Goal: Information Seeking & Learning: Learn about a topic

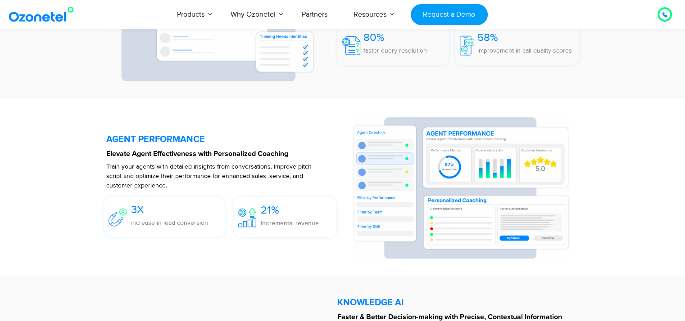
scroll to position [1656, 0]
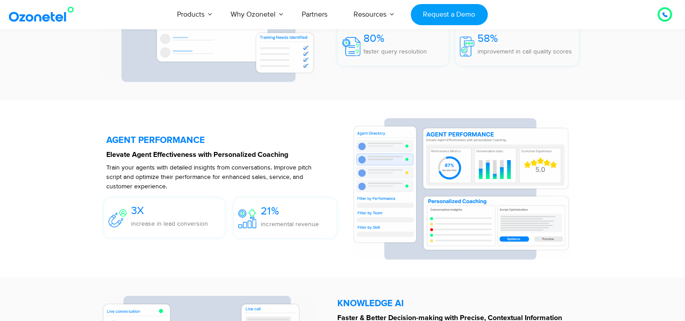
click at [146, 138] on h5 "AGENT PERFORMANCE" at bounding box center [224, 139] width 237 height 9
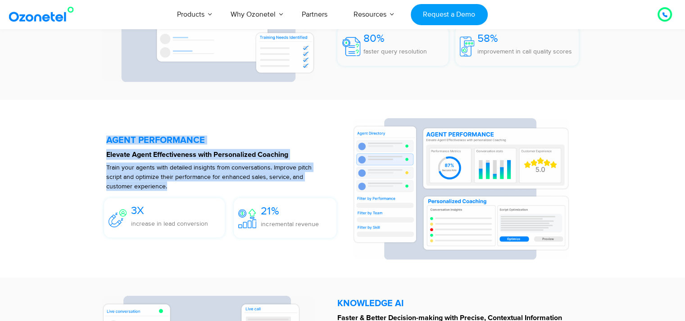
drag, startPoint x: 146, startPoint y: 138, endPoint x: 157, endPoint y: 189, distance: 52.4
click at [157, 189] on div "AGENT PERFORMANCE Elevate Agent Effectiveness with Personalized Coaching Train …" at bounding box center [224, 189] width 237 height 142
click at [157, 187] on p "Train your agents with detailed insights from conversations. Improve pitch scri…" at bounding box center [209, 176] width 206 height 28
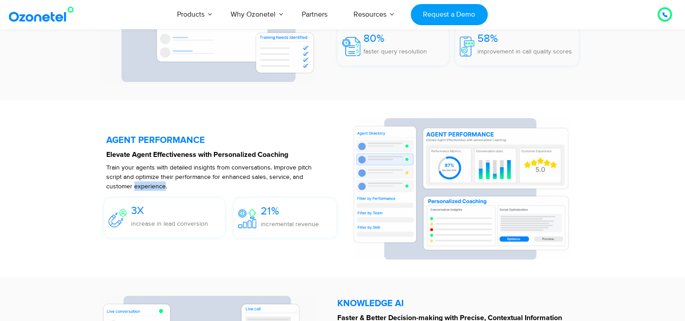
click at [157, 187] on p "Train your agents with detailed insights from conversations. Improve pitch scri…" at bounding box center [209, 176] width 206 height 28
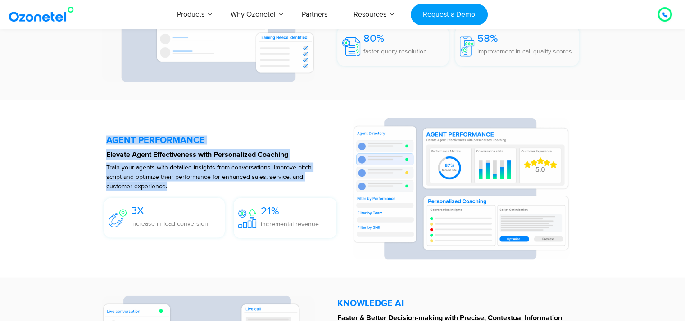
drag, startPoint x: 157, startPoint y: 187, endPoint x: 149, endPoint y: 142, distance: 46.1
click at [149, 142] on div "AGENT PERFORMANCE Elevate Agent Effectiveness with Personalized Coaching Train …" at bounding box center [224, 189] width 237 height 142
click at [149, 142] on h5 "AGENT PERFORMANCE" at bounding box center [224, 139] width 237 height 9
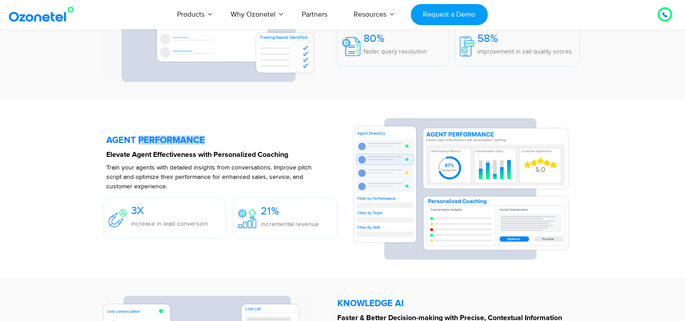
click at [149, 142] on h5 "AGENT PERFORMANCE" at bounding box center [224, 139] width 237 height 9
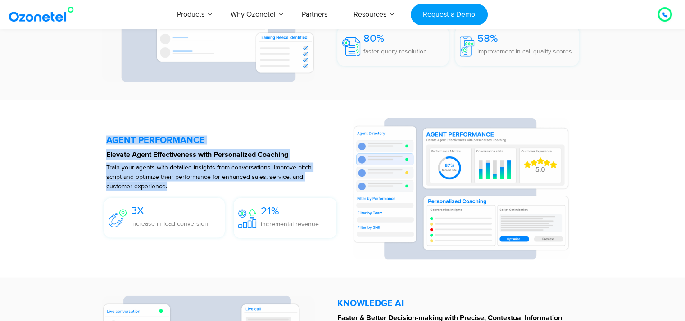
drag, startPoint x: 149, startPoint y: 142, endPoint x: 155, endPoint y: 186, distance: 44.9
click at [155, 186] on div "AGENT PERFORMANCE Elevate Agent Effectiveness with Personalized Coaching Train …" at bounding box center [224, 189] width 237 height 142
click at [155, 186] on p "Train your agents with detailed insights from conversations. Improve pitch scri…" at bounding box center [209, 176] width 206 height 28
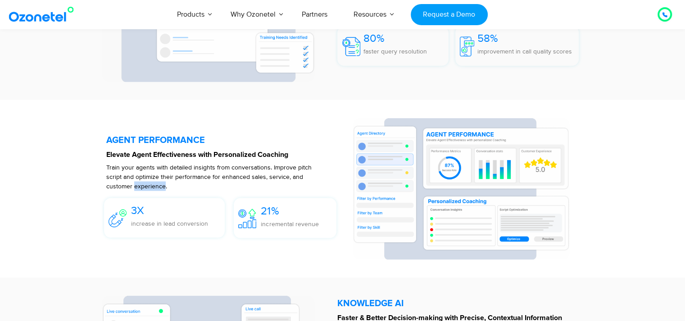
click at [155, 186] on p "Train your agents with detailed insights from conversations. Improve pitch scri…" at bounding box center [209, 176] width 206 height 28
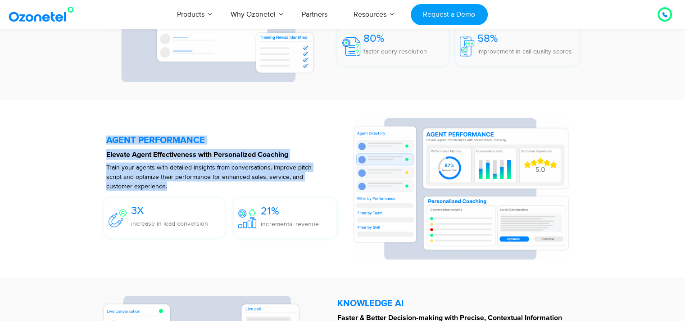
drag, startPoint x: 155, startPoint y: 186, endPoint x: 146, endPoint y: 136, distance: 51.2
click at [146, 136] on div "AGENT PERFORMANCE Elevate Agent Effectiveness with Personalized Coaching Train …" at bounding box center [224, 189] width 237 height 142
click at [146, 136] on h5 "AGENT PERFORMANCE" at bounding box center [224, 139] width 237 height 9
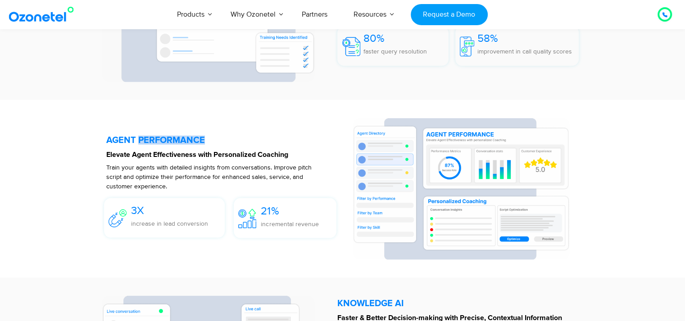
click at [146, 136] on h5 "AGENT PERFORMANCE" at bounding box center [224, 139] width 237 height 9
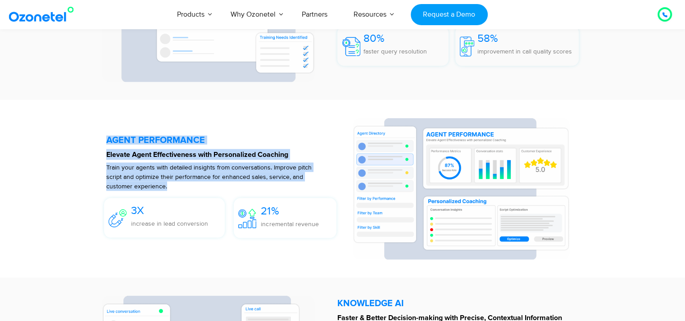
drag, startPoint x: 146, startPoint y: 136, endPoint x: 152, endPoint y: 177, distance: 41.9
click at [152, 177] on div "AGENT PERFORMANCE Elevate Agent Effectiveness with Personalized Coaching Train …" at bounding box center [224, 189] width 237 height 142
click at [152, 177] on p "Train your agents with detailed insights from conversations. Improve pitch scri…" at bounding box center [209, 176] width 206 height 28
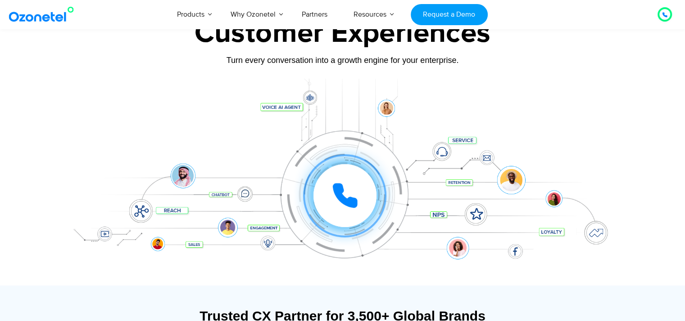
scroll to position [45, 0]
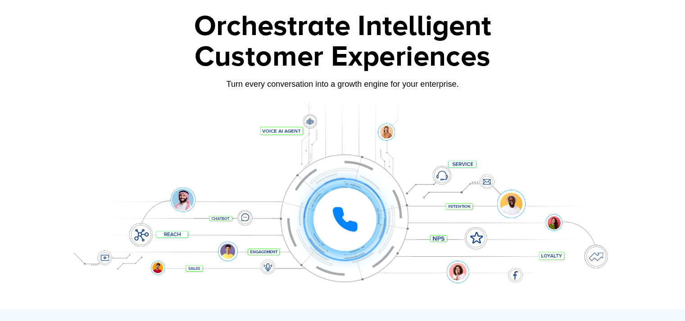
drag, startPoint x: 337, startPoint y: 175, endPoint x: 367, endPoint y: 175, distance: 30.6
click at [337, 178] on div at bounding box center [344, 219] width 83 height 83
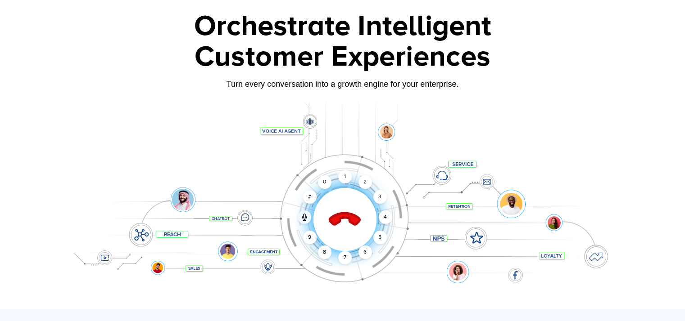
click at [353, 207] on div at bounding box center [344, 219] width 89 height 89
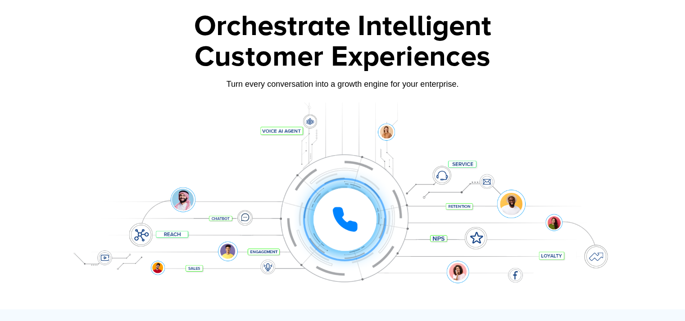
click at [465, 166] on div "Click to experience it! Call ended 1 2 3 4 5 6 7 8 9 # 0" at bounding box center [342, 201] width 563 height 153
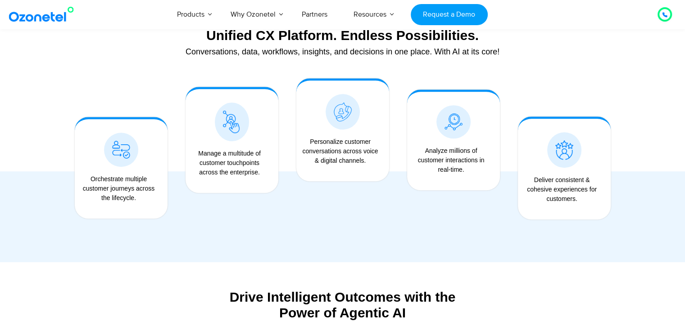
scroll to position [945, 0]
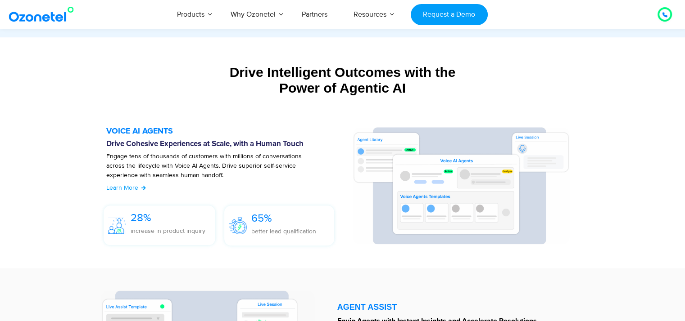
click at [137, 133] on h5 "VOICE AI AGENTS" at bounding box center [224, 131] width 237 height 8
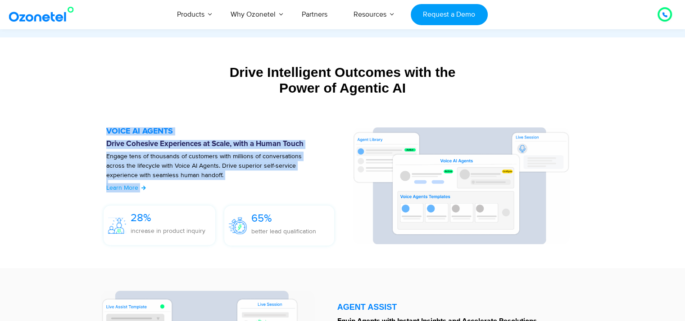
drag, startPoint x: 137, startPoint y: 133, endPoint x: 301, endPoint y: 174, distance: 168.9
click at [151, 195] on div "VOICE AI AGENTS Drive Cohesive Experiences at Scale, with a Human Touch Engage …" at bounding box center [224, 188] width 237 height 122
click at [302, 169] on p "Engage tens of thousands of customers with millions of conversations across the…" at bounding box center [213, 171] width 215 height 38
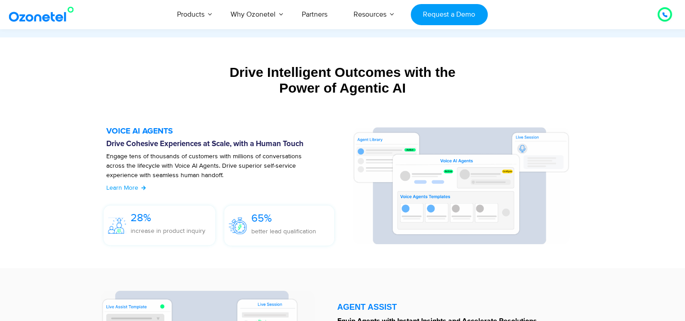
click at [302, 167] on p "Engage tens of thousands of customers with millions of conversations across the…" at bounding box center [213, 171] width 215 height 38
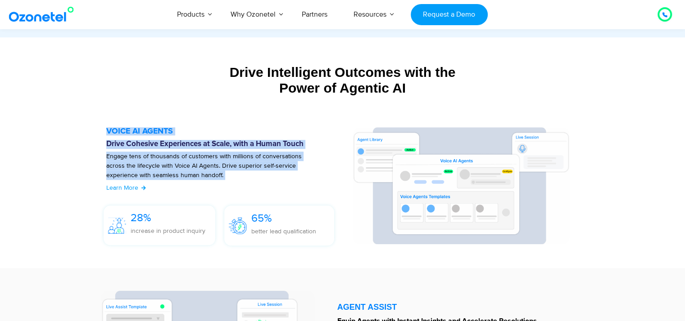
drag, startPoint x: 302, startPoint y: 167, endPoint x: 123, endPoint y: 133, distance: 181.9
click at [123, 133] on div "VOICE AI AGENTS Drive Cohesive Experiences at Scale, with a Human Touch Engage …" at bounding box center [224, 188] width 237 height 122
click at [123, 133] on h5 "VOICE AI AGENTS" at bounding box center [224, 131] width 237 height 8
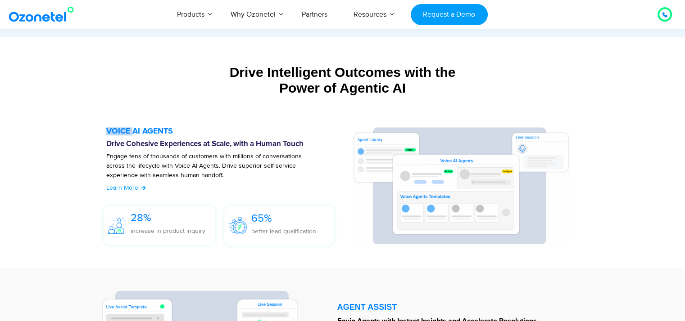
click at [123, 133] on h5 "VOICE AI AGENTS" at bounding box center [224, 131] width 237 height 8
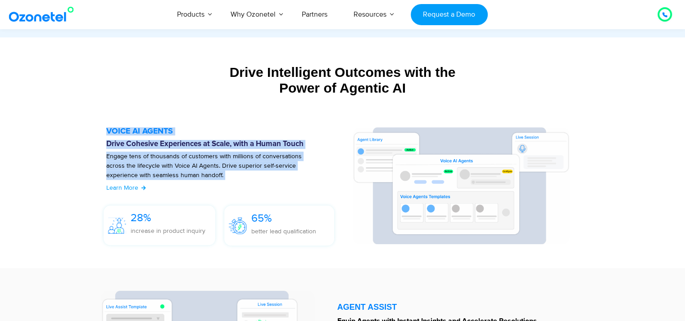
drag, startPoint x: 123, startPoint y: 133, endPoint x: 173, endPoint y: 168, distance: 60.8
click at [173, 168] on div "VOICE AI AGENTS Drive Cohesive Experiences at Scale, with a Human Touch Engage …" at bounding box center [224, 188] width 237 height 122
click at [173, 168] on p "Engage tens of thousands of customers with millions of conversations across the…" at bounding box center [213, 171] width 215 height 38
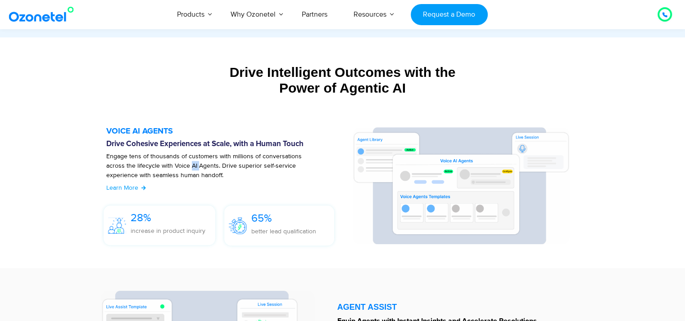
click at [173, 168] on p "Engage tens of thousands of customers with millions of conversations across the…" at bounding box center [213, 171] width 215 height 38
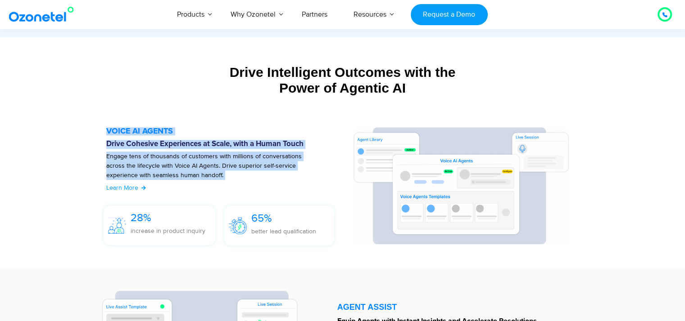
drag, startPoint x: 173, startPoint y: 168, endPoint x: 122, endPoint y: 135, distance: 59.9
click at [122, 135] on div "VOICE AI AGENTS Drive Cohesive Experiences at Scale, with a Human Touch Engage …" at bounding box center [224, 188] width 237 height 122
click at [122, 135] on div at bounding box center [224, 188] width 237 height 122
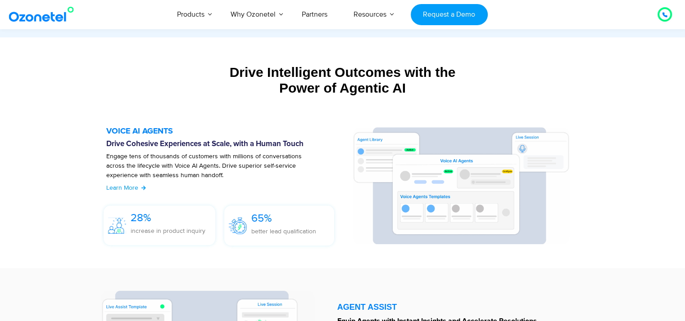
click at [122, 135] on div at bounding box center [224, 188] width 237 height 122
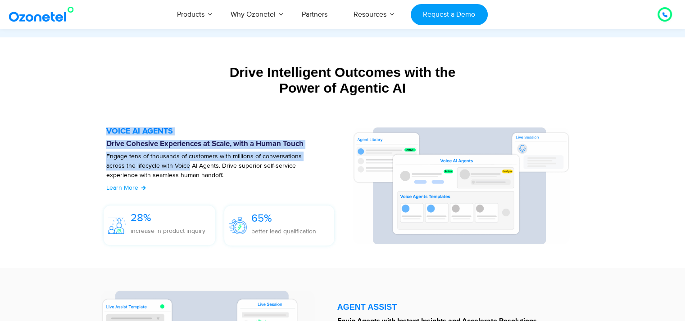
drag, startPoint x: 122, startPoint y: 135, endPoint x: 155, endPoint y: 166, distance: 44.3
click at [155, 166] on div "VOICE AI AGENTS Drive Cohesive Experiences at Scale, with a Human Touch Engage …" at bounding box center [224, 188] width 237 height 122
click at [155, 166] on p "Engage tens of thousands of customers with millions of conversations across the…" at bounding box center [213, 171] width 215 height 38
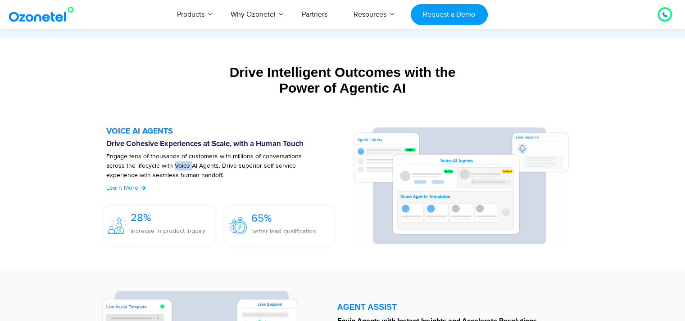
click at [155, 166] on p "Engage tens of thousands of customers with millions of conversations across the…" at bounding box center [213, 171] width 215 height 38
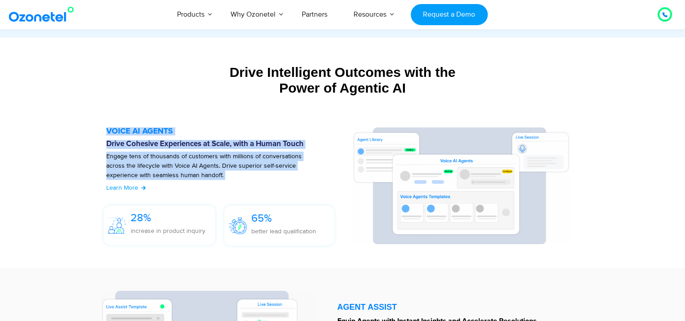
drag, startPoint x: 155, startPoint y: 166, endPoint x: 141, endPoint y: 126, distance: 41.6
click at [141, 126] on section "VOICE AI AGENTS Drive Cohesive Experiences at Scale, with a Human Touch Engage …" at bounding box center [342, 188] width 509 height 140
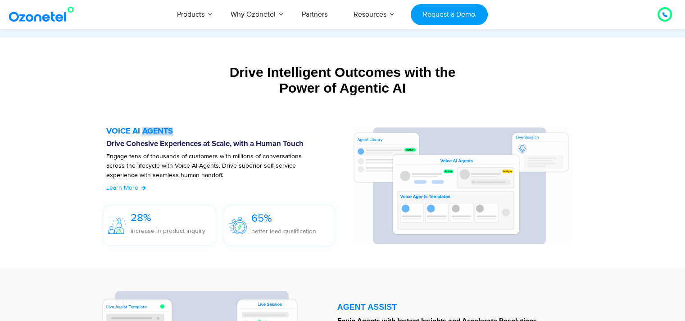
click at [141, 126] on section "VOICE AI AGENTS Drive Cohesive Experiences at Scale, with a Human Touch Engage …" at bounding box center [342, 188] width 509 height 140
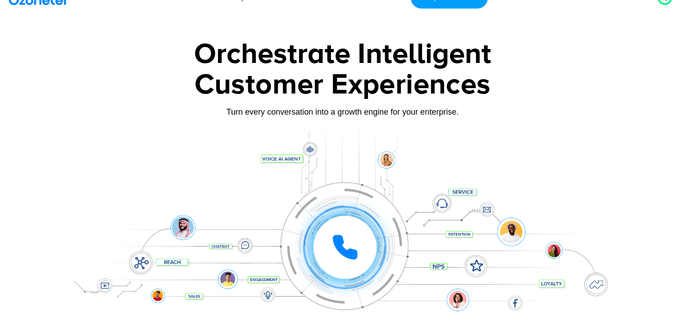
scroll to position [0, 0]
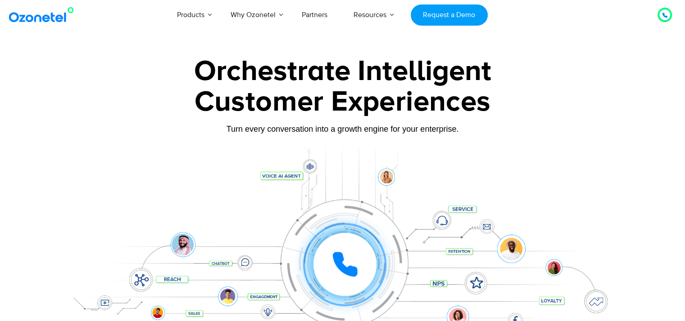
click at [326, 78] on div "Orchestrate Intelligent" at bounding box center [342, 71] width 563 height 29
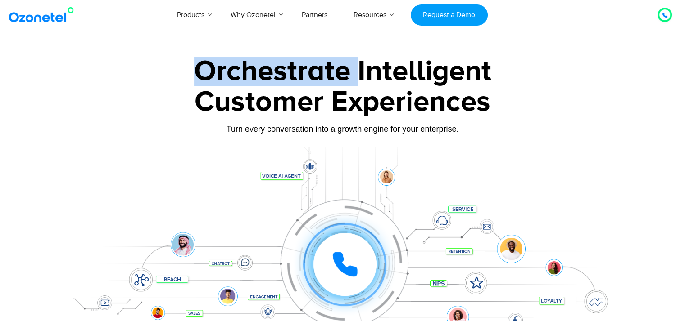
click at [326, 78] on div "Orchestrate Intelligent" at bounding box center [342, 71] width 563 height 29
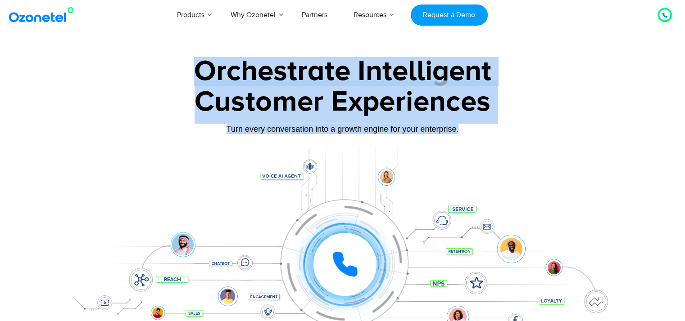
drag, startPoint x: 326, startPoint y: 78, endPoint x: 383, endPoint y: 129, distance: 76.6
click at [364, 137] on div "Orchestrate Intelligent Customer Experiences Turn every conversation into a gro…" at bounding box center [342, 206] width 563 height 298
click at [383, 129] on div "Turn every conversation into a growth engine for your enterprise." at bounding box center [342, 129] width 563 height 10
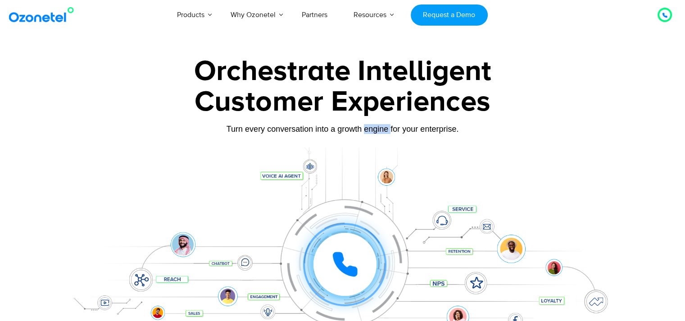
click at [383, 129] on div "Turn every conversation into a growth engine for your enterprise." at bounding box center [342, 129] width 563 height 10
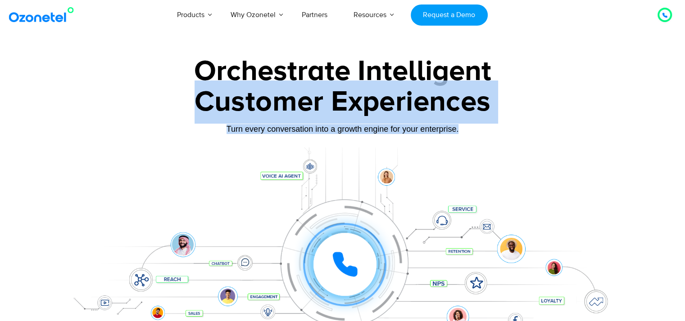
drag, startPoint x: 383, startPoint y: 129, endPoint x: 335, endPoint y: 88, distance: 62.9
click at [335, 88] on div "Orchestrate Intelligent Customer Experiences Turn every conversation into a gro…" at bounding box center [342, 206] width 563 height 298
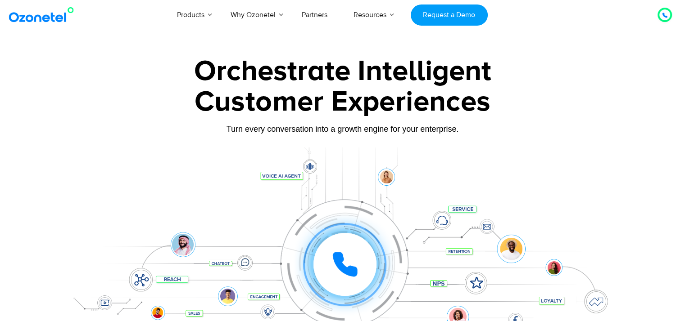
click at [325, 72] on div "Orchestrate Intelligent" at bounding box center [342, 71] width 563 height 29
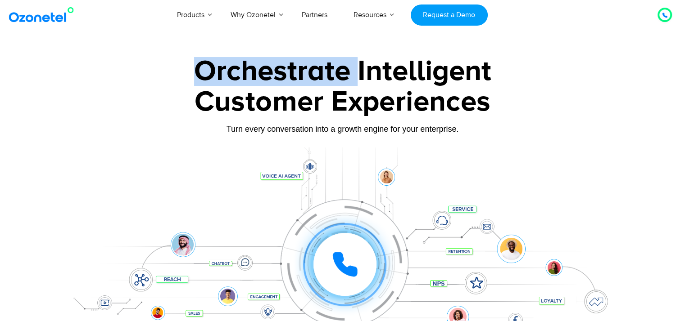
click at [325, 72] on div "Orchestrate Intelligent" at bounding box center [342, 71] width 563 height 29
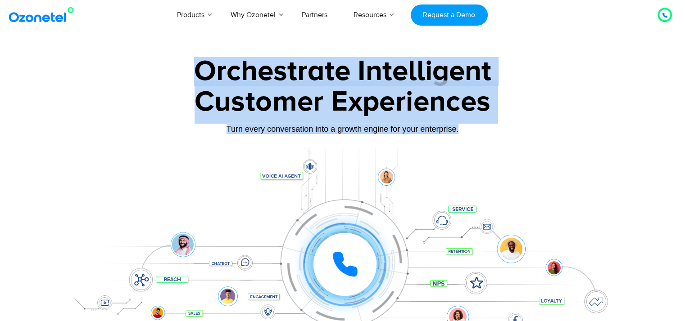
drag, startPoint x: 325, startPoint y: 72, endPoint x: 347, endPoint y: 134, distance: 65.9
click at [347, 134] on div "Orchestrate Intelligent Customer Experiences Turn every conversation into a gro…" at bounding box center [342, 206] width 563 height 298
click at [347, 134] on div "Turn every conversation into a growth engine for your enterprise." at bounding box center [342, 135] width 563 height 5
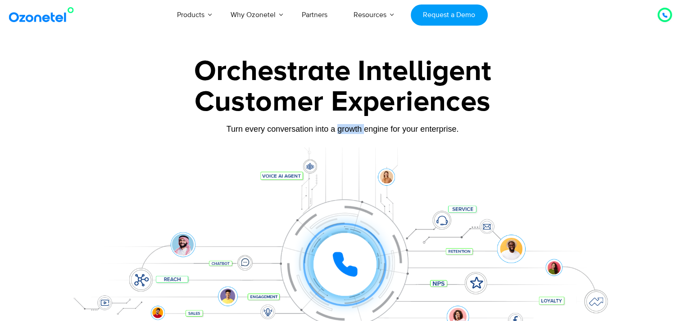
click at [347, 134] on div "Turn every conversation into a growth engine for your enterprise." at bounding box center [342, 135] width 563 height 5
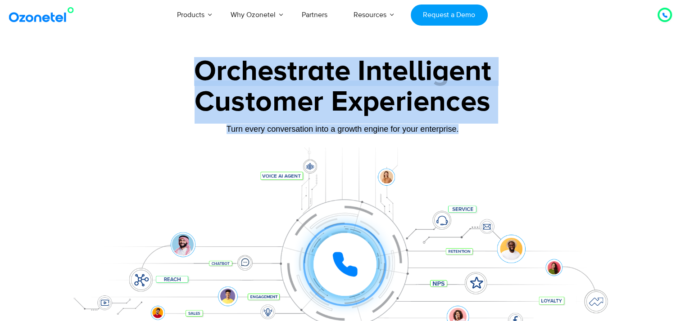
drag, startPoint x: 347, startPoint y: 134, endPoint x: 307, endPoint y: 78, distance: 69.3
click at [307, 78] on div "Orchestrate Intelligent Customer Experiences Turn every conversation into a gro…" at bounding box center [342, 206] width 563 height 298
click at [307, 78] on div "Orchestrate Intelligent" at bounding box center [342, 71] width 563 height 29
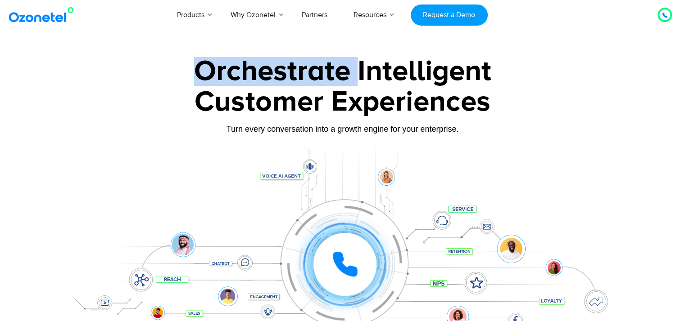
click at [307, 78] on div "Orchestrate Intelligent" at bounding box center [342, 71] width 563 height 29
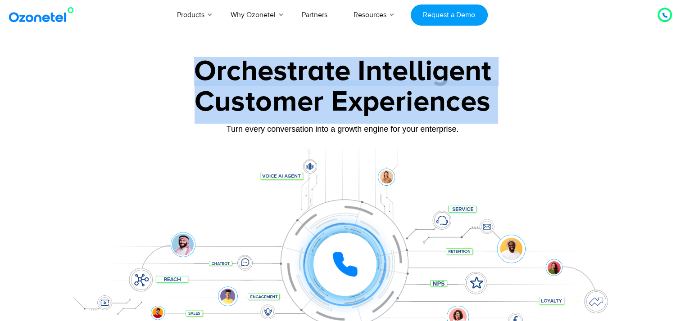
drag, startPoint x: 307, startPoint y: 78, endPoint x: 314, endPoint y: 122, distance: 45.1
click at [314, 122] on div "Orchestrate Intelligent Customer Experiences Turn every conversation into a gro…" at bounding box center [342, 206] width 563 height 298
click at [314, 122] on div "Customer Experiences" at bounding box center [342, 102] width 563 height 43
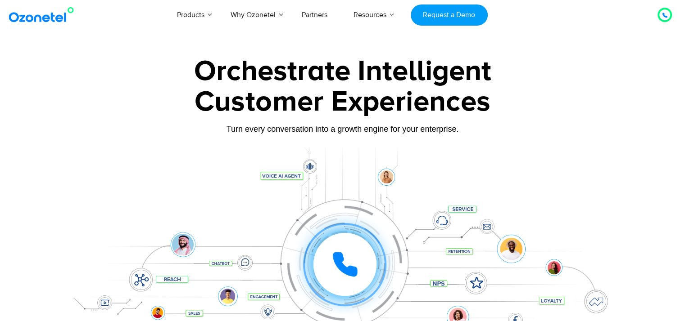
click at [310, 134] on div "Turn every conversation into a growth engine for your enterprise." at bounding box center [342, 129] width 563 height 10
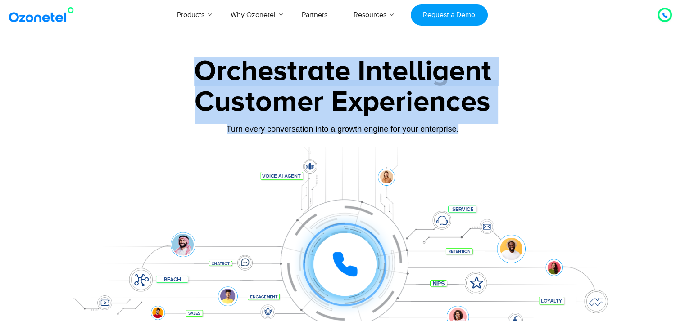
drag, startPoint x: 310, startPoint y: 134, endPoint x: 283, endPoint y: 63, distance: 75.1
click at [283, 63] on div "Orchestrate Intelligent Customer Experiences Turn every conversation into a gro…" at bounding box center [342, 206] width 563 height 298
click at [283, 63] on div "Orchestrate Intelligent" at bounding box center [342, 71] width 563 height 29
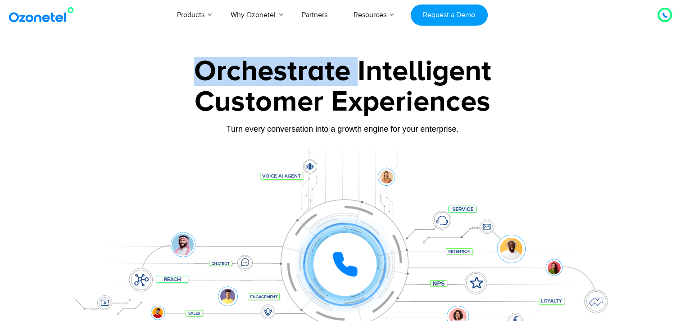
click at [283, 63] on div "Orchestrate Intelligent" at bounding box center [342, 71] width 563 height 29
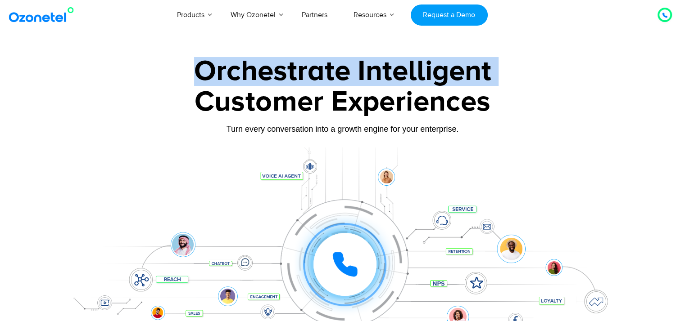
click at [283, 63] on div "Orchestrate Intelligent" at bounding box center [342, 71] width 563 height 29
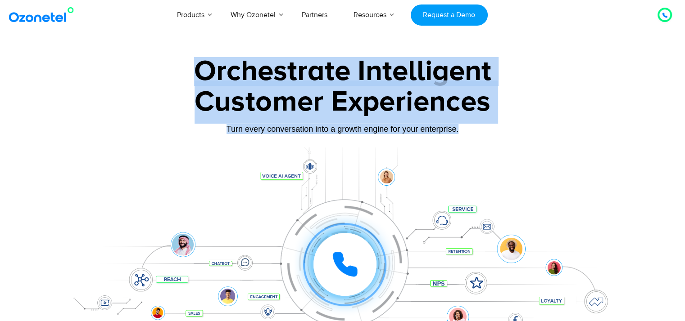
drag, startPoint x: 283, startPoint y: 63, endPoint x: 369, endPoint y: 130, distance: 108.8
click at [369, 130] on div "Orchestrate Intelligent Customer Experiences Turn every conversation into a gro…" at bounding box center [342, 206] width 563 height 298
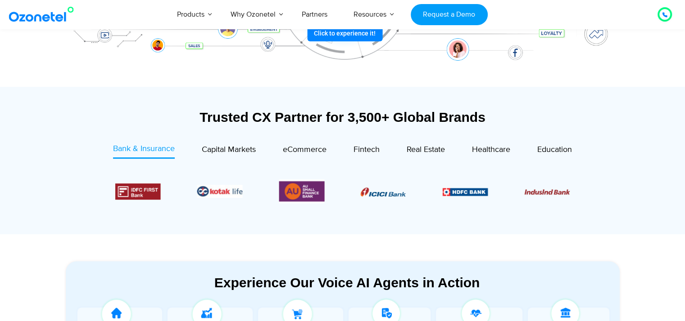
scroll to position [360, 0]
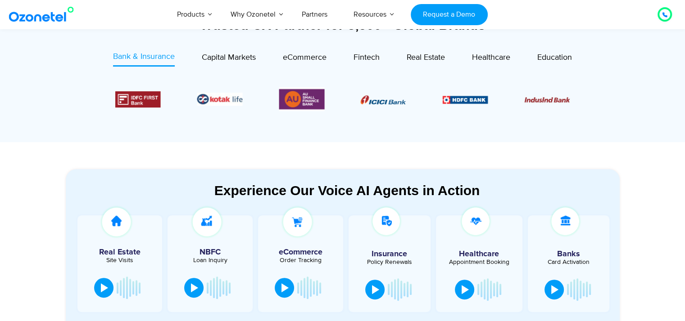
click at [291, 195] on div "Experience Our Voice AI Agents in Action" at bounding box center [347, 191] width 545 height 16
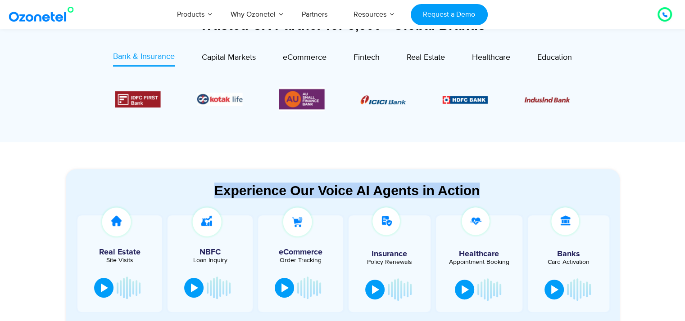
drag, startPoint x: 291, startPoint y: 195, endPoint x: 328, endPoint y: 189, distance: 37.3
click at [290, 195] on div "Experience Our Voice AI Agents in Action" at bounding box center [347, 191] width 545 height 16
click at [430, 188] on div "Experience Our Voice AI Agents in Action" at bounding box center [347, 191] width 545 height 16
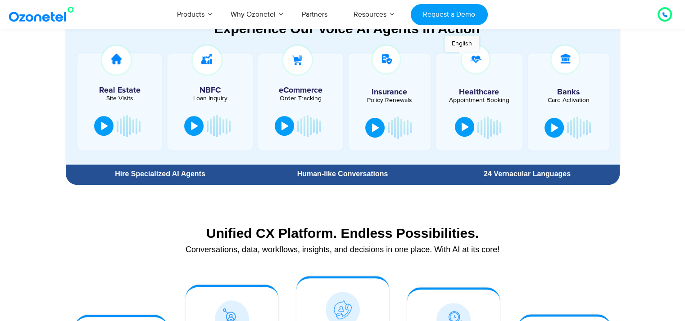
scroll to position [495, 0]
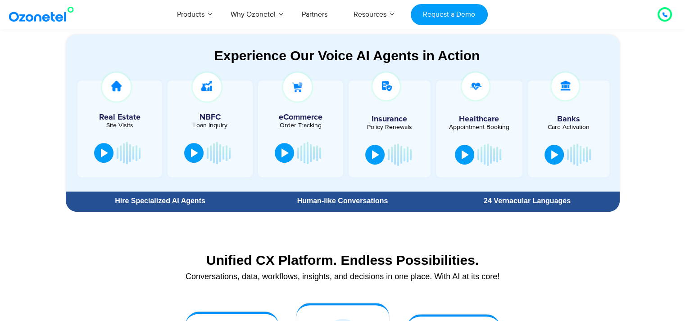
click at [344, 203] on div "Human-like Conversations" at bounding box center [342, 201] width 176 height 7
drag, startPoint x: 344, startPoint y: 203, endPoint x: 535, endPoint y: 198, distance: 190.4
click at [533, 198] on div "Hire Specialized AI Agents Human-like Conversations 24 Vernacular Languages" at bounding box center [343, 201] width 554 height 16
click at [535, 198] on div "24 Vernacular Languages" at bounding box center [527, 201] width 176 height 7
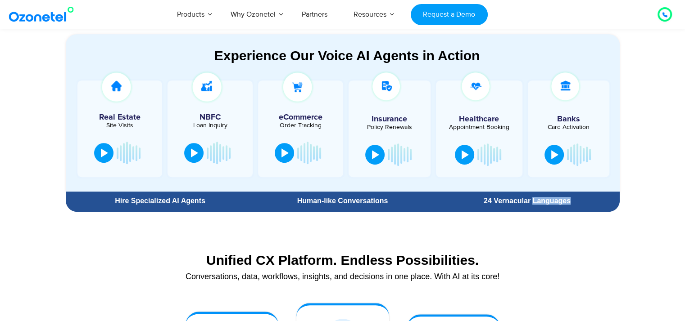
click at [535, 198] on div "24 Vernacular Languages" at bounding box center [527, 201] width 176 height 7
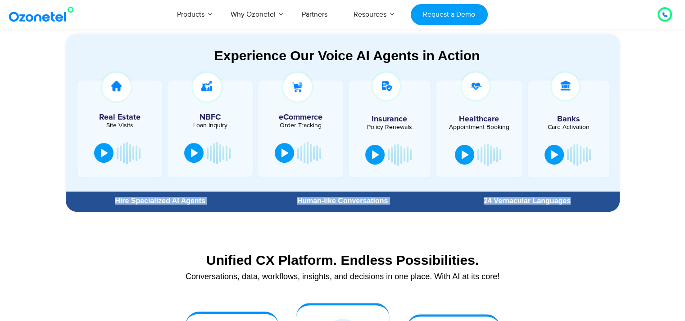
drag, startPoint x: 535, startPoint y: 198, endPoint x: 156, endPoint y: 198, distance: 378.5
click at [156, 198] on div "Hire Specialized AI Agents Human-like Conversations 24 Vernacular Languages" at bounding box center [343, 201] width 554 height 16
click at [156, 198] on div "Hire Specialized AI Agents" at bounding box center [160, 201] width 180 height 7
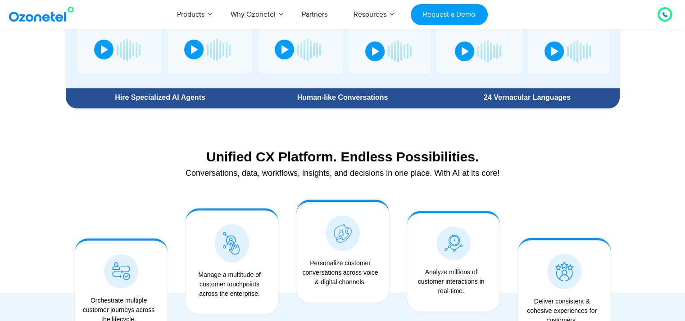
scroll to position [675, 0]
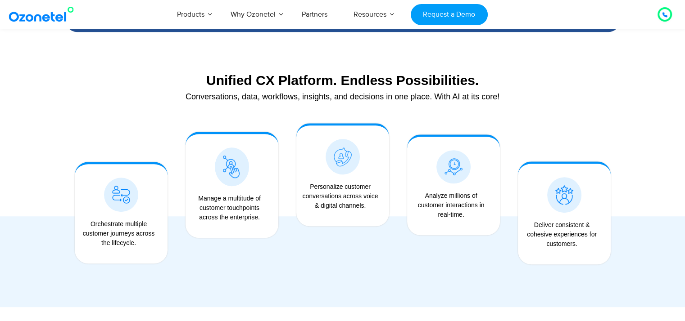
click at [220, 81] on div "Unified CX Platform. Endless Possibilities." at bounding box center [342, 80] width 545 height 16
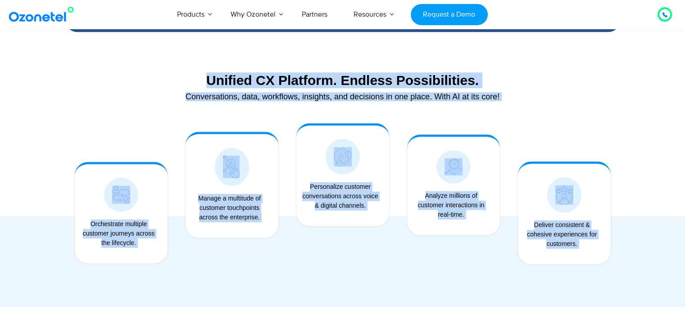
drag, startPoint x: 220, startPoint y: 81, endPoint x: 575, endPoint y: 249, distance: 392.8
click at [575, 249] on div "Unified CX Platform. Endless Possibilities. Conversations, data, workflows, ins…" at bounding box center [342, 178] width 563 height 257
click at [354, 190] on div "Personalize customer conversations across voice & digital channels." at bounding box center [340, 196] width 79 height 28
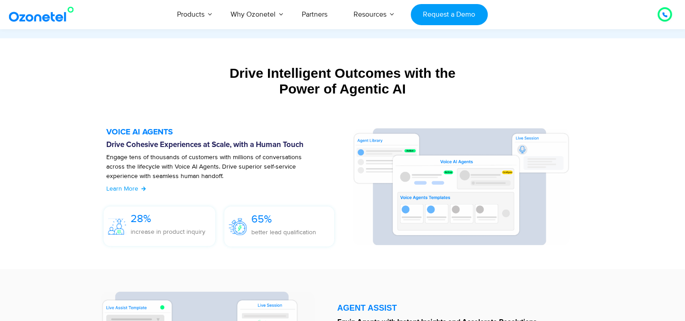
scroll to position [945, 0]
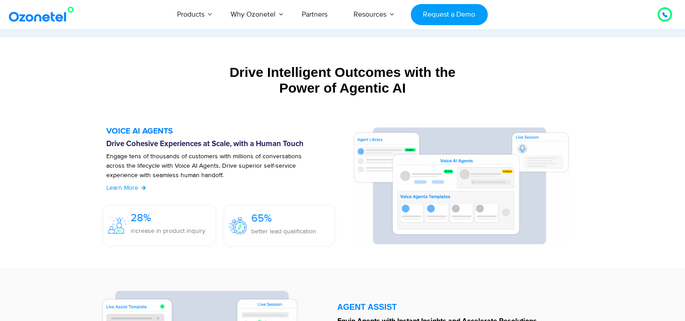
click at [305, 81] on div "Drive Intelligent Outcomes with the Power of Agentic AI" at bounding box center [343, 80] width 554 height 32
click at [304, 71] on div "Drive Intelligent Outcomes with the Power of Agentic AI" at bounding box center [343, 80] width 554 height 32
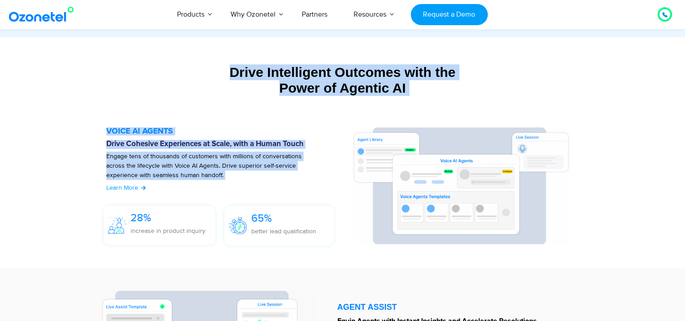
drag, startPoint x: 304, startPoint y: 71, endPoint x: 236, endPoint y: 169, distance: 119.5
click at [296, 78] on div "Drive Intelligent Outcomes with the Power of Agentic AI" at bounding box center [343, 80] width 554 height 32
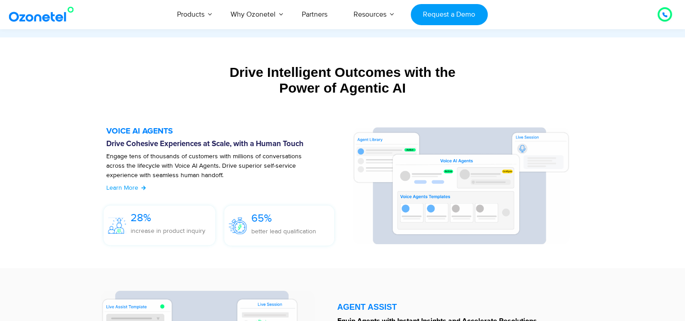
click at [296, 78] on div "Drive Intelligent Outcomes with the Power of Agentic AI" at bounding box center [343, 80] width 554 height 32
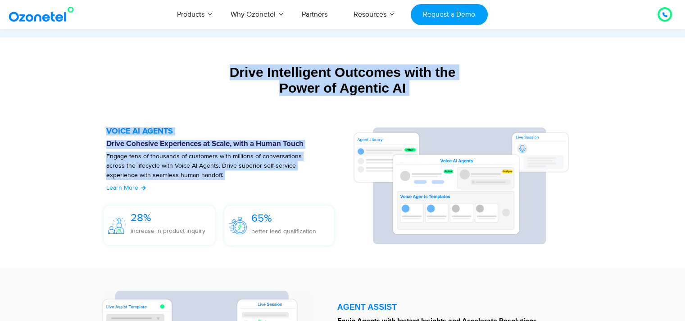
drag, startPoint x: 296, startPoint y: 78, endPoint x: 212, endPoint y: 171, distance: 125.3
click at [212, 171] on p "Engage tens of thousands of customers with millions of conversations across the…" at bounding box center [213, 171] width 215 height 38
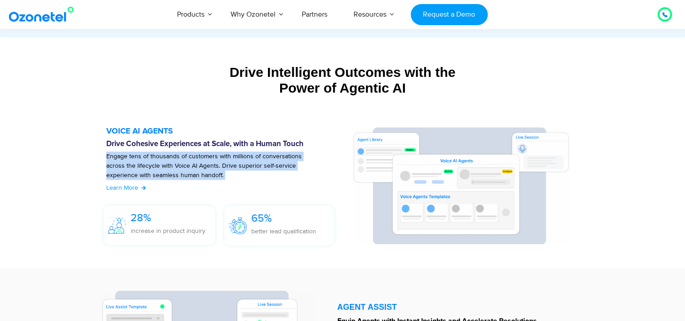
click at [212, 171] on p "Engage tens of thousands of customers with millions of conversations across the…" at bounding box center [213, 171] width 215 height 38
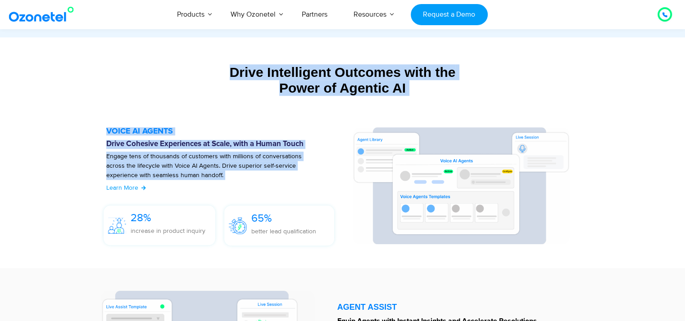
drag, startPoint x: 212, startPoint y: 171, endPoint x: 262, endPoint y: 70, distance: 112.7
click at [262, 70] on div "Drive Intelligent Outcomes with the Power of Agentic AI" at bounding box center [343, 80] width 554 height 32
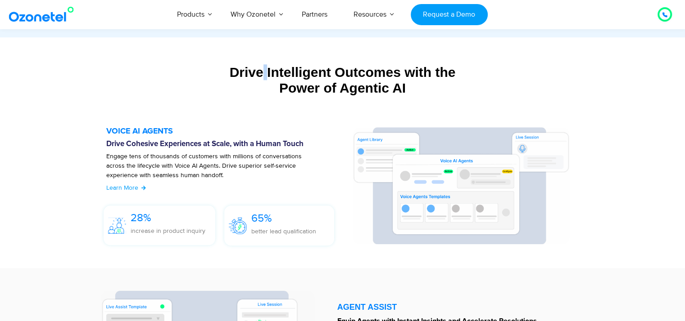
click at [262, 70] on div "Drive Intelligent Outcomes with the Power of Agentic AI" at bounding box center [343, 80] width 554 height 32
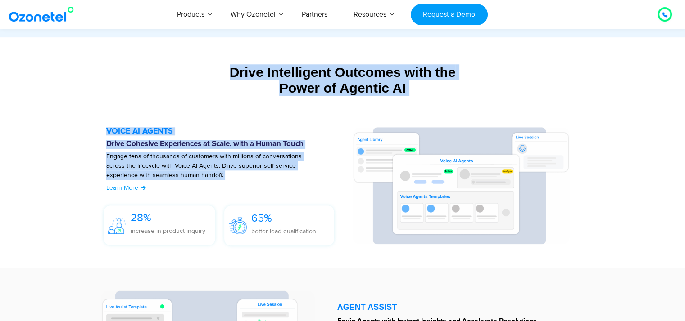
drag, startPoint x: 262, startPoint y: 70, endPoint x: 221, endPoint y: 167, distance: 105.1
click at [221, 167] on p "Engage tens of thousands of customers with millions of conversations across the…" at bounding box center [213, 171] width 215 height 38
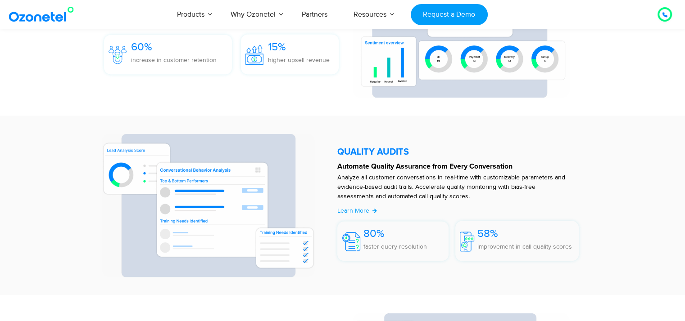
scroll to position [1485, 0]
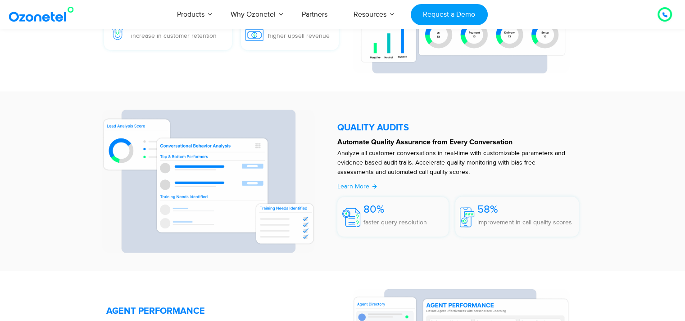
click at [347, 131] on h5 "QUALITY AUDITS" at bounding box center [458, 127] width 242 height 9
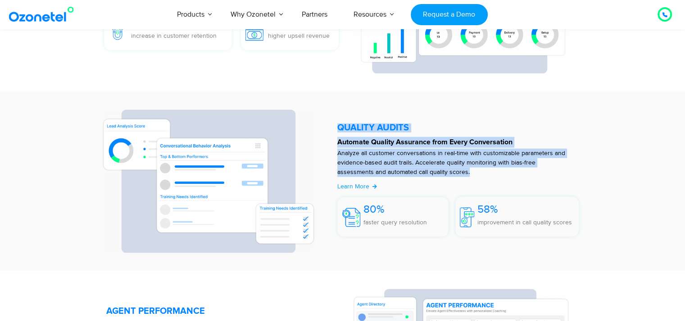
drag, startPoint x: 347, startPoint y: 131, endPoint x: 406, endPoint y: 160, distance: 65.6
click at [406, 160] on div "QUALITY AUDITS Automate Quality Assurance from Every Conversation Analyze all c…" at bounding box center [460, 181] width 255 height 144
click at [406, 160] on p "Analyze all customer conversations in real-time with customizable parameters an…" at bounding box center [453, 163] width 233 height 28
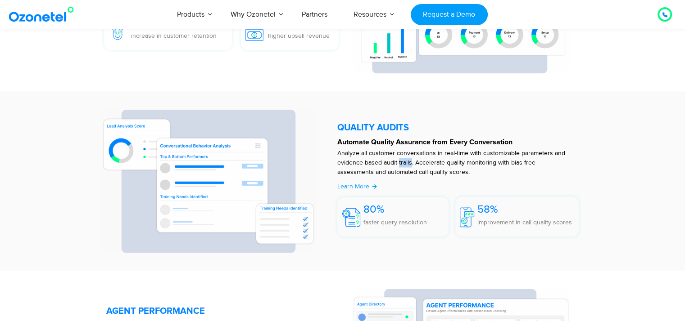
click at [406, 160] on p "Analyze all customer conversations in real-time with customizable parameters an…" at bounding box center [453, 163] width 233 height 28
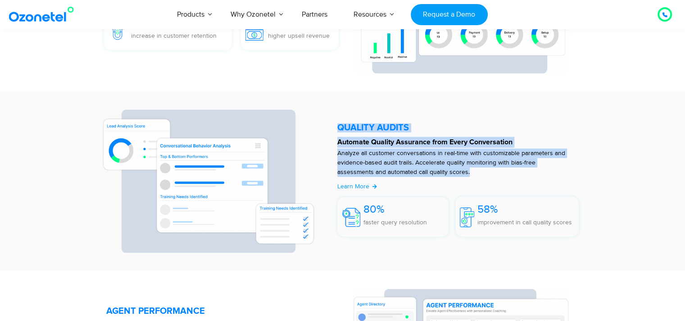
drag, startPoint x: 406, startPoint y: 160, endPoint x: 381, endPoint y: 108, distance: 57.2
click at [381, 108] on section "QUALITY AUDITS Automate Quality Assurance from Every Conversation Analyze all c…" at bounding box center [342, 181] width 509 height 162
click at [373, 125] on h5 "QUALITY AUDITS" at bounding box center [458, 127] width 242 height 9
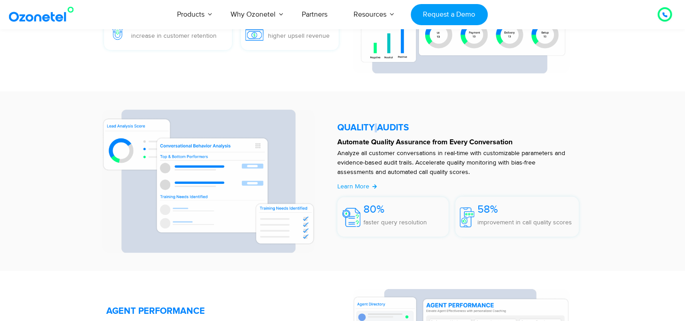
click at [373, 125] on h5 "QUALITY AUDITS" at bounding box center [458, 127] width 242 height 9
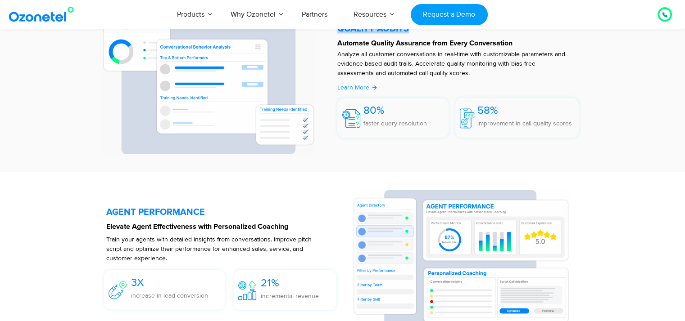
scroll to position [1665, 0]
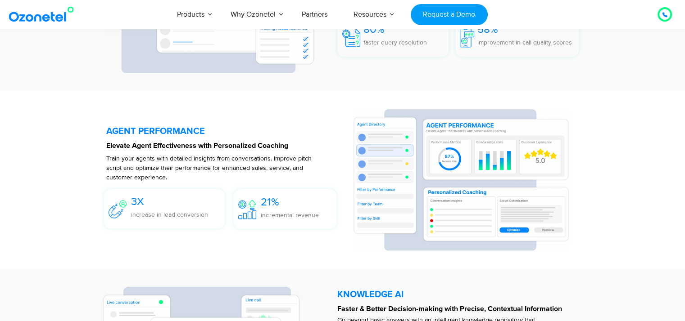
click at [170, 129] on h5 "AGENT PERFORMANCE" at bounding box center [224, 130] width 237 height 9
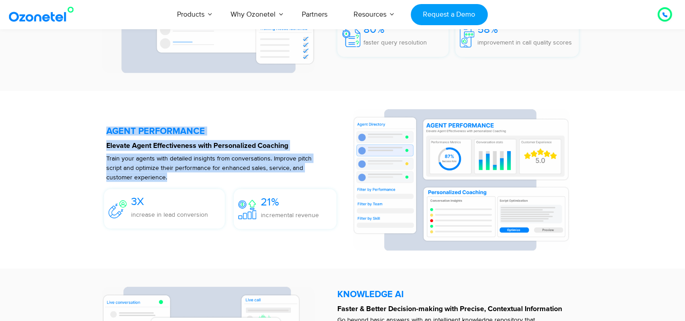
drag, startPoint x: 170, startPoint y: 129, endPoint x: 174, endPoint y: 168, distance: 38.9
click at [174, 168] on div "AGENT PERFORMANCE Elevate Agent Effectiveness with Personalized Coaching Train …" at bounding box center [224, 180] width 237 height 142
click at [174, 168] on p "Train your agents with detailed insights from conversations. Improve pitch scri…" at bounding box center [209, 167] width 206 height 28
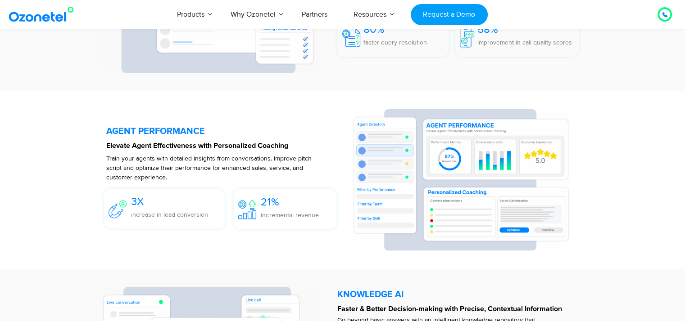
click at [174, 168] on p "Train your agents with detailed insights from conversations. Improve pitch scri…" at bounding box center [209, 167] width 206 height 28
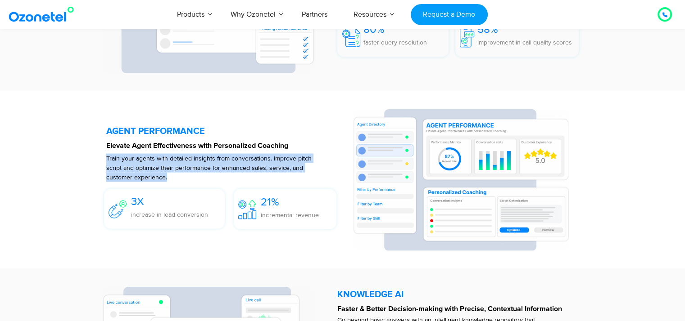
click at [174, 168] on p "Train your agents with detailed insights from conversations. Improve pitch scri…" at bounding box center [209, 167] width 206 height 28
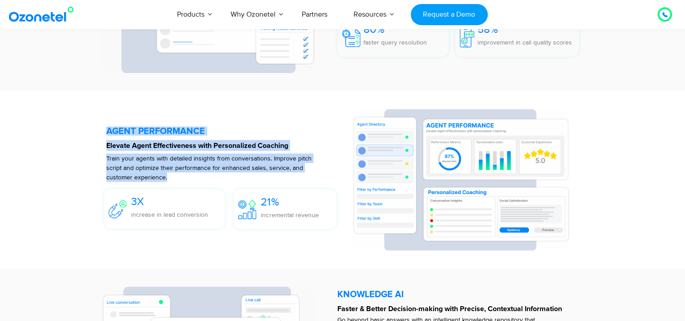
drag, startPoint x: 174, startPoint y: 168, endPoint x: 153, endPoint y: 116, distance: 55.7
click at [153, 116] on div "AGENT PERFORMANCE Elevate Agent Effectiveness with Personalized Coaching Train …" at bounding box center [224, 180] width 237 height 142
click at [141, 128] on h5 "AGENT PERFORMANCE" at bounding box center [224, 130] width 237 height 9
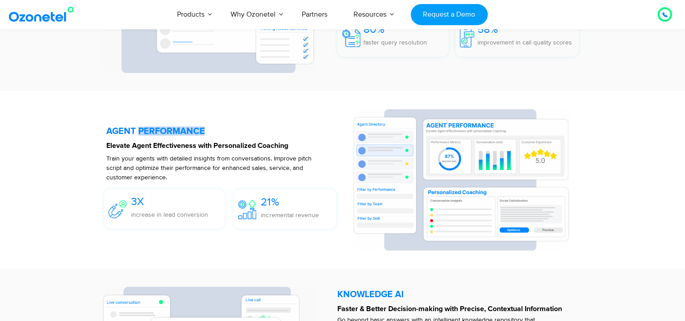
click at [141, 128] on h5 "AGENT PERFORMANCE" at bounding box center [224, 130] width 237 height 9
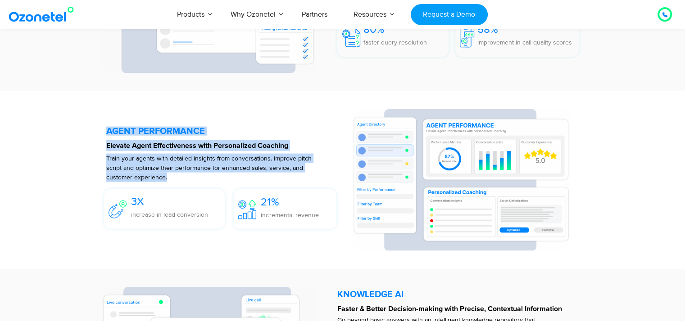
drag, startPoint x: 141, startPoint y: 128, endPoint x: 165, endPoint y: 171, distance: 49.5
click at [165, 171] on div "AGENT PERFORMANCE Elevate Agent Effectiveness with Personalized Coaching Train …" at bounding box center [224, 180] width 237 height 142
click at [165, 171] on p "Train your agents with detailed insights from conversations. Improve pitch scri…" at bounding box center [209, 167] width 206 height 28
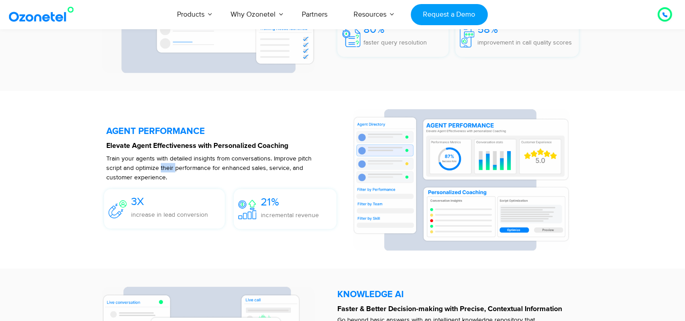
click at [165, 171] on p "Train your agents with detailed insights from conversations. Improve pitch scri…" at bounding box center [209, 167] width 206 height 28
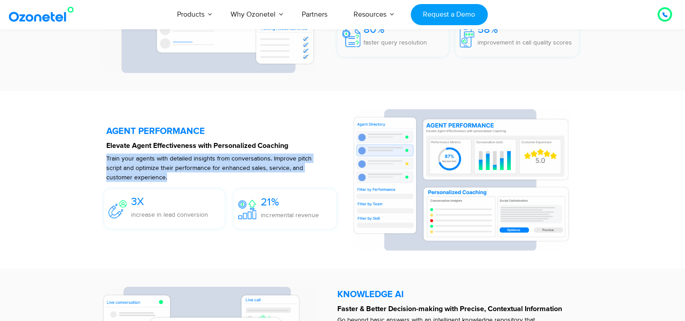
click at [165, 171] on p "Train your agents with detailed insights from conversations. Improve pitch scri…" at bounding box center [209, 167] width 206 height 28
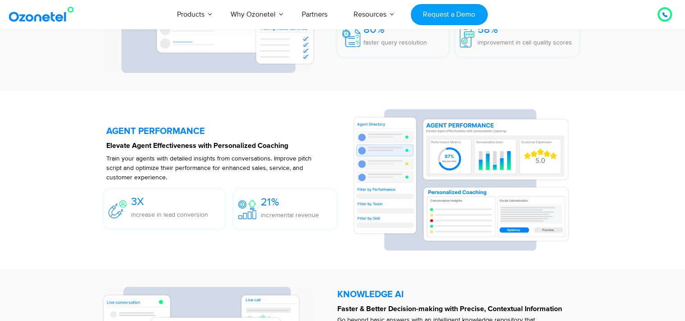
click at [150, 132] on h5 "AGENT PERFORMANCE" at bounding box center [224, 130] width 237 height 9
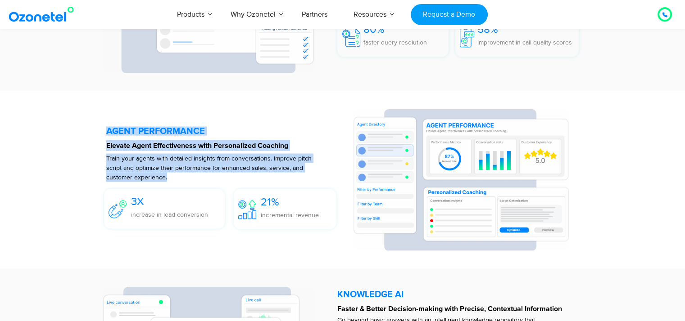
drag, startPoint x: 150, startPoint y: 132, endPoint x: 161, endPoint y: 170, distance: 39.2
click at [161, 170] on div "AGENT PERFORMANCE Elevate Agent Effectiveness with Personalized Coaching Train …" at bounding box center [224, 180] width 237 height 142
click at [161, 170] on p "Train your agents with detailed insights from conversations. Improve pitch scri…" at bounding box center [209, 167] width 206 height 28
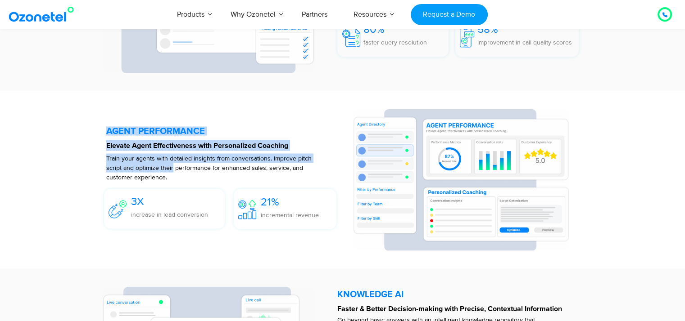
drag, startPoint x: 161, startPoint y: 170, endPoint x: 138, endPoint y: 137, distance: 40.1
click at [138, 137] on div "AGENT PERFORMANCE Elevate Agent Effectiveness with Personalized Coaching Train …" at bounding box center [224, 180] width 237 height 142
click at [137, 133] on h5 "AGENT PERFORMANCE" at bounding box center [224, 130] width 237 height 9
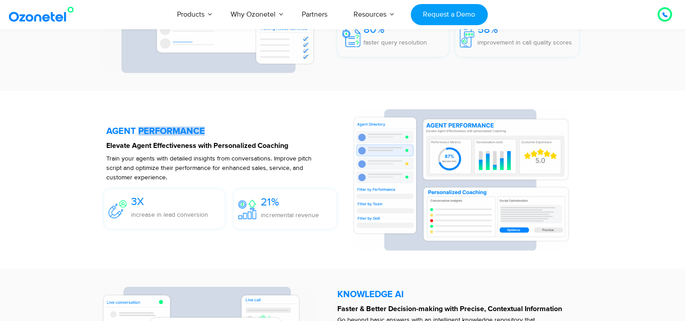
click at [137, 133] on h5 "AGENT PERFORMANCE" at bounding box center [224, 130] width 237 height 9
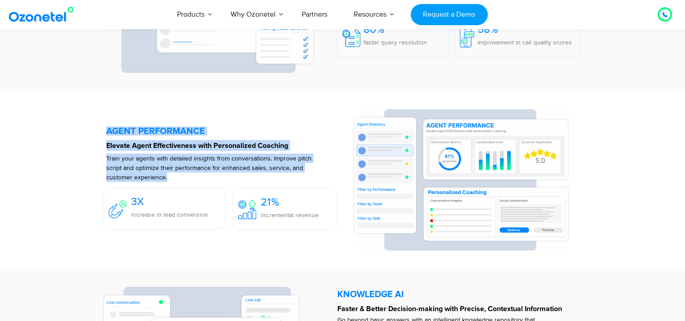
drag, startPoint x: 137, startPoint y: 133, endPoint x: 146, endPoint y: 169, distance: 37.1
click at [146, 169] on div "AGENT PERFORMANCE Elevate Agent Effectiveness with Personalized Coaching Train …" at bounding box center [224, 180] width 237 height 142
click at [146, 169] on p "Train your agents with detailed insights from conversations. Improve pitch scri…" at bounding box center [209, 167] width 206 height 28
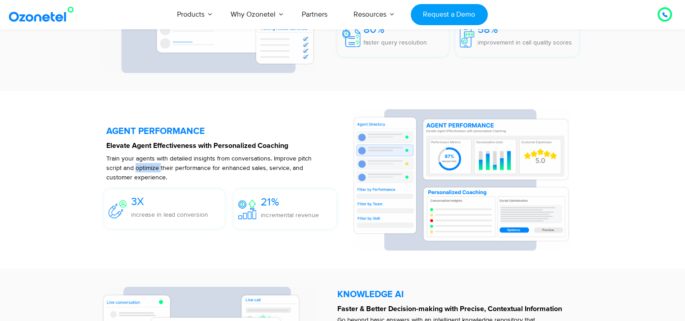
click at [146, 169] on p "Train your agents with detailed insights from conversations. Improve pitch scri…" at bounding box center [209, 167] width 206 height 28
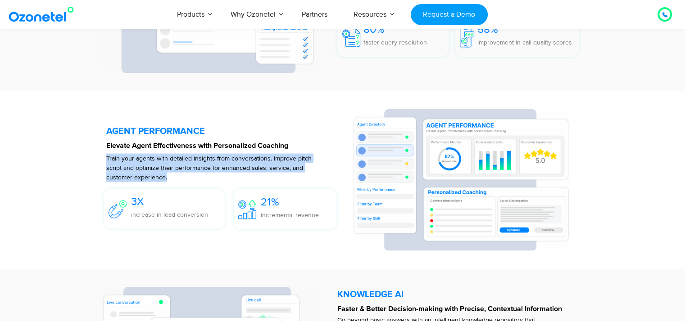
click at [146, 169] on p "Train your agents with detailed insights from conversations. Improve pitch scri…" at bounding box center [209, 167] width 206 height 28
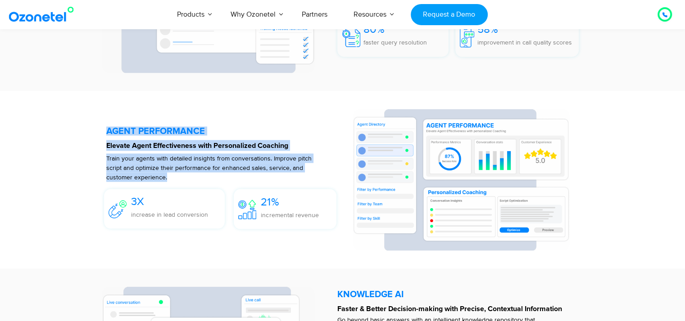
drag, startPoint x: 146, startPoint y: 169, endPoint x: 141, endPoint y: 135, distance: 35.0
click at [141, 135] on div "AGENT PERFORMANCE Elevate Agent Effectiveness with Personalized Coaching Train …" at bounding box center [224, 180] width 237 height 142
click at [141, 134] on h5 "AGENT PERFORMANCE" at bounding box center [224, 130] width 237 height 9
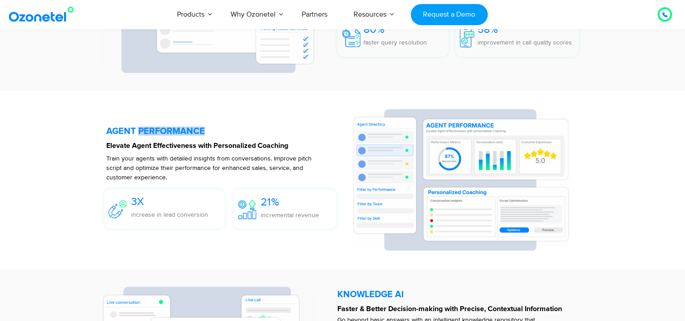
click at [141, 134] on h5 "AGENT PERFORMANCE" at bounding box center [224, 130] width 237 height 9
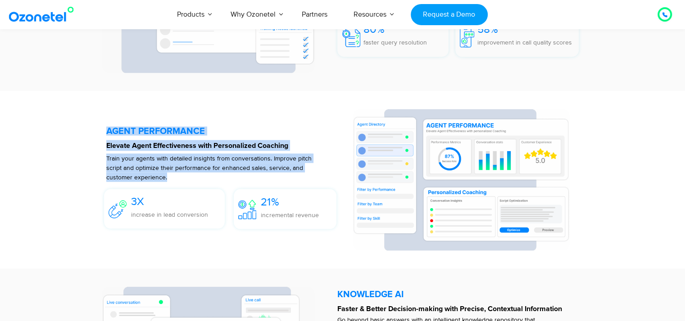
drag, startPoint x: 141, startPoint y: 134, endPoint x: 153, endPoint y: 175, distance: 42.5
click at [153, 175] on div "AGENT PERFORMANCE Elevate Agent Effectiveness with Personalized Coaching Train …" at bounding box center [224, 180] width 237 height 142
click at [153, 175] on p "Train your agents with detailed insights from conversations. Improve pitch scri…" at bounding box center [209, 167] width 206 height 28
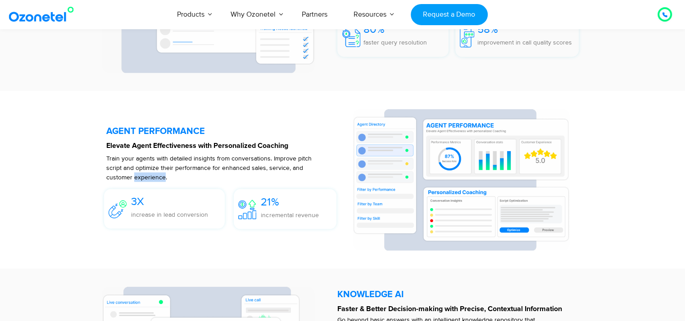
click at [153, 175] on p "Train your agents with detailed insights from conversations. Improve pitch scri…" at bounding box center [209, 167] width 206 height 28
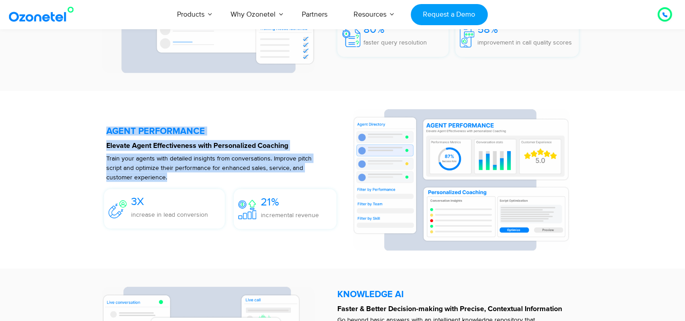
drag, startPoint x: 153, startPoint y: 175, endPoint x: 140, endPoint y: 128, distance: 47.9
click at [140, 128] on div "AGENT PERFORMANCE Elevate Agent Effectiveness with Personalized Coaching Train …" at bounding box center [224, 180] width 237 height 142
click at [140, 128] on h5 "AGENT PERFORMANCE" at bounding box center [224, 130] width 237 height 9
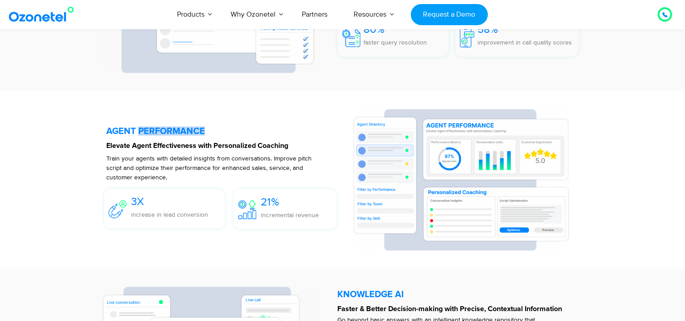
click at [140, 128] on h5 "AGENT PERFORMANCE" at bounding box center [224, 130] width 237 height 9
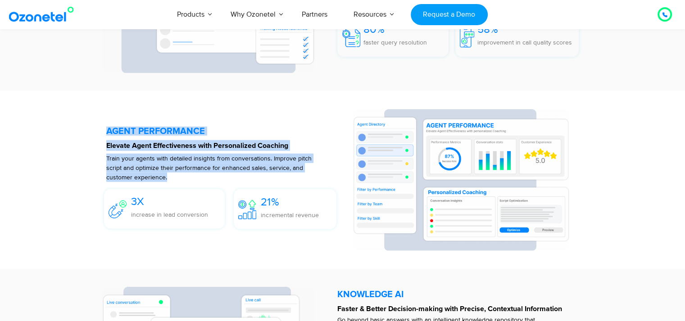
drag, startPoint x: 140, startPoint y: 128, endPoint x: 230, endPoint y: 186, distance: 107.1
click at [218, 185] on div "AGENT PERFORMANCE Elevate Agent Effectiveness with Personalized Coaching Train …" at bounding box center [224, 180] width 237 height 142
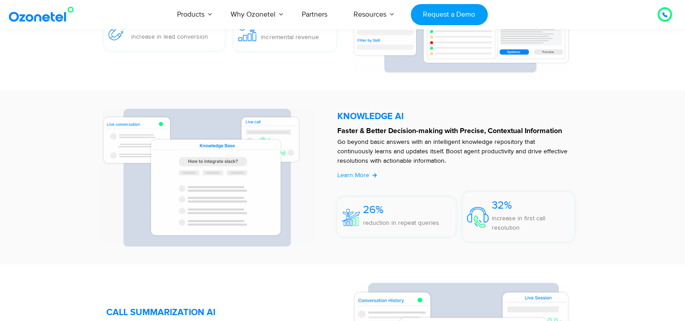
scroll to position [1845, 0]
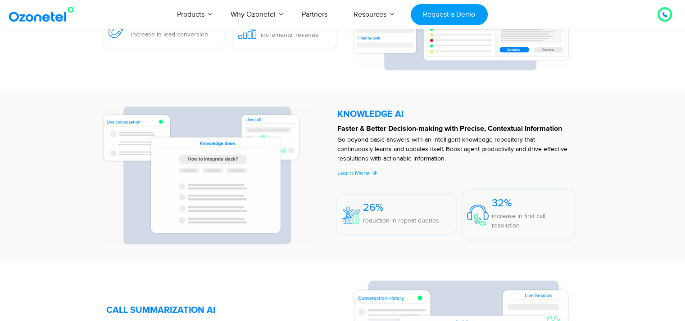
click at [381, 117] on h5 "KNOWLEDGE AI​​" at bounding box center [458, 114] width 242 height 9
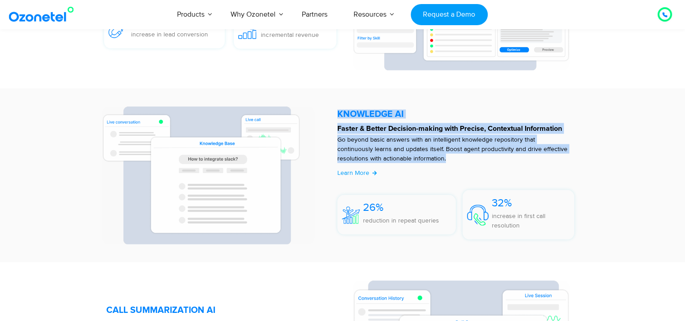
drag, startPoint x: 381, startPoint y: 117, endPoint x: 393, endPoint y: 157, distance: 41.9
click at [393, 157] on div "KNOWLEDGE AI​​ Faster & Better Decision-making with Precise, Contextual Informa…" at bounding box center [460, 176] width 255 height 138
click at [393, 157] on p "Go beyond basic answers with an intelligent knowledge repository that continuou…" at bounding box center [453, 149] width 233 height 28
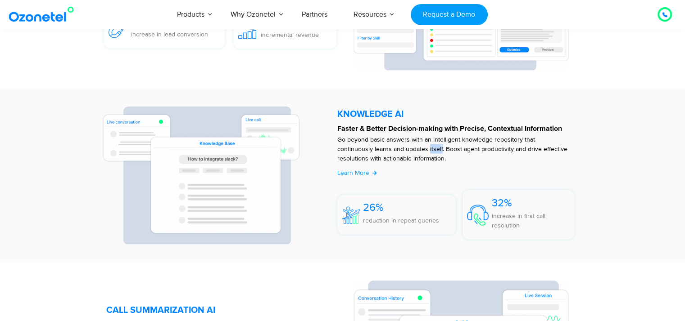
click at [392, 156] on p "Go beyond basic answers with an intelligent knowledge repository that continuou…" at bounding box center [453, 149] width 233 height 28
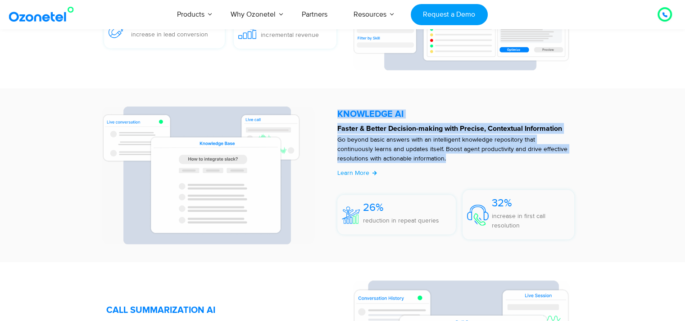
drag, startPoint x: 392, startPoint y: 156, endPoint x: 378, endPoint y: 122, distance: 37.7
click at [378, 122] on div "KNOWLEDGE AI​​ Faster & Better Decision-making with Precise, Contextual Informa…" at bounding box center [460, 176] width 255 height 138
click at [378, 119] on h5 "KNOWLEDGE AI​​" at bounding box center [458, 114] width 242 height 9
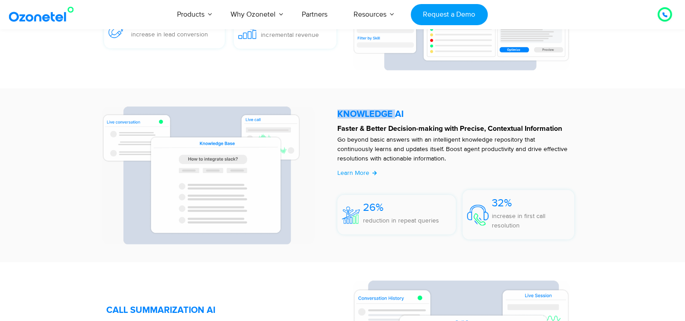
click at [378, 119] on h5 "KNOWLEDGE AI​​" at bounding box center [458, 114] width 242 height 9
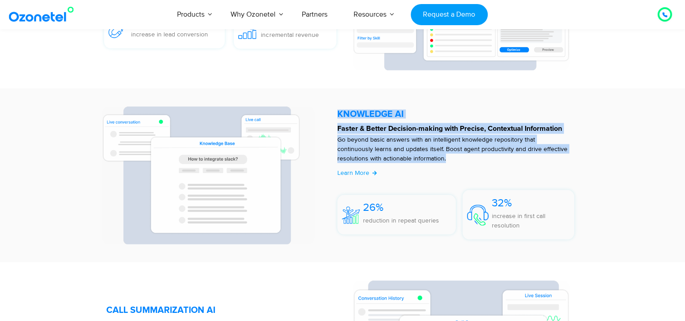
drag, startPoint x: 378, startPoint y: 122, endPoint x: 403, endPoint y: 162, distance: 48.3
click at [403, 162] on div "KNOWLEDGE AI​​ Faster & Better Decision-making with Precise, Contextual Informa…" at bounding box center [460, 176] width 255 height 138
click at [403, 162] on p "Go beyond basic answers with an intelligent knowledge repository that continuou…" at bounding box center [453, 149] width 233 height 28
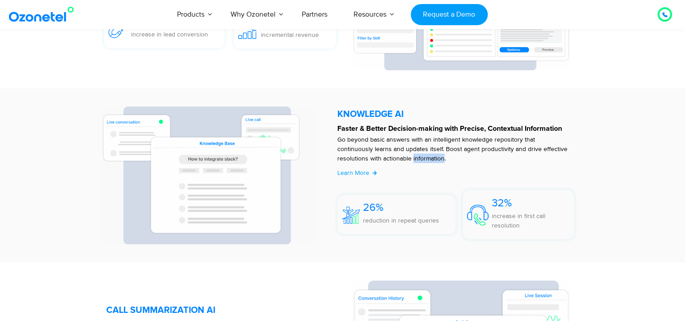
click at [403, 162] on p "Go beyond basic answers with an intelligent knowledge repository that continuou…" at bounding box center [453, 149] width 233 height 28
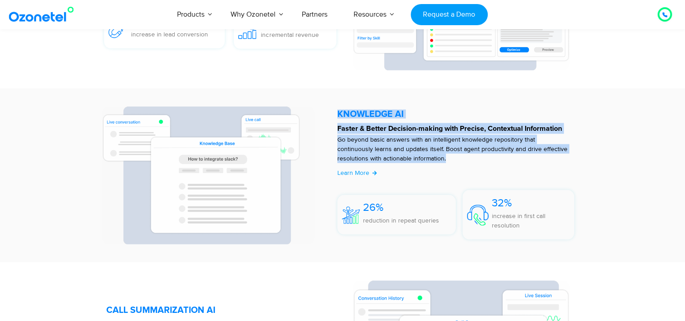
drag, startPoint x: 403, startPoint y: 162, endPoint x: 383, endPoint y: 119, distance: 47.7
click at [383, 119] on div "KNOWLEDGE AI​​ Faster & Better Decision-making with Precise, Contextual Informa…" at bounding box center [460, 176] width 255 height 138
click at [383, 119] on h5 "KNOWLEDGE AI​​" at bounding box center [458, 114] width 242 height 9
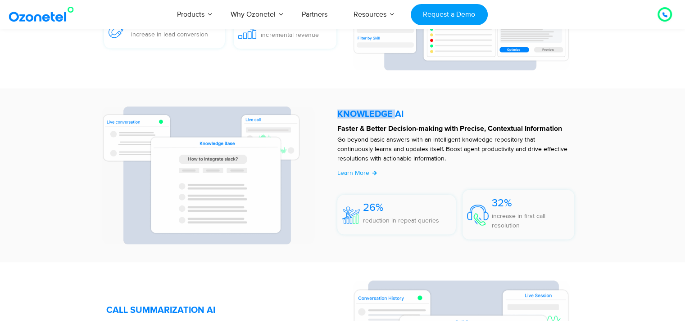
click at [383, 119] on h5 "KNOWLEDGE AI​​" at bounding box center [458, 114] width 242 height 9
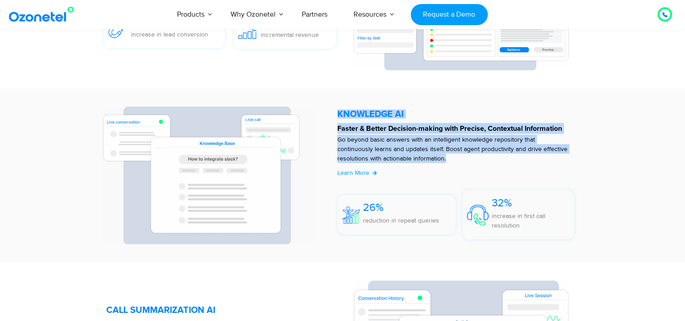
drag, startPoint x: 383, startPoint y: 119, endPoint x: 397, endPoint y: 161, distance: 44.1
click at [397, 161] on div "KNOWLEDGE AI​​ Faster & Better Decision-making with Precise, Contextual Informa…" at bounding box center [460, 176] width 255 height 138
click at [397, 161] on p "Go beyond basic answers with an intelligent knowledge repository that continuou…" at bounding box center [453, 149] width 233 height 28
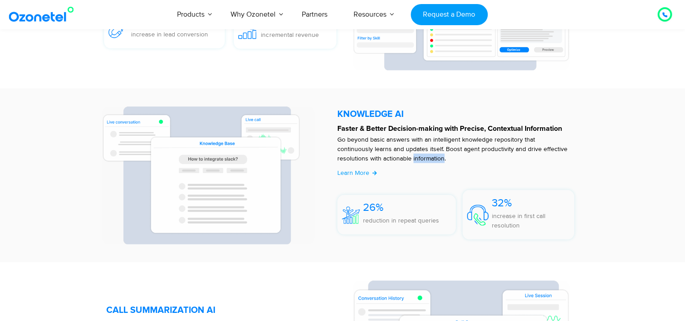
click at [397, 161] on p "Go beyond basic answers with an intelligent knowledge repository that continuou…" at bounding box center [453, 149] width 233 height 28
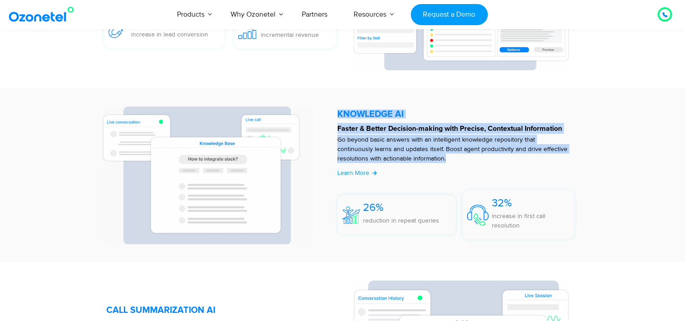
drag, startPoint x: 397, startPoint y: 161, endPoint x: 373, endPoint y: 110, distance: 56.8
click at [373, 110] on div "KNOWLEDGE AI​​ Faster & Better Decision-making with Precise, Contextual Informa…" at bounding box center [460, 176] width 255 height 138
click at [370, 117] on h5 "KNOWLEDGE AI​​" at bounding box center [458, 114] width 242 height 9
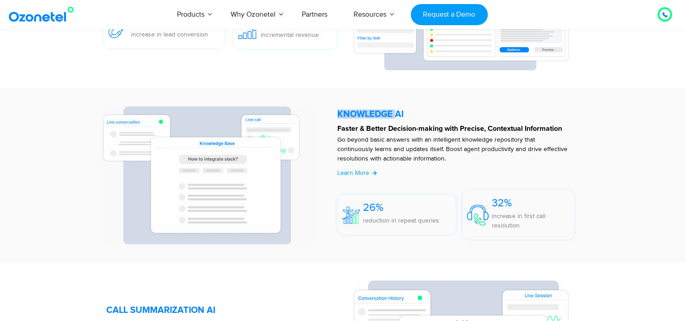
click at [370, 117] on h5 "KNOWLEDGE AI​​" at bounding box center [458, 114] width 242 height 9
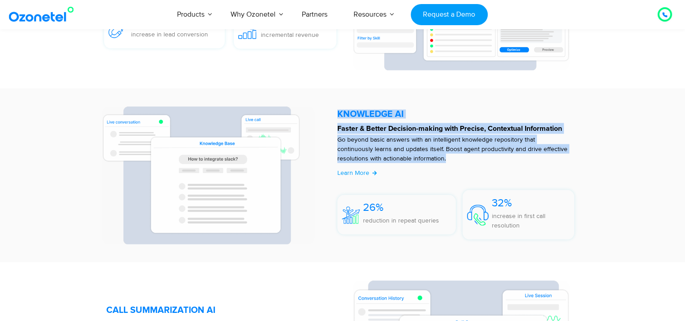
drag, startPoint x: 370, startPoint y: 117, endPoint x: 389, endPoint y: 167, distance: 53.7
click at [389, 167] on div "KNOWLEDGE AI​​ Faster & Better Decision-making with Precise, Contextual Informa…" at bounding box center [460, 176] width 255 height 138
click at [394, 163] on p "Go beyond basic answers with an intelligent knowledge repository that continuou…" at bounding box center [453, 149] width 233 height 28
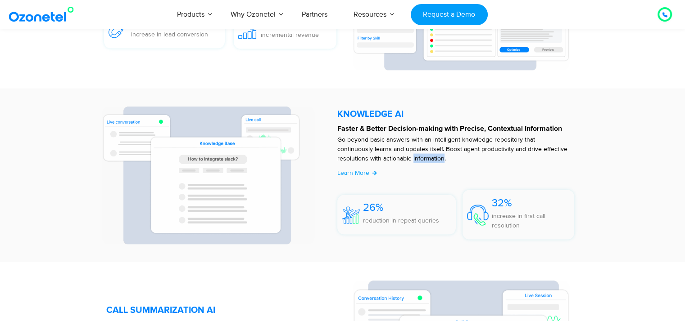
click at [394, 163] on p "Go beyond basic answers with an intelligent knowledge repository that continuou…" at bounding box center [453, 149] width 233 height 28
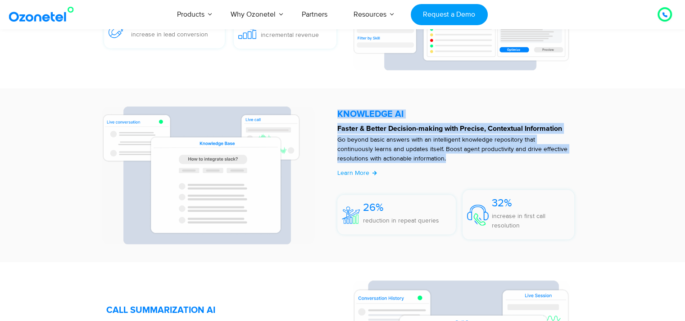
drag, startPoint x: 394, startPoint y: 167, endPoint x: 380, endPoint y: 118, distance: 50.5
click at [380, 118] on div "KNOWLEDGE AI​​ Faster & Better Decision-making with Precise, Contextual Informa…" at bounding box center [460, 176] width 255 height 138
click at [380, 118] on h5 "KNOWLEDGE AI​​" at bounding box center [458, 114] width 242 height 9
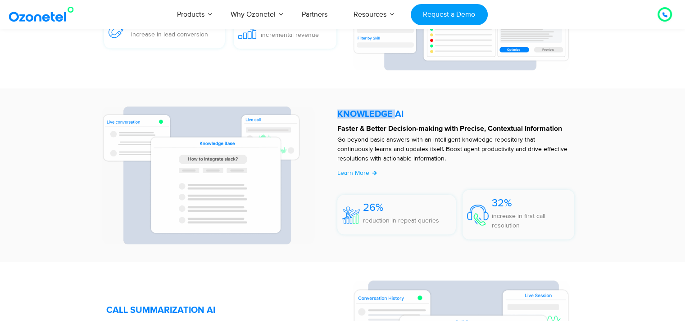
click at [380, 118] on h5 "KNOWLEDGE AI​​" at bounding box center [458, 114] width 242 height 9
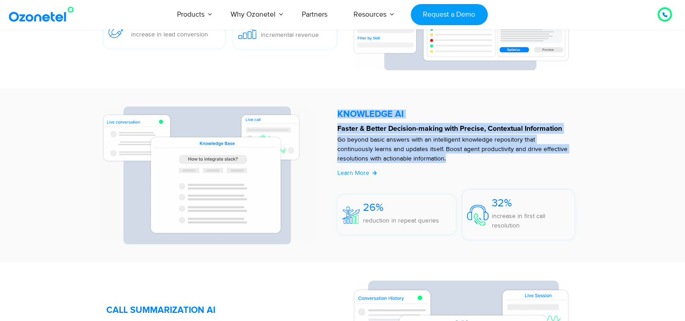
drag, startPoint x: 380, startPoint y: 118, endPoint x: 391, endPoint y: 159, distance: 42.7
click at [391, 159] on div "KNOWLEDGE AI​​ Faster & Better Decision-making with Precise, Contextual Informa…" at bounding box center [460, 176] width 255 height 138
click at [391, 159] on p "Go beyond basic answers with an intelligent knowledge repository that continuou…" at bounding box center [453, 149] width 233 height 28
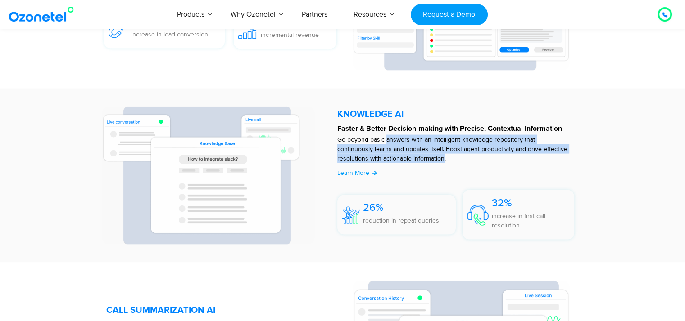
drag, startPoint x: 391, startPoint y: 159, endPoint x: 388, endPoint y: 147, distance: 12.9
click at [388, 147] on p "Go beyond basic answers with an intelligent knowledge repository that continuou…" at bounding box center [453, 149] width 233 height 28
click at [388, 145] on p "Go beyond basic answers with an intelligent knowledge repository that continuou…" at bounding box center [453, 149] width 233 height 28
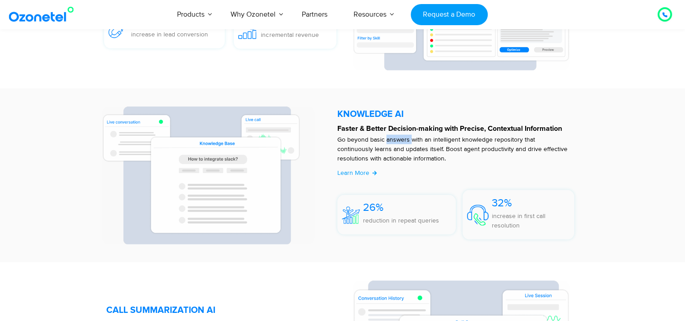
click at [388, 145] on p "Go beyond basic answers with an intelligent knowledge repository that continuou…" at bounding box center [453, 149] width 233 height 28
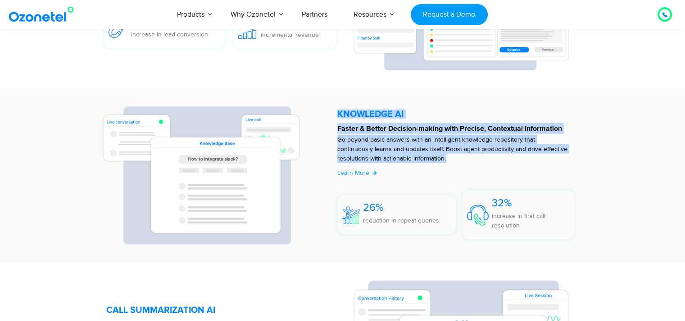
drag, startPoint x: 388, startPoint y: 145, endPoint x: 379, endPoint y: 114, distance: 31.8
click at [379, 114] on div "KNOWLEDGE AI​​ Faster & Better Decision-making with Precise, Contextual Informa…" at bounding box center [460, 176] width 255 height 138
click at [379, 114] on h5 "KNOWLEDGE AI​​" at bounding box center [458, 114] width 242 height 9
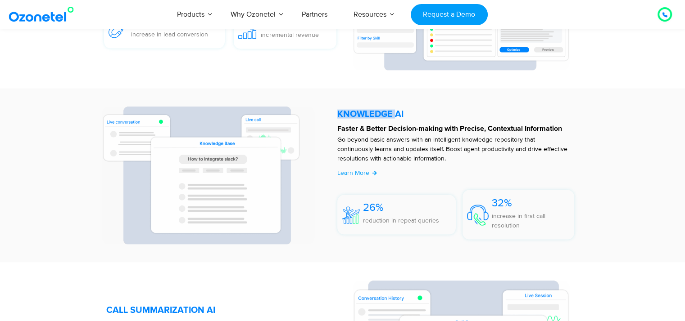
click at [379, 114] on h5 "KNOWLEDGE AI​​" at bounding box center [458, 114] width 242 height 9
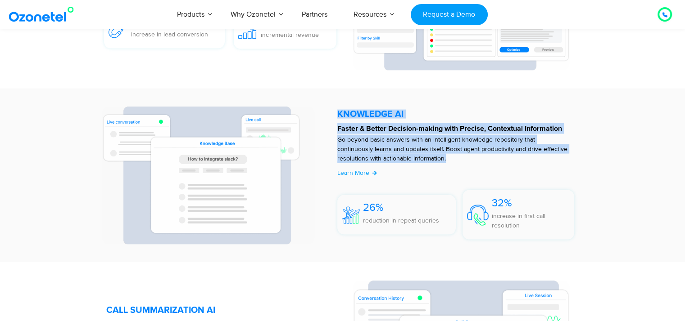
drag, startPoint x: 379, startPoint y: 114, endPoint x: 387, endPoint y: 148, distance: 34.7
click at [387, 148] on div "KNOWLEDGE AI​​ Faster & Better Decision-making with Precise, Contextual Informa…" at bounding box center [460, 176] width 255 height 138
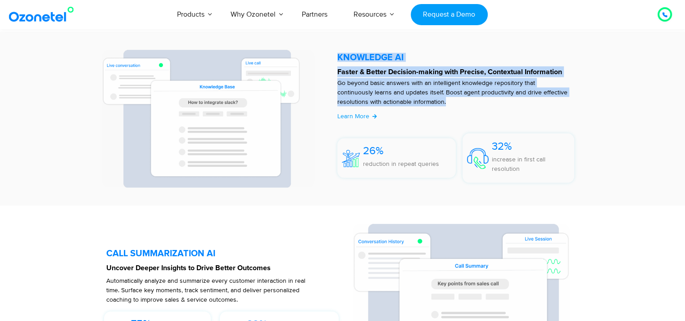
scroll to position [1980, 0]
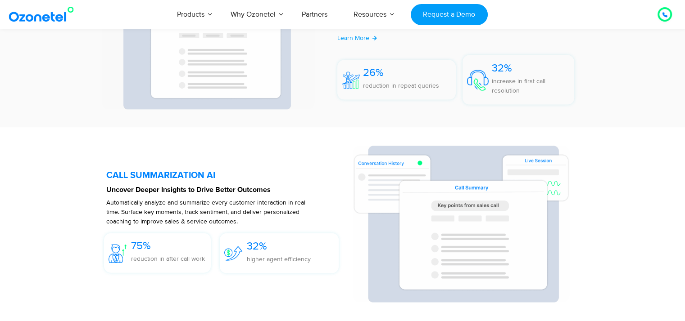
click at [153, 178] on h5 "CALL SUMMARIZATION AI" at bounding box center [224, 175] width 237 height 9
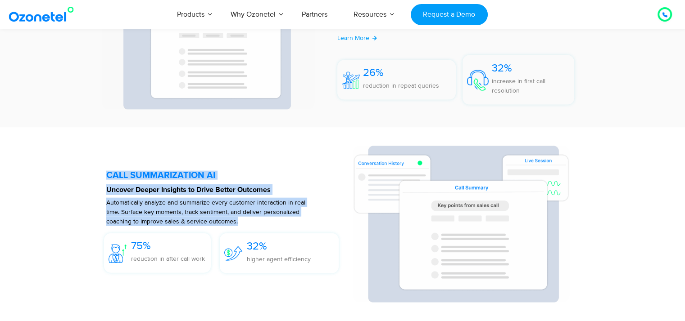
drag, startPoint x: 153, startPoint y: 178, endPoint x: 211, endPoint y: 215, distance: 68.6
click at [211, 215] on div "CALL SUMMARIZATION AI Uncover Deeper Insights to Drive Better Outcomes Automati…" at bounding box center [224, 224] width 237 height 157
click at [211, 215] on span "Automatically analyze and summarize every customer interaction in real time. Su…" at bounding box center [205, 212] width 199 height 27
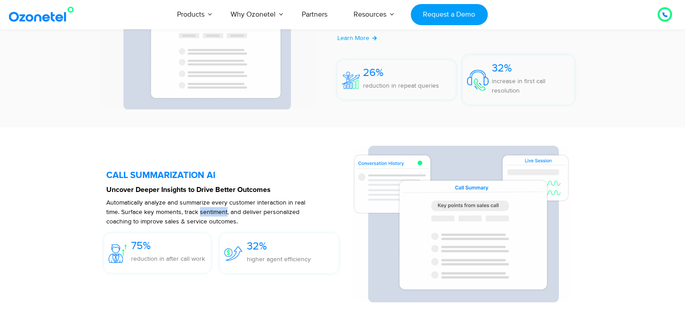
click at [211, 215] on span "Automatically analyze and summarize every customer interaction in real time. Su…" at bounding box center [205, 212] width 199 height 27
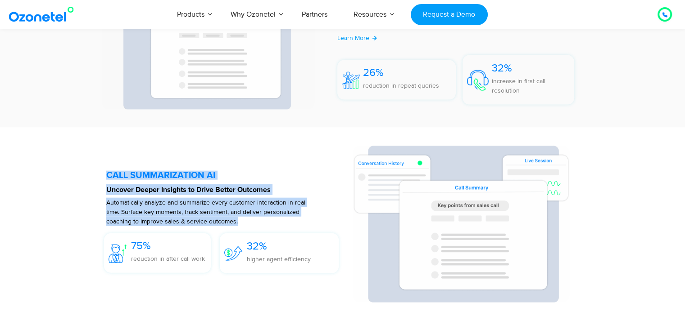
drag, startPoint x: 211, startPoint y: 215, endPoint x: 185, endPoint y: 173, distance: 48.7
click at [185, 173] on div "CALL SUMMARIZATION AI Uncover Deeper Insights to Drive Better Outcomes Automati…" at bounding box center [224, 224] width 237 height 157
click at [185, 173] on h5 "CALL SUMMARIZATION AI" at bounding box center [224, 175] width 237 height 9
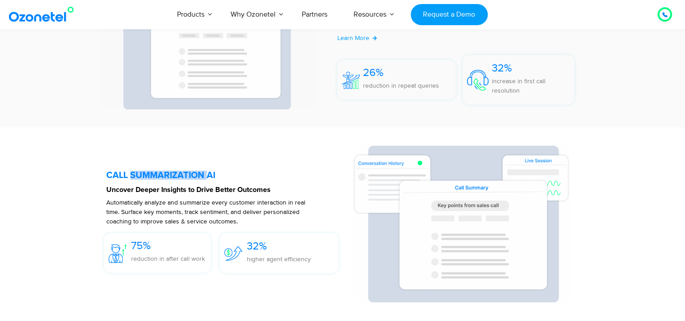
click at [185, 173] on h5 "CALL SUMMARIZATION AI" at bounding box center [224, 175] width 237 height 9
drag
click at [242, 230] on div "CALL SUMMARIZATION AI Uncover Deeper Insights to Drive Better Outcomes Automati…" at bounding box center [224, 224] width 237 height 157
click at [137, 173] on h5 "CALL SUMMARIZATION AI" at bounding box center [224, 175] width 237 height 9
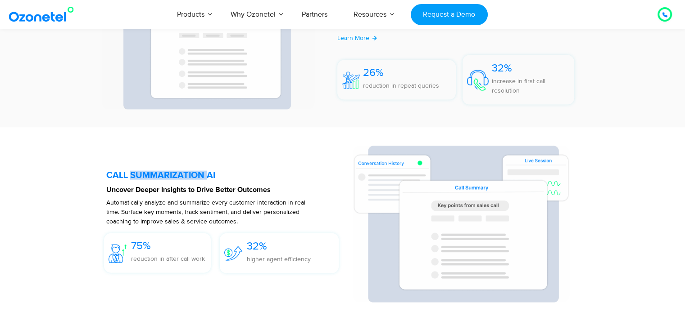
click at [137, 173] on h5 "CALL SUMMARIZATION AI" at bounding box center [224, 175] width 237 height 9
click at [214, 219] on span "Automatically analyze and summarize every customer interaction in real time. Su…" at bounding box center [205, 212] width 199 height 27
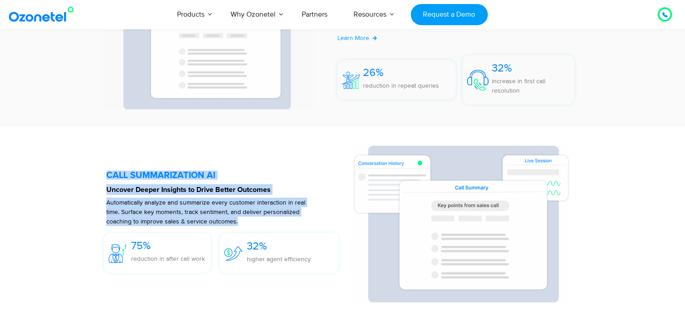
drag, startPoint x: 214, startPoint y: 219, endPoint x: 147, endPoint y: 174, distance: 80.1
click at [147, 174] on div "CALL SUMMARIZATION AI Uncover Deeper Insights to Drive Better Outcomes Automati…" at bounding box center [224, 224] width 237 height 157
click at [147, 174] on h5 "CALL SUMMARIZATION AI" at bounding box center [224, 175] width 237 height 9
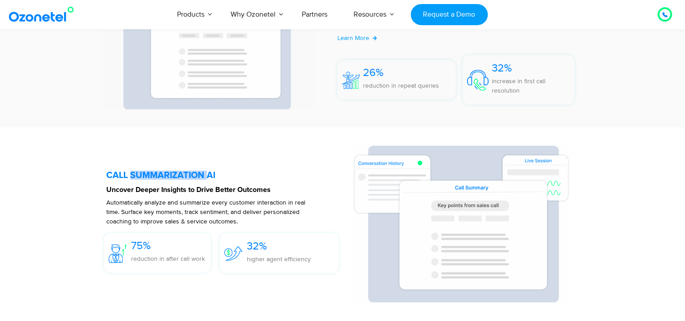
click at [147, 174] on h5 "CALL SUMMARIZATION AI" at bounding box center [224, 175] width 237 height 9
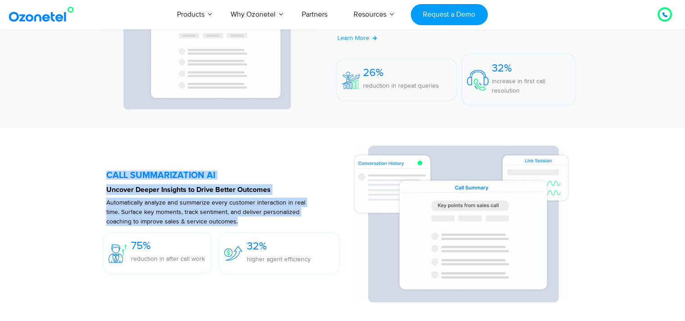
drag, startPoint x: 147, startPoint y: 174, endPoint x: 169, endPoint y: 208, distance: 40.3
click at [169, 208] on div "CALL SUMMARIZATION AI Uncover Deeper Insights to Drive Better Outcomes Automati…" at bounding box center [224, 224] width 237 height 157
click at [169, 208] on p "Automatically analyze and summarize every customer interaction in real time. Su…" at bounding box center [209, 212] width 206 height 28
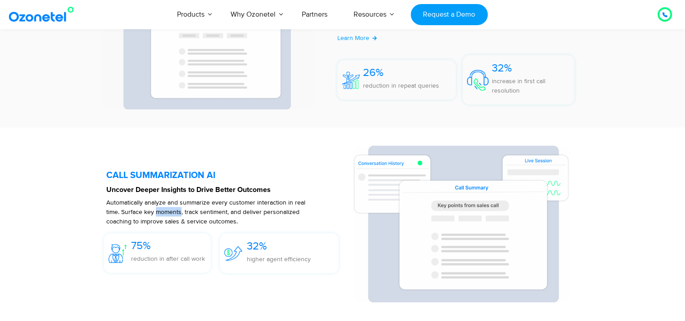
click at [169, 208] on p "Automatically analyze and summarize every customer interaction in real time. Su…" at bounding box center [209, 212] width 206 height 28
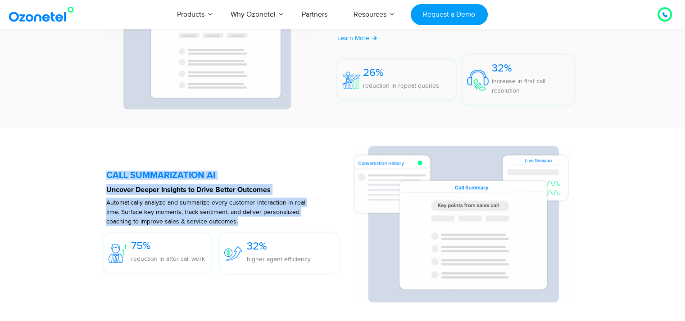
drag, startPoint x: 169, startPoint y: 208, endPoint x: 145, endPoint y: 174, distance: 41.6
click at [145, 174] on div "CALL SUMMARIZATION AI Uncover Deeper Insights to Drive Better Outcomes Automati…" at bounding box center [224, 224] width 237 height 157
click at [145, 174] on h5 "CALL SUMMARIZATION AI" at bounding box center [224, 175] width 237 height 9
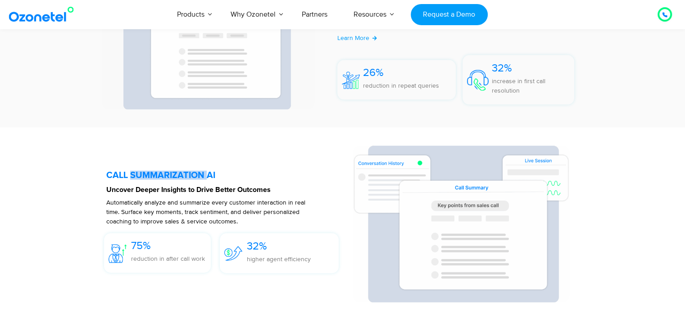
click at [145, 174] on h5 "CALL SUMMARIZATION AI" at bounding box center [224, 175] width 237 height 9
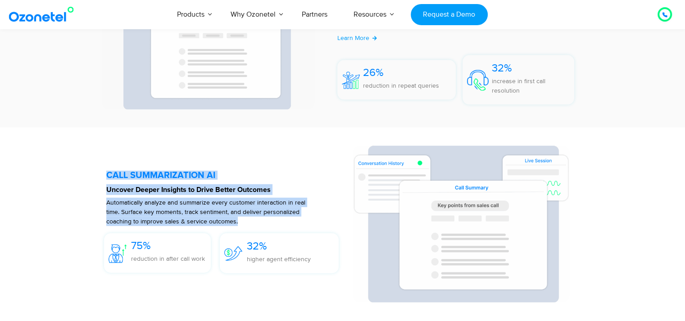
drag, startPoint x: 145, startPoint y: 174, endPoint x: 237, endPoint y: 218, distance: 102.1
click at [237, 218] on div "CALL SUMMARIZATION AI Uncover Deeper Insights to Drive Better Outcomes Automati…" at bounding box center [224, 224] width 237 height 157
click at [237, 218] on p "Automatically analyze and summarize every customer interaction in real time. Su…" at bounding box center [209, 212] width 206 height 28
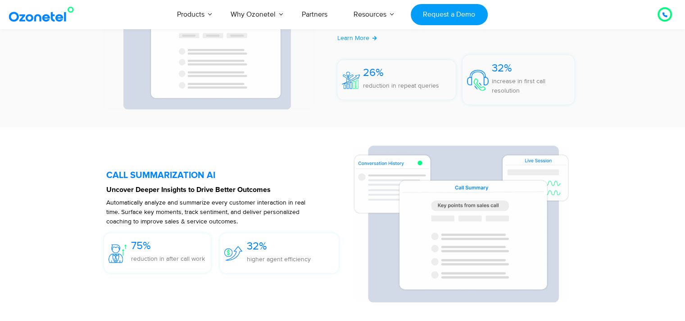
click at [237, 218] on p "Automatically analyze and summarize every customer interaction in real time. Su…" at bounding box center [209, 212] width 206 height 28
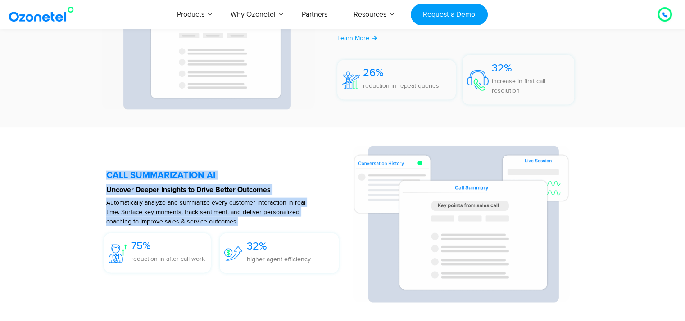
drag, startPoint x: 237, startPoint y: 218, endPoint x: 148, endPoint y: 173, distance: 100.0
click at [148, 173] on div "CALL SUMMARIZATION AI Uncover Deeper Insights to Drive Better Outcomes Automati…" at bounding box center [224, 224] width 237 height 157
click at [148, 173] on h5 "CALL SUMMARIZATION AI" at bounding box center [224, 175] width 237 height 9
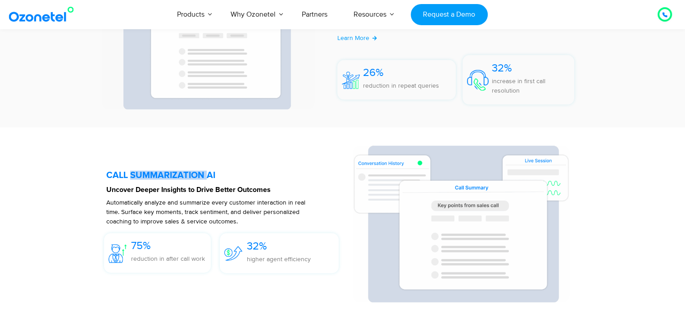
click at [148, 173] on h5 "CALL SUMMARIZATION AI" at bounding box center [224, 175] width 237 height 9
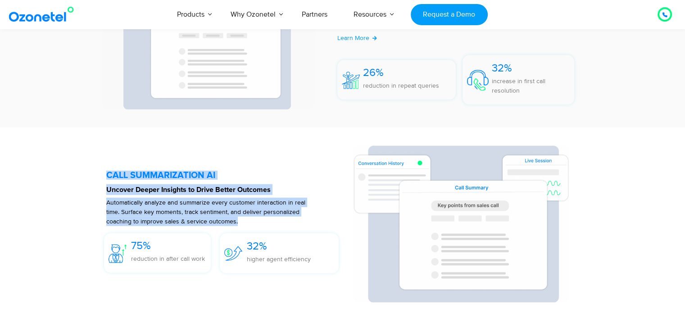
drag, startPoint x: 148, startPoint y: 173, endPoint x: 229, endPoint y: 218, distance: 92.7
click at [229, 218] on div "CALL SUMMARIZATION AI Uncover Deeper Insights to Drive Better Outcomes Automati…" at bounding box center [224, 224] width 237 height 157
click at [229, 218] on span "Automatically analyze and summarize every customer interaction in real time. Su…" at bounding box center [205, 212] width 199 height 27
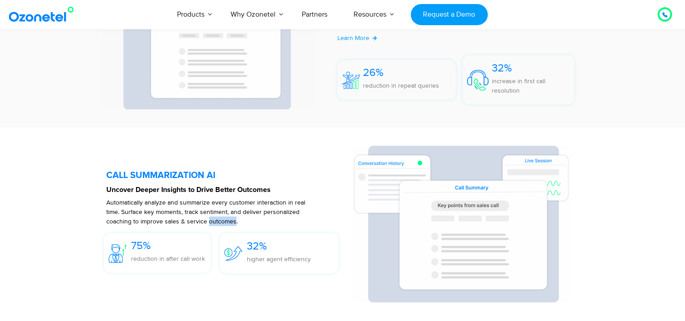
click at [229, 218] on span "Automatically analyze and summarize every customer interaction in real time. Su…" at bounding box center [205, 212] width 199 height 27
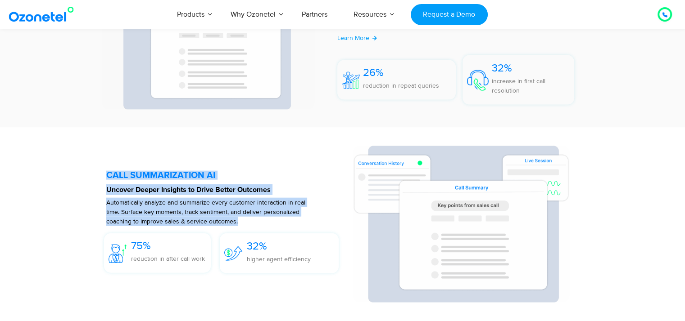
drag, startPoint x: 229, startPoint y: 218, endPoint x: 152, endPoint y: 179, distance: 86.0
click at [152, 179] on div "CALL SUMMARIZATION AI Uncover Deeper Insights to Drive Better Outcomes Automati…" at bounding box center [224, 224] width 237 height 157
click at [152, 179] on h5 "CALL SUMMARIZATION AI" at bounding box center [224, 175] width 237 height 9
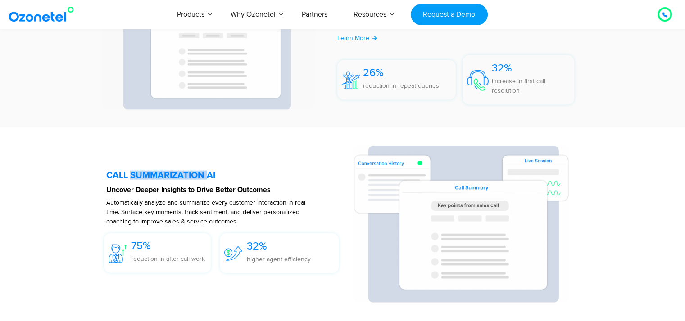
click at [152, 179] on h5 "CALL SUMMARIZATION AI" at bounding box center [224, 175] width 237 height 9
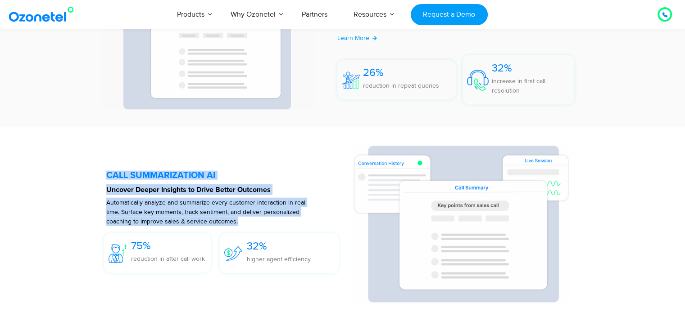
drag, startPoint x: 152, startPoint y: 179, endPoint x: 221, endPoint y: 212, distance: 76.9
click at [221, 212] on div "CALL SUMMARIZATION AI Uncover Deeper Insights to Drive Better Outcomes Automati…" at bounding box center [224, 224] width 237 height 157
click at [221, 212] on span "Automatically analyze and summarize every customer interaction in real time. Su…" at bounding box center [205, 212] width 199 height 27
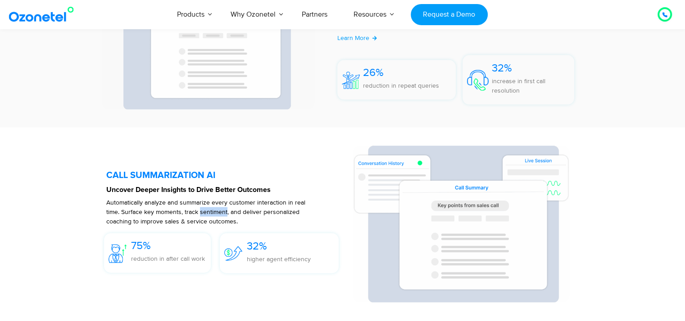
click at [221, 212] on span "Automatically analyze and summarize every customer interaction in real time. Su…" at bounding box center [205, 212] width 199 height 27
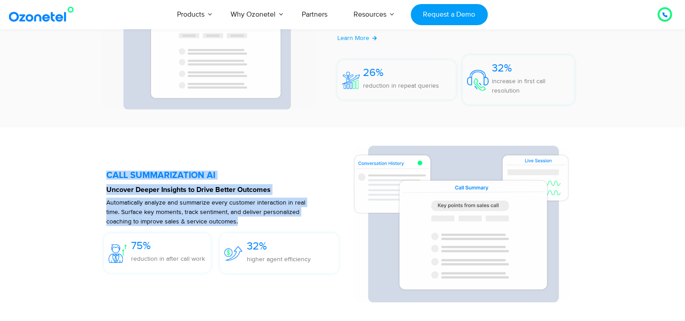
drag, startPoint x: 221, startPoint y: 212, endPoint x: 157, endPoint y: 170, distance: 77.3
click at [157, 170] on div "CALL SUMMARIZATION AI Uncover Deeper Insights to Drive Better Outcomes Automati…" at bounding box center [224, 224] width 237 height 157
click at [157, 170] on div at bounding box center [224, 224] width 237 height 157
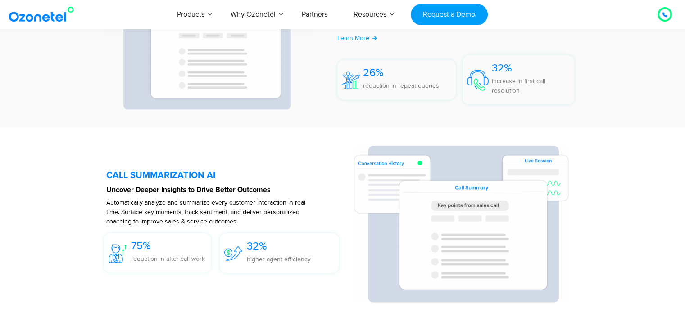
click at [255, 245] on span "32%" at bounding box center [257, 246] width 20 height 13
drag, startPoint x: 255, startPoint y: 245, endPoint x: 283, endPoint y: 264, distance: 33.7
click at [283, 264] on div "32% higher agent efficiency" at bounding box center [279, 255] width 64 height 35
click at [283, 263] on span "higher agent efficiency" at bounding box center [279, 260] width 64 height 8
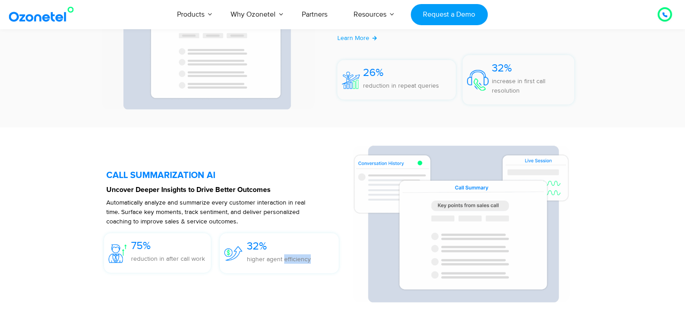
click at [283, 263] on span "higher agent efficiency" at bounding box center [279, 260] width 64 height 8
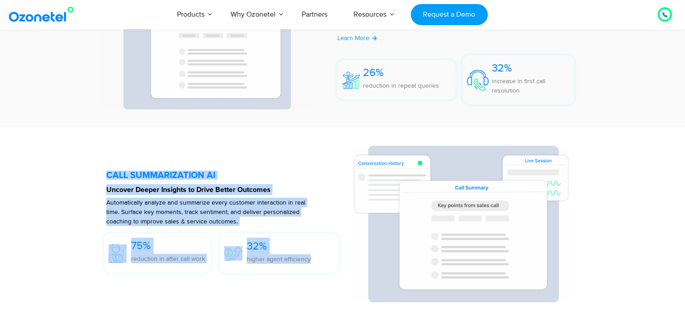
drag, startPoint x: 283, startPoint y: 264, endPoint x: 111, endPoint y: 175, distance: 193.7
click at [111, 175] on div "CALL SUMMARIZATION AI Uncover Deeper Insights to Drive Better Outcomes Automati…" at bounding box center [224, 224] width 237 height 157
click at [111, 174] on h5 "CALL SUMMARIZATION AI" at bounding box center [224, 175] width 237 height 9
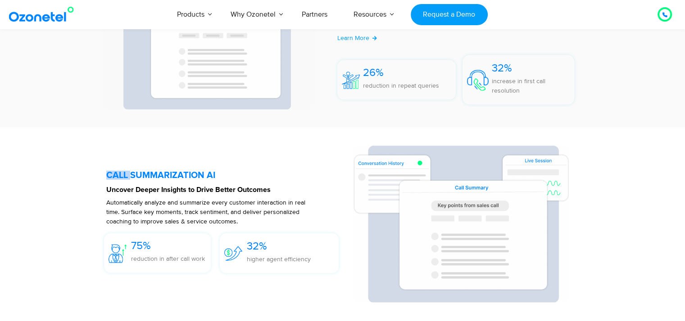
click at [111, 174] on h5 "CALL SUMMARIZATION AI" at bounding box center [224, 175] width 237 height 9
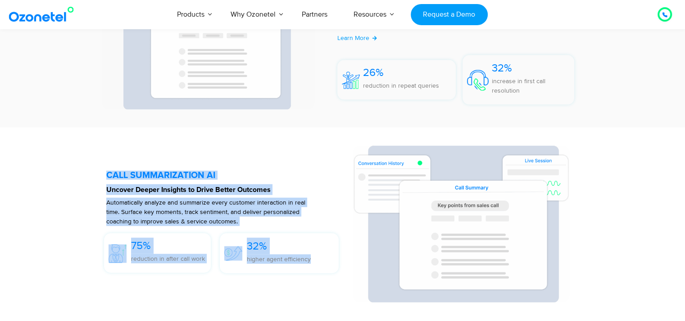
drag, startPoint x: 111, startPoint y: 174, endPoint x: 285, endPoint y: 270, distance: 198.7
click at [285, 270] on div "CALL SUMMARIZATION AI Uncover Deeper Insights to Drive Better Outcomes Automati…" at bounding box center [224, 224] width 237 height 157
click at [291, 262] on span "higher agent efficiency" at bounding box center [279, 260] width 64 height 8
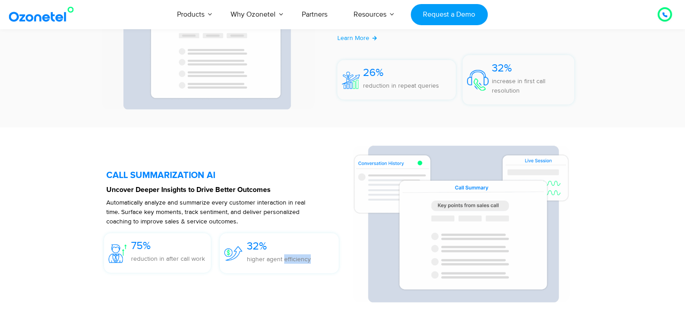
click at [291, 262] on span "higher agent efficiency" at bounding box center [279, 260] width 64 height 8
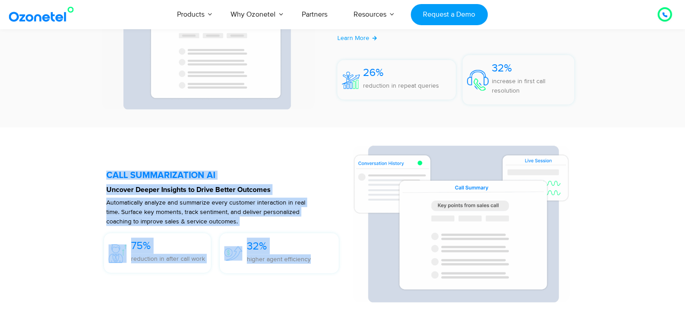
drag, startPoint x: 291, startPoint y: 262, endPoint x: 124, endPoint y: 173, distance: 189.5
click at [124, 173] on div "CALL SUMMARIZATION AI Uncover Deeper Insights to Drive Better Outcomes Automati…" at bounding box center [224, 224] width 237 height 157
click at [124, 173] on h5 "CALL SUMMARIZATION AI" at bounding box center [224, 175] width 237 height 9
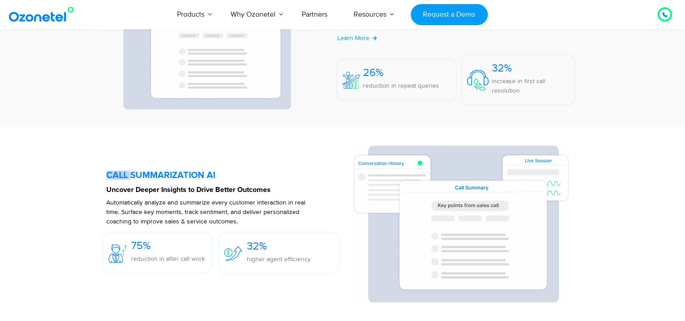
click at [124, 173] on h5 "CALL SUMMARIZATION AI" at bounding box center [224, 175] width 237 height 9
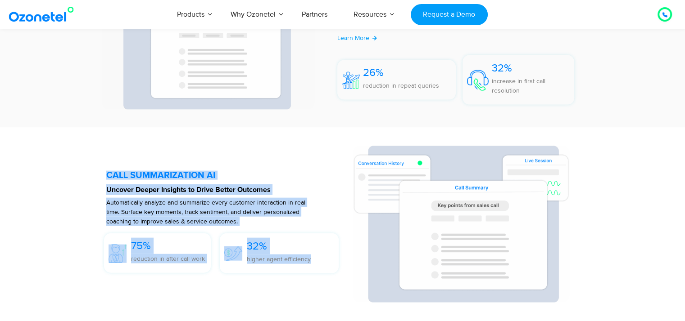
drag, startPoint x: 124, startPoint y: 173, endPoint x: 307, endPoint y: 258, distance: 202.0
click at [307, 258] on div "CALL SUMMARIZATION AI Uncover Deeper Insights to Drive Better Outcomes Automati…" at bounding box center [224, 224] width 237 height 157
click at [307, 258] on span "higher agent efficiency" at bounding box center [279, 260] width 64 height 8
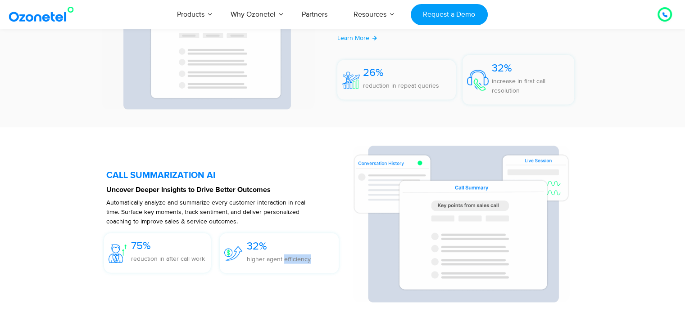
click at [307, 258] on span "higher agent efficiency" at bounding box center [279, 260] width 64 height 8
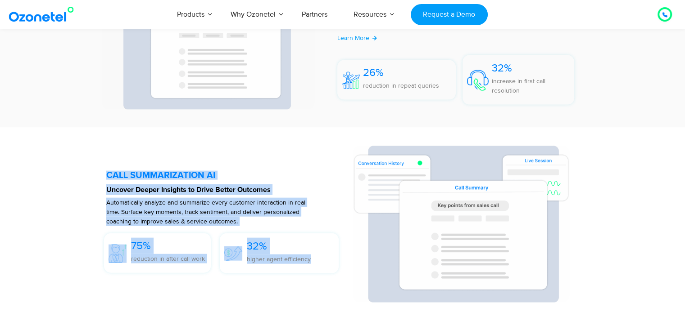
drag, startPoint x: 307, startPoint y: 258, endPoint x: 120, endPoint y: 177, distance: 204.4
click at [120, 177] on div "CALL SUMMARIZATION AI Uncover Deeper Insights to Drive Better Outcomes Automati…" at bounding box center [224, 224] width 237 height 157
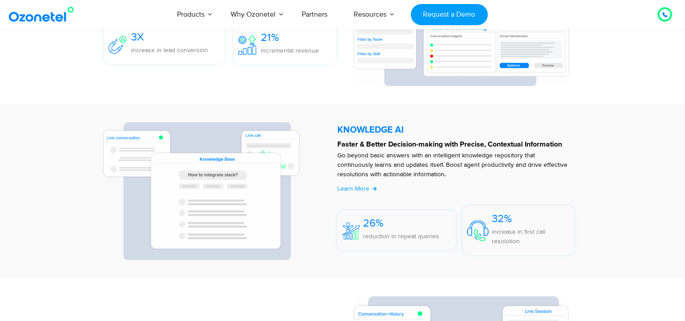
scroll to position [1800, 0]
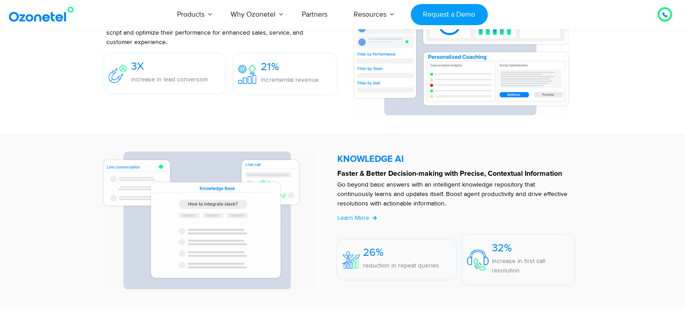
click at [375, 158] on div "KNOWLEDGE AI​​" at bounding box center [458, 158] width 242 height 11
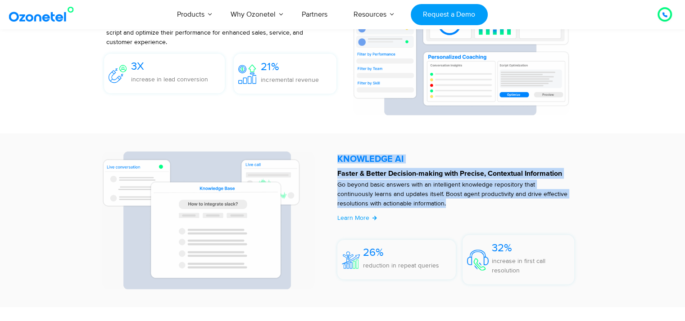
drag, startPoint x: 375, startPoint y: 158, endPoint x: 388, endPoint y: 212, distance: 56.0
click at [388, 212] on div "KNOWLEDGE AI​​ Faster & Better Decision-making with Precise, Contextual Informa…" at bounding box center [460, 221] width 255 height 138
click at [388, 208] on p "Go beyond basic answers with an intelligent knowledge repository that continuou…" at bounding box center [453, 194] width 233 height 28
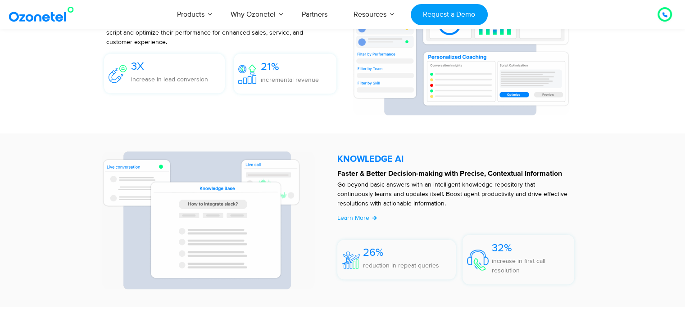
click at [388, 208] on p "Go beyond basic answers with an intelligent knowledge repository that continuou…" at bounding box center [453, 194] width 233 height 28
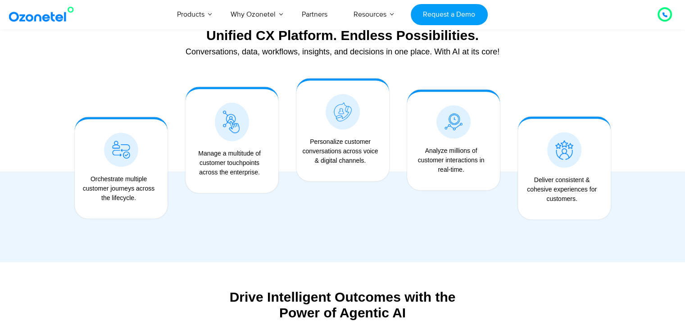
scroll to position [585, 0]
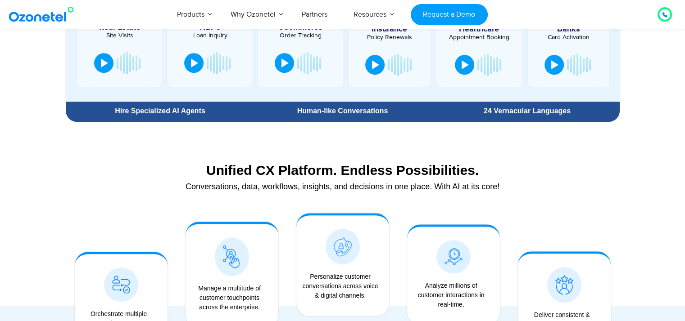
click at [361, 166] on div "Unified CX Platform. Endless Possibilities." at bounding box center [342, 170] width 545 height 16
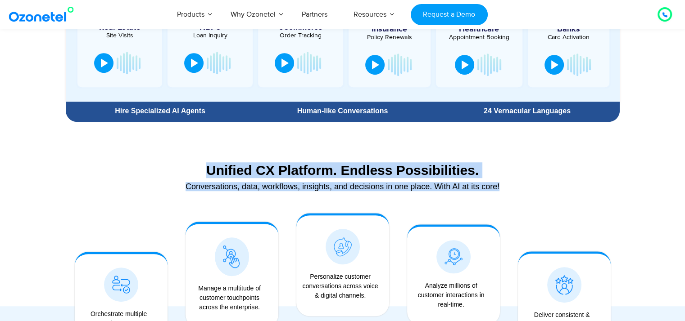
drag, startPoint x: 361, startPoint y: 166, endPoint x: 512, endPoint y: 199, distance: 155.3
click at [512, 199] on div "Unified CX Platform. Endless Possibilities. Conversations, data, workflows, ins…" at bounding box center [343, 179] width 554 height 42
click at [512, 198] on div "Unified CX Platform. Endless Possibilities. Conversations, data, workflows, ins…" at bounding box center [343, 179] width 554 height 42
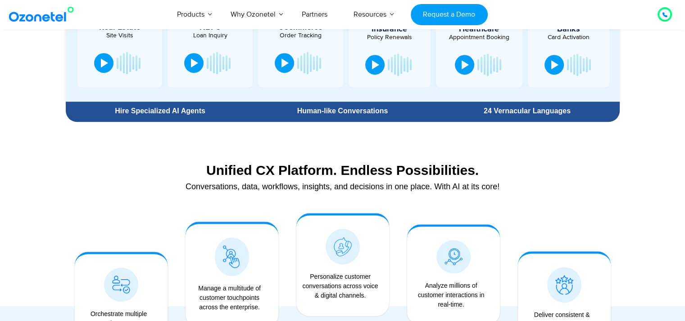
click at [497, 183] on div "Conversations, data, workflows, insights, and decisions in one place. With AI a…" at bounding box center [342, 187] width 545 height 8
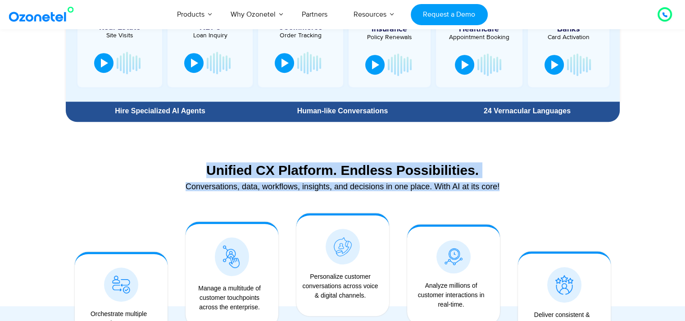
drag, startPoint x: 497, startPoint y: 183, endPoint x: 236, endPoint y: 169, distance: 261.0
click at [236, 169] on div "Unified CX Platform. Endless Possibilities. Conversations, data, workflows, ins…" at bounding box center [343, 179] width 554 height 42
click at [236, 169] on div "Unified CX Platform. Endless Possibilities." at bounding box center [342, 170] width 545 height 16
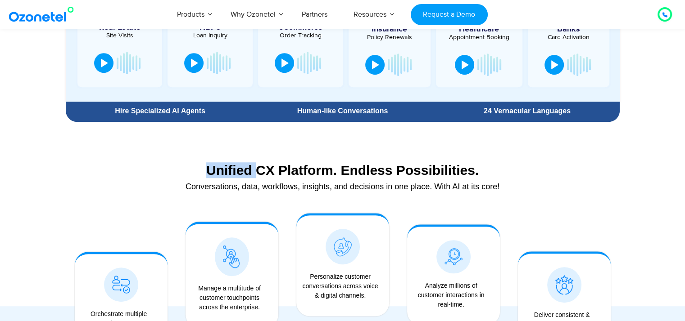
click at [236, 169] on div "Unified CX Platform. Endless Possibilities." at bounding box center [342, 170] width 545 height 16
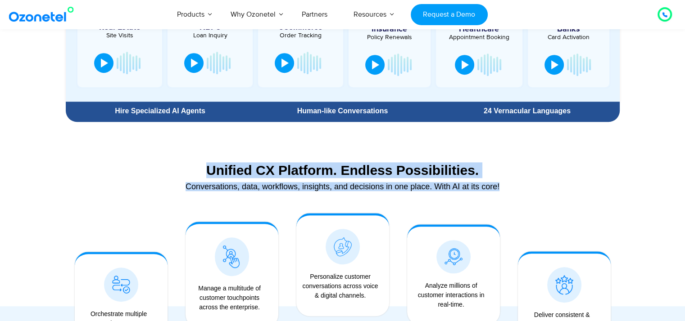
drag, startPoint x: 236, startPoint y: 169, endPoint x: 476, endPoint y: 189, distance: 240.7
click at [476, 189] on div "Unified CX Platform. Endless Possibilities. Conversations, data, workflows, ins…" at bounding box center [343, 179] width 554 height 42
click at [476, 189] on div "Conversations, data, workflows, insights, and decisions in one place. With AI a…" at bounding box center [342, 187] width 545 height 8
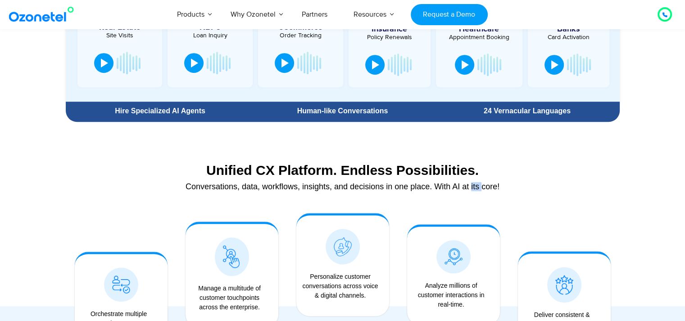
click at [476, 189] on div "Conversations, data, workflows, insights, and decisions in one place. With AI a…" at bounding box center [342, 187] width 545 height 8
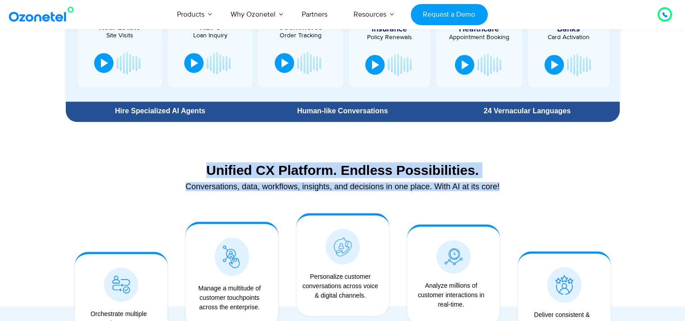
drag, startPoint x: 476, startPoint y: 189, endPoint x: 275, endPoint y: 163, distance: 203.2
click at [275, 163] on div "Unified CX Platform. Endless Possibilities. Conversations, data, workflows, ins…" at bounding box center [343, 179] width 554 height 42
click at [275, 163] on div "Unified CX Platform. Endless Possibilities." at bounding box center [342, 170] width 545 height 16
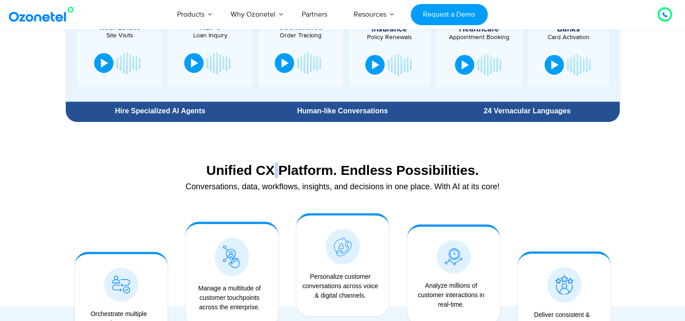
click at [275, 163] on div "Unified CX Platform. Endless Possibilities." at bounding box center [342, 170] width 545 height 16
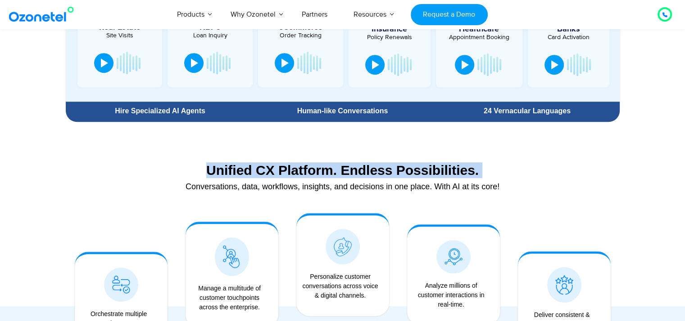
click at [275, 163] on div "Unified CX Platform. Endless Possibilities." at bounding box center [342, 170] width 545 height 16
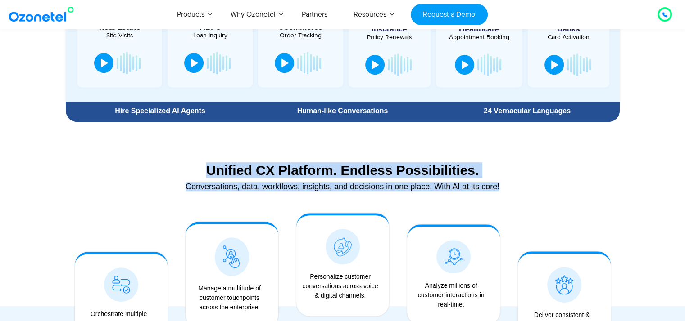
drag, startPoint x: 275, startPoint y: 163, endPoint x: 467, endPoint y: 186, distance: 193.6
click at [467, 186] on div "Unified CX Platform. Endless Possibilities. Conversations, data, workflows, ins…" at bounding box center [343, 179] width 554 height 42
click at [467, 186] on div "Conversations, data, workflows, insights, and decisions in one place. With AI a…" at bounding box center [342, 187] width 545 height 8
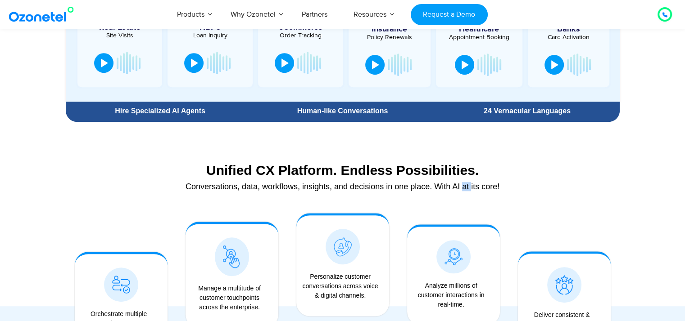
click at [467, 186] on div "Conversations, data, workflows, insights, and decisions in one place. With AI a…" at bounding box center [342, 187] width 545 height 8
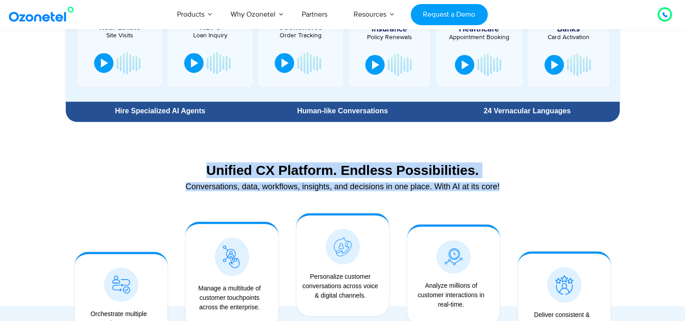
drag, startPoint x: 467, startPoint y: 186, endPoint x: 345, endPoint y: 175, distance: 122.5
click at [345, 175] on div "Unified CX Platform. Endless Possibilities. Conversations, data, workflows, ins…" at bounding box center [343, 179] width 554 height 42
click at [345, 175] on div "Unified CX Platform. Endless Possibilities." at bounding box center [342, 170] width 545 height 16
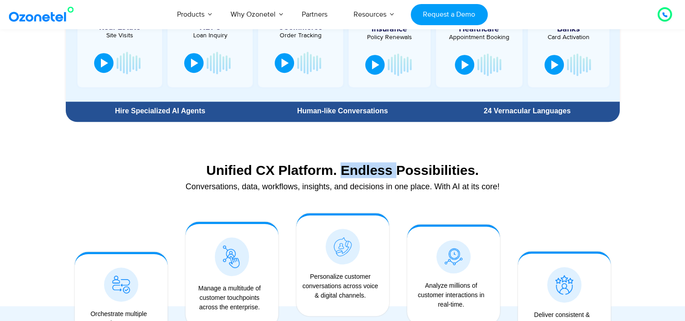
click at [345, 175] on div "Unified CX Platform. Endless Possibilities." at bounding box center [342, 170] width 545 height 16
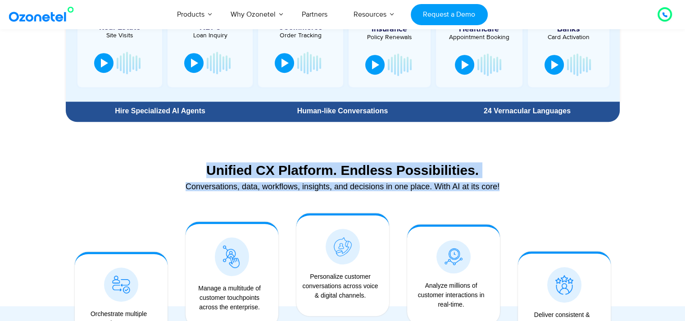
drag, startPoint x: 345, startPoint y: 175, endPoint x: 368, endPoint y: 185, distance: 25.4
click at [368, 185] on div "Unified CX Platform. Endless Possibilities. Conversations, data, workflows, ins…" at bounding box center [343, 179] width 554 height 42
click at [368, 185] on div "Conversations, data, workflows, insights, and decisions in one place. With AI a…" at bounding box center [342, 187] width 545 height 8
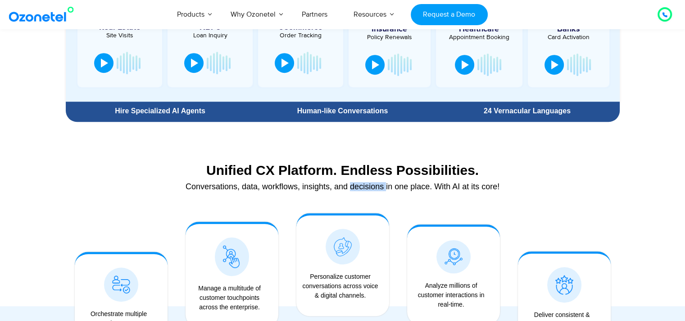
click at [368, 185] on div "Conversations, data, workflows, insights, and decisions in one place. With AI a…" at bounding box center [342, 187] width 545 height 8
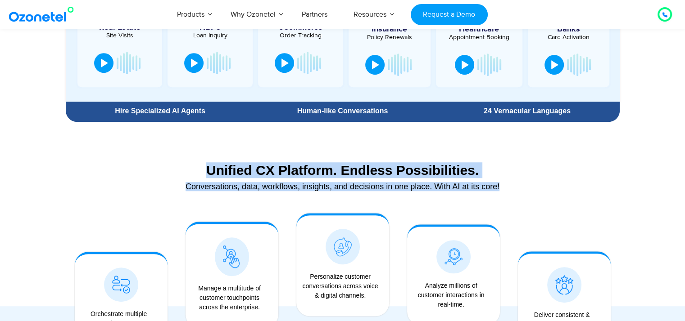
drag, startPoint x: 368, startPoint y: 185, endPoint x: 366, endPoint y: 169, distance: 16.7
click at [366, 169] on div "Unified CX Platform. Endless Possibilities. Conversations, data, workflows, ins…" at bounding box center [343, 179] width 554 height 42
click at [366, 169] on div "Unified CX Platform. Endless Possibilities." at bounding box center [342, 170] width 545 height 16
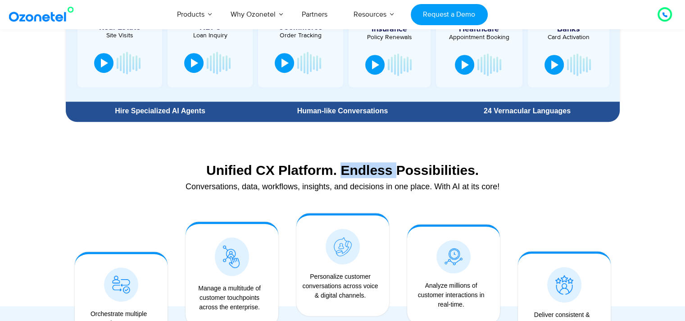
click at [366, 169] on div "Unified CX Platform. Endless Possibilities." at bounding box center [342, 170] width 545 height 16
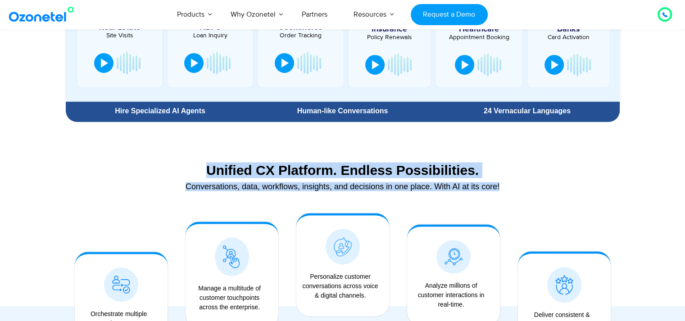
drag, startPoint x: 366, startPoint y: 169, endPoint x: 369, endPoint y: 186, distance: 17.8
click at [369, 186] on div "Unified CX Platform. Endless Possibilities. Conversations, data, workflows, ins…" at bounding box center [343, 179] width 554 height 42
click at [369, 186] on div "Conversations, data, workflows, insights, and decisions in one place. With AI a…" at bounding box center [342, 187] width 545 height 8
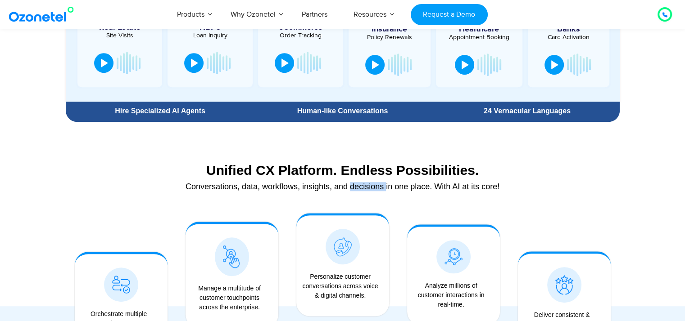
click at [369, 186] on div "Conversations, data, workflows, insights, and decisions in one place. With AI a…" at bounding box center [342, 187] width 545 height 8
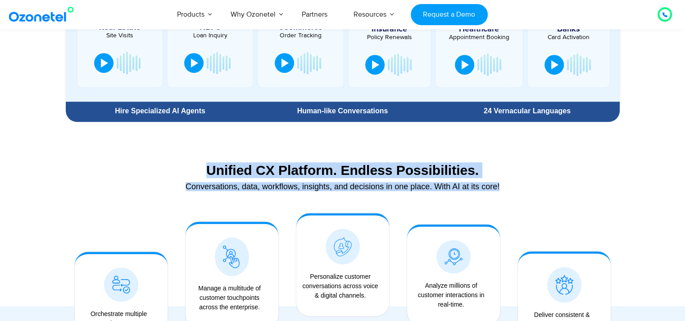
drag, startPoint x: 369, startPoint y: 186, endPoint x: 366, endPoint y: 168, distance: 18.7
click at [366, 168] on div "Unified CX Platform. Endless Possibilities. Conversations, data, workflows, ins…" at bounding box center [343, 179] width 554 height 42
click at [366, 168] on div "Unified CX Platform. Endless Possibilities." at bounding box center [342, 170] width 545 height 16
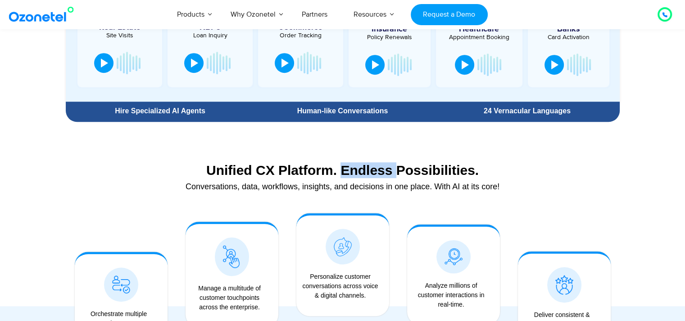
click at [366, 168] on div "Unified CX Platform. Endless Possibilities." at bounding box center [342, 170] width 545 height 16
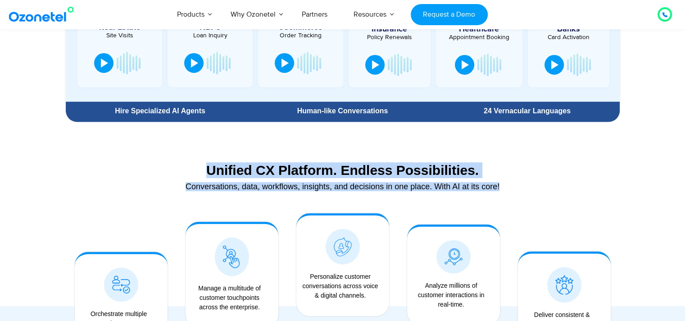
drag, startPoint x: 366, startPoint y: 168, endPoint x: 371, endPoint y: 190, distance: 23.0
click at [371, 190] on div "Unified CX Platform. Endless Possibilities. Conversations, data, workflows, ins…" at bounding box center [343, 179] width 554 height 42
click at [371, 190] on div "Conversations, data, workflows, insights, and decisions in one place. With AI a…" at bounding box center [342, 187] width 545 height 8
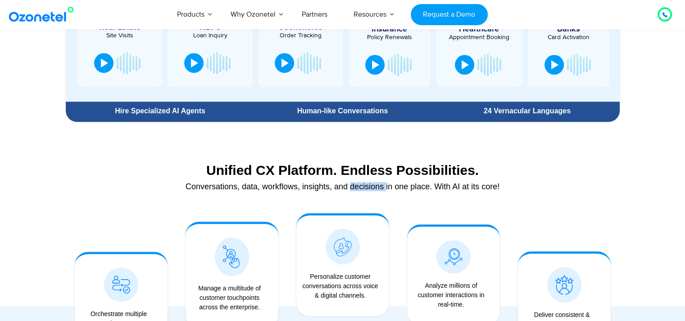
click at [371, 190] on div "Conversations, data, workflows, insights, and decisions in one place. With AI a…" at bounding box center [342, 187] width 545 height 8
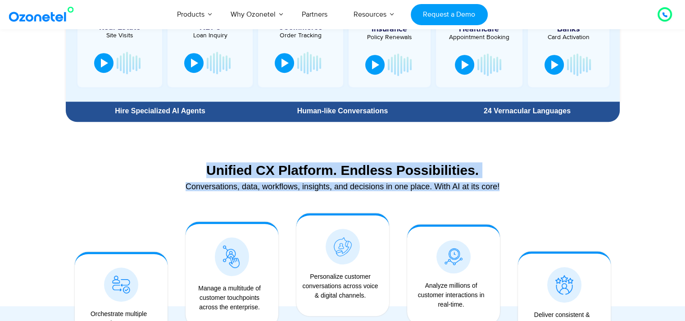
drag, startPoint x: 371, startPoint y: 190, endPoint x: 364, endPoint y: 161, distance: 30.1
click at [364, 161] on div "Unified CX Platform. Endless Possibilities. Conversations, data, workflows, ins…" at bounding box center [343, 179] width 554 height 42
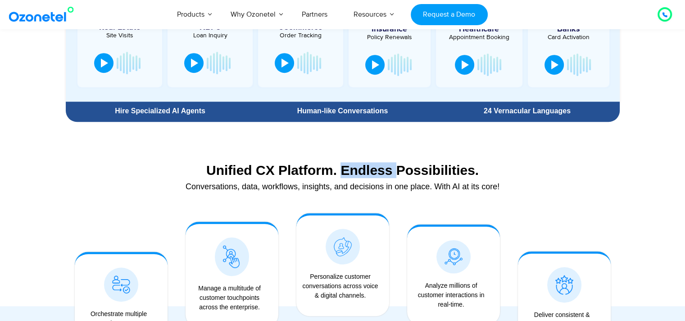
click at [364, 161] on div "Unified CX Platform. Endless Possibilities. Conversations, data, workflows, ins…" at bounding box center [343, 179] width 554 height 42
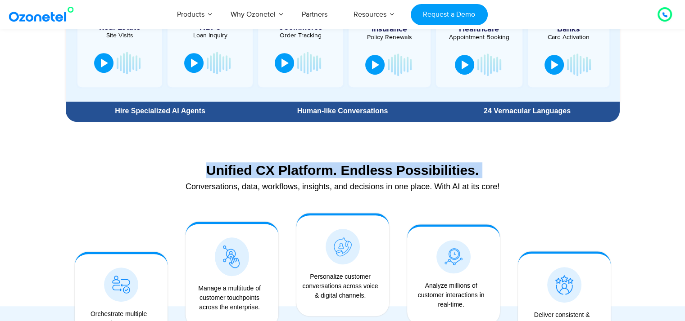
drag, startPoint x: 364, startPoint y: 161, endPoint x: 371, endPoint y: 181, distance: 21.7
click at [371, 181] on div "Unified CX Platform. Endless Possibilities. Conversations, data, workflows, ins…" at bounding box center [343, 179] width 554 height 42
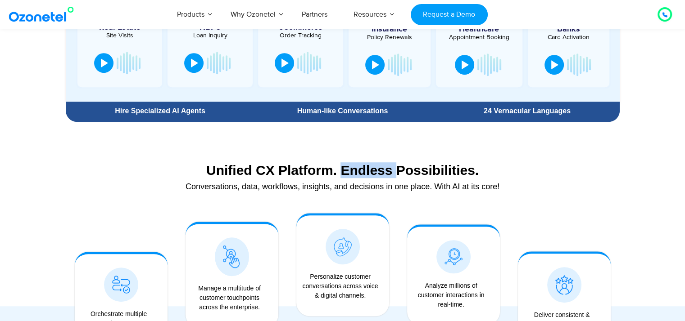
click at [371, 181] on div "Unified CX Platform. Endless Possibilities. Conversations, data, workflows, ins…" at bounding box center [343, 179] width 554 height 42
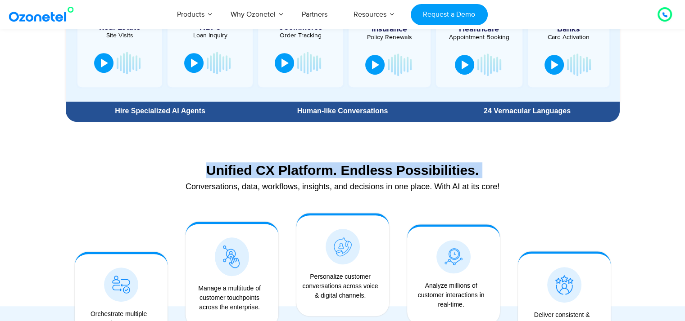
click at [371, 181] on div "Unified CX Platform. Endless Possibilities. Conversations, data, workflows, ins…" at bounding box center [343, 179] width 554 height 42
click at [258, 166] on div "Unified CX Platform. Endless Possibilities." at bounding box center [342, 170] width 545 height 16
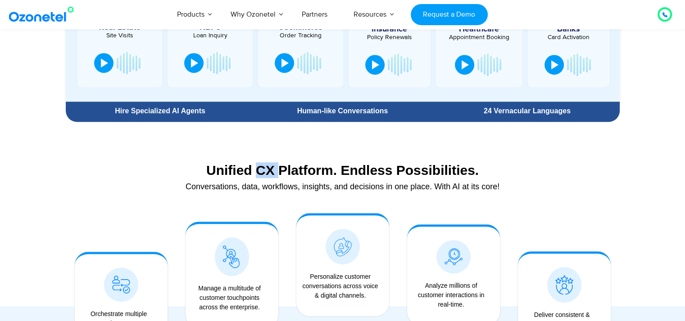
click at [258, 166] on div "Unified CX Platform. Endless Possibilities." at bounding box center [342, 170] width 545 height 16
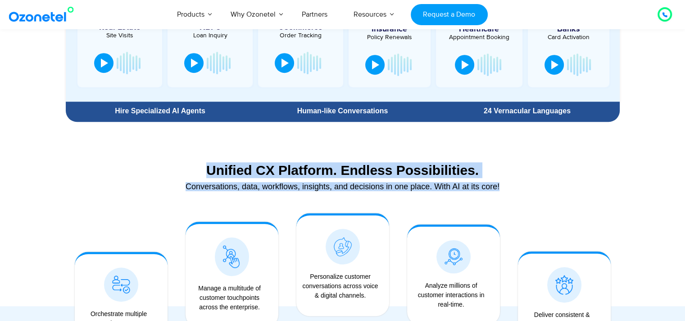
drag, startPoint x: 258, startPoint y: 166, endPoint x: 491, endPoint y: 192, distance: 234.2
click at [491, 192] on div "Unified CX Platform. Endless Possibilities. Conversations, data, workflows, ins…" at bounding box center [343, 179] width 554 height 42
click at [491, 192] on div "Conversations, data, workflows, insights, and decisions in one place. With AI a…" at bounding box center [342, 191] width 545 height 8
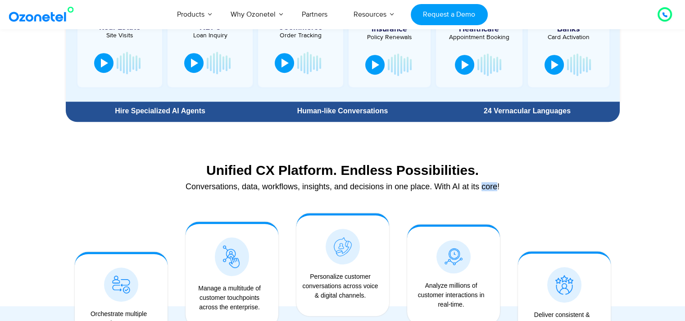
click at [491, 192] on div "Conversations, data, workflows, insights, and decisions in one place. With AI a…" at bounding box center [342, 191] width 545 height 8
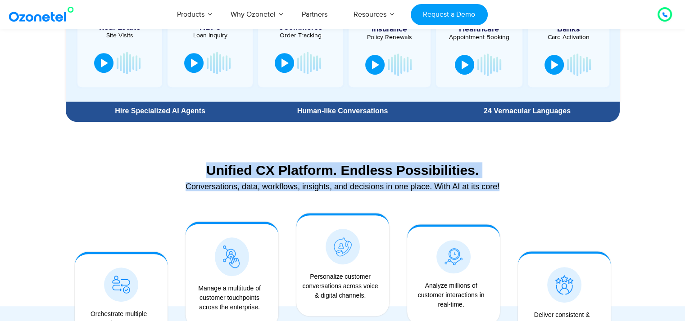
drag, startPoint x: 491, startPoint y: 192, endPoint x: 221, endPoint y: 172, distance: 270.3
click at [221, 172] on div "Unified CX Platform. Endless Possibilities. Conversations, data, workflows, ins…" at bounding box center [343, 179] width 554 height 42
click at [221, 172] on div "Unified CX Platform. Endless Possibilities." at bounding box center [342, 170] width 545 height 16
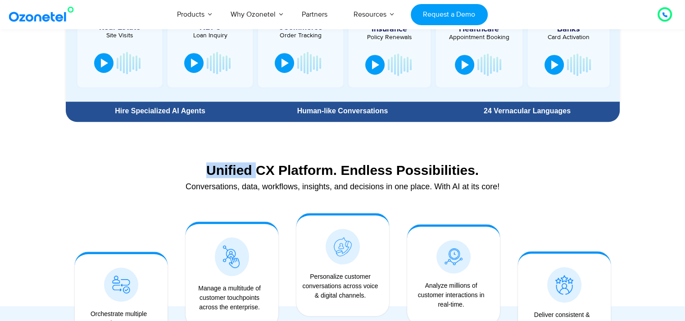
click at [221, 172] on div "Unified CX Platform. Endless Possibilities." at bounding box center [342, 170] width 545 height 16
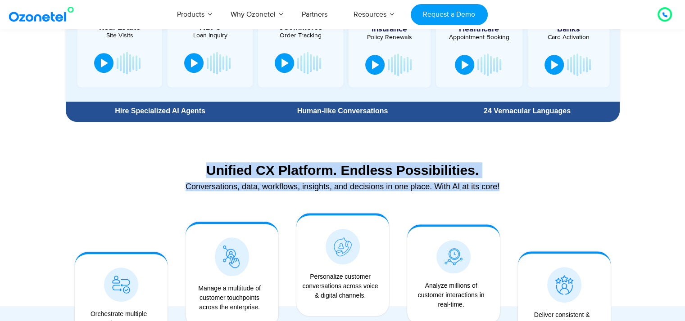
drag, startPoint x: 221, startPoint y: 172, endPoint x: 447, endPoint y: 190, distance: 226.7
click at [447, 190] on div "Unified CX Platform. Endless Possibilities. Conversations, data, workflows, ins…" at bounding box center [343, 179] width 554 height 42
click at [447, 190] on div "Conversations, data, workflows, insights, and decisions in one place. With AI a…" at bounding box center [342, 187] width 545 height 8
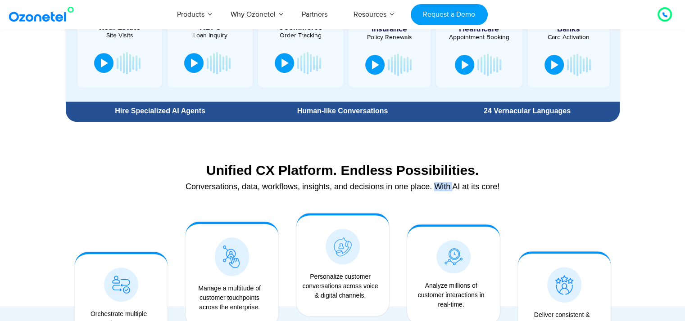
click at [447, 190] on div "Conversations, data, workflows, insights, and decisions in one place. With AI a…" at bounding box center [342, 187] width 545 height 8
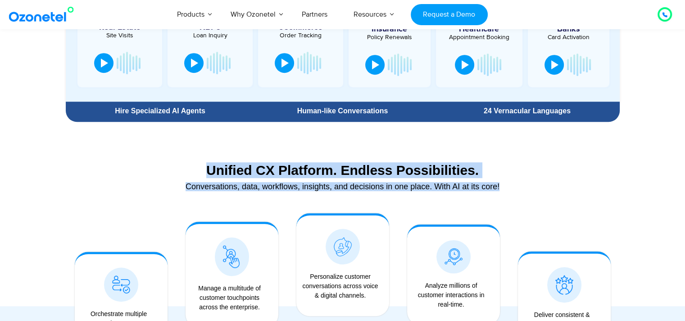
drag, startPoint x: 447, startPoint y: 190, endPoint x: 277, endPoint y: 173, distance: 170.5
click at [277, 173] on div "Unified CX Platform. Endless Possibilities. Conversations, data, workflows, ins…" at bounding box center [343, 179] width 554 height 42
click at [277, 173] on div "Unified CX Platform. Endless Possibilities." at bounding box center [342, 170] width 545 height 16
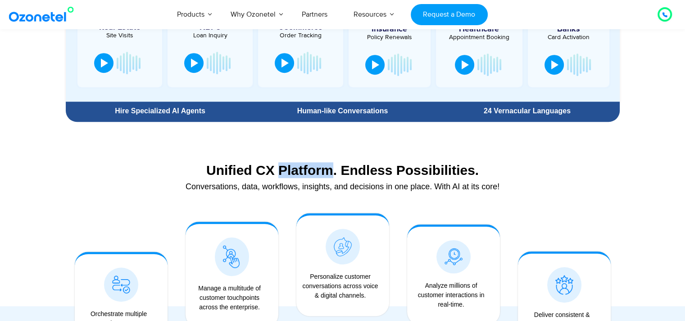
click at [277, 173] on div "Unified CX Platform. Endless Possibilities." at bounding box center [342, 170] width 545 height 16
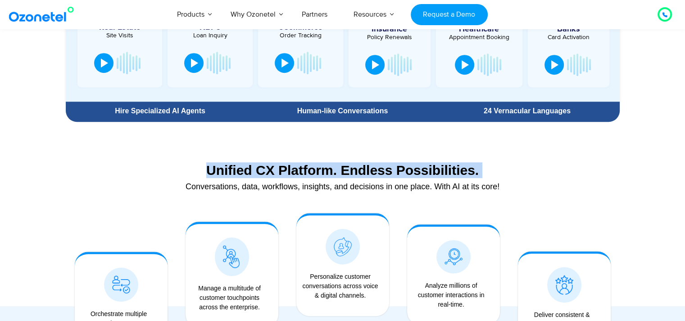
click at [277, 173] on div "Unified CX Platform. Endless Possibilities." at bounding box center [342, 170] width 545 height 16
click at [252, 173] on div "Unified CX Platform. Endless Possibilities." at bounding box center [342, 170] width 545 height 16
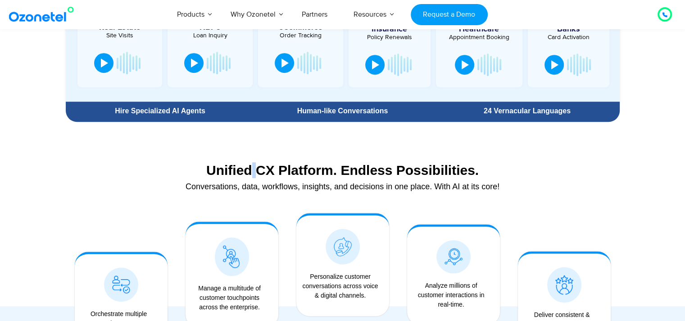
click at [252, 173] on div "Unified CX Platform. Endless Possibilities." at bounding box center [342, 170] width 545 height 16
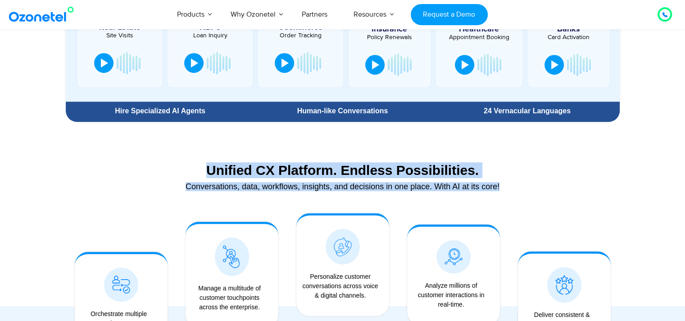
drag, startPoint x: 252, startPoint y: 173, endPoint x: 254, endPoint y: 185, distance: 11.5
click at [254, 185] on div "Unified CX Platform. Endless Possibilities. Conversations, data, workflows, ins…" at bounding box center [343, 179] width 554 height 42
click at [254, 185] on div "Conversations, data, workflows, insights, and decisions in one place. With AI a…" at bounding box center [342, 187] width 545 height 8
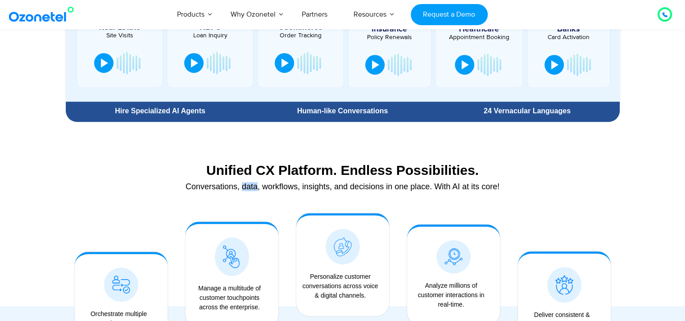
click at [254, 185] on div "Conversations, data, workflows, insights, and decisions in one place. With AI a…" at bounding box center [342, 187] width 545 height 8
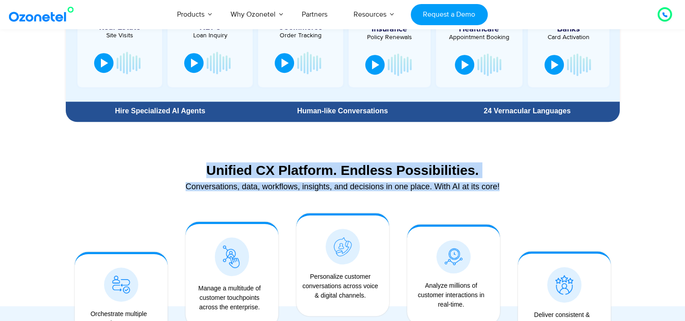
drag, startPoint x: 254, startPoint y: 185, endPoint x: 245, endPoint y: 170, distance: 17.0
click at [245, 170] on div "Unified CX Platform. Endless Possibilities. Conversations, data, workflows, ins…" at bounding box center [343, 179] width 554 height 42
click at [245, 170] on div "Unified CX Platform. Endless Possibilities." at bounding box center [342, 170] width 545 height 16
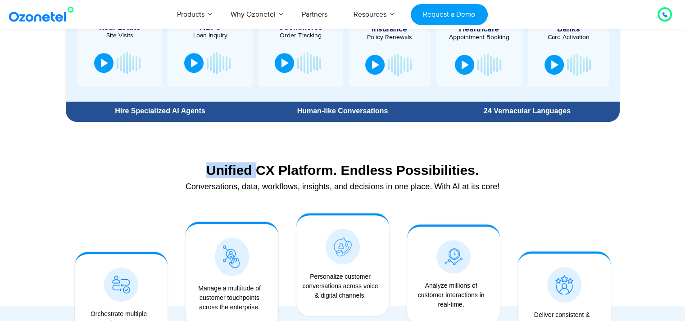
click at [245, 170] on div "Unified CX Platform. Endless Possibilities." at bounding box center [342, 170] width 545 height 16
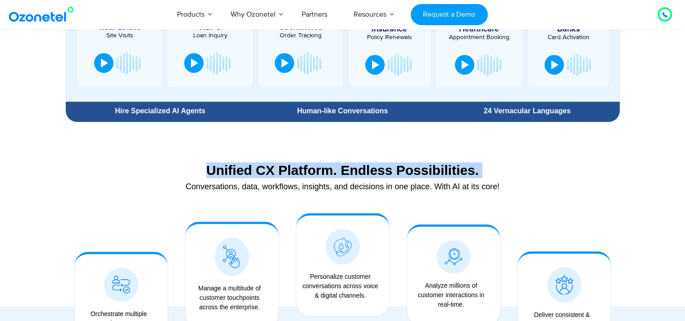
click at [245, 170] on div "Unified CX Platform. Endless Possibilities." at bounding box center [342, 170] width 545 height 16
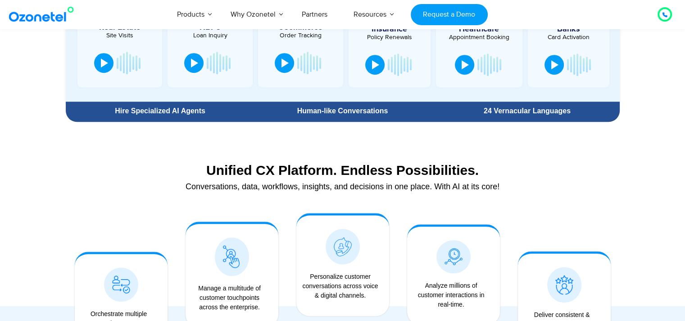
click at [405, 183] on div "Conversations, data, workflows, insights, and decisions in one place. With AI a…" at bounding box center [342, 187] width 545 height 8
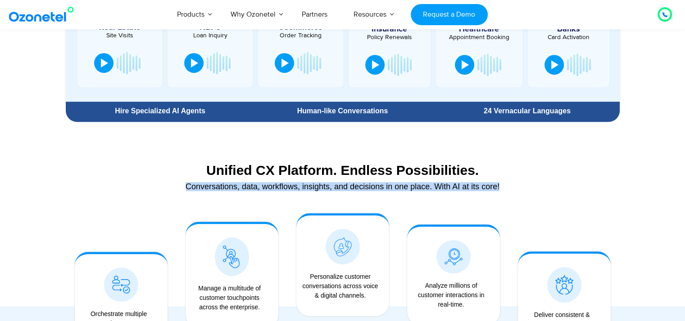
click at [405, 183] on div "Conversations, data, workflows, insights, and decisions in one place. With AI a…" at bounding box center [342, 187] width 545 height 8
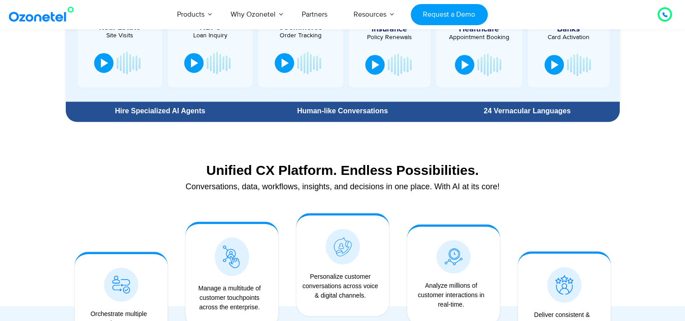
click at [297, 153] on section "Unified CX Platform. Endless Possibilities. Conversations, data, workflows, ins…" at bounding box center [343, 174] width 554 height 60
click at [281, 171] on div "Unified CX Platform. Endless Possibilities." at bounding box center [342, 170] width 545 height 16
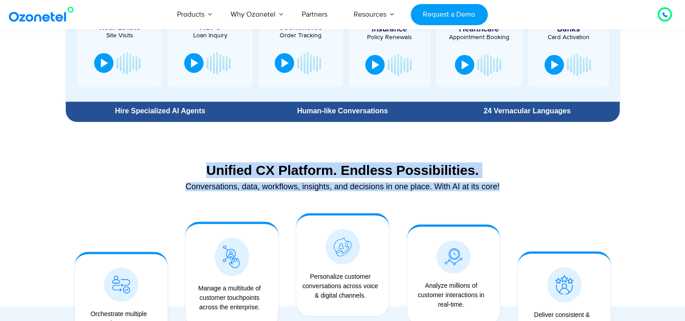
drag, startPoint x: 281, startPoint y: 171, endPoint x: 281, endPoint y: 183, distance: 11.7
click at [281, 183] on div "Unified CX Platform. Endless Possibilities. Conversations, data, workflows, ins…" at bounding box center [343, 179] width 554 height 42
click at [281, 183] on div "Conversations, data, workflows, insights, and decisions in one place. With AI a…" at bounding box center [342, 187] width 545 height 8
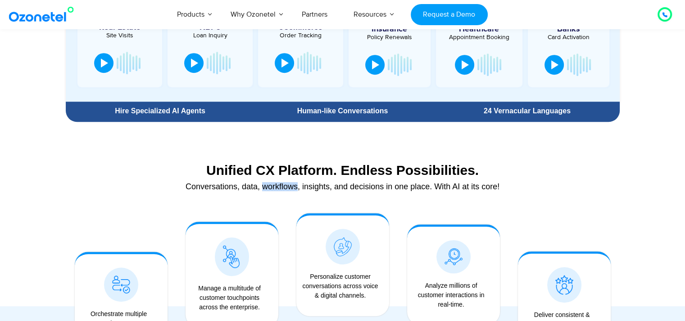
click at [281, 183] on div "Conversations, data, workflows, insights, and decisions in one place. With AI a…" at bounding box center [342, 187] width 545 height 8
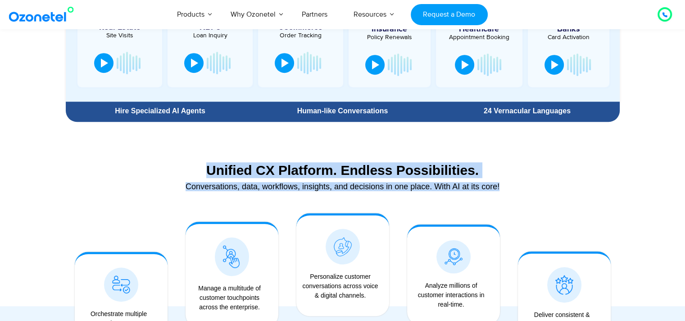
drag, startPoint x: 281, startPoint y: 183, endPoint x: 275, endPoint y: 169, distance: 15.5
click at [275, 169] on div "Unified CX Platform. Endless Possibilities. Conversations, data, workflows, ins…" at bounding box center [343, 179] width 554 height 42
click at [275, 169] on div "Unified CX Platform. Endless Possibilities." at bounding box center [342, 170] width 545 height 16
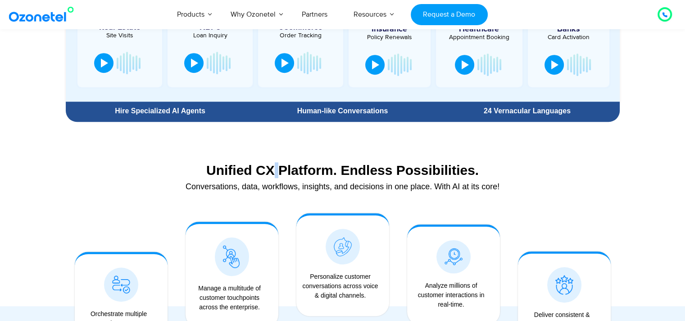
click at [275, 169] on div "Unified CX Platform. Endless Possibilities." at bounding box center [342, 170] width 545 height 16
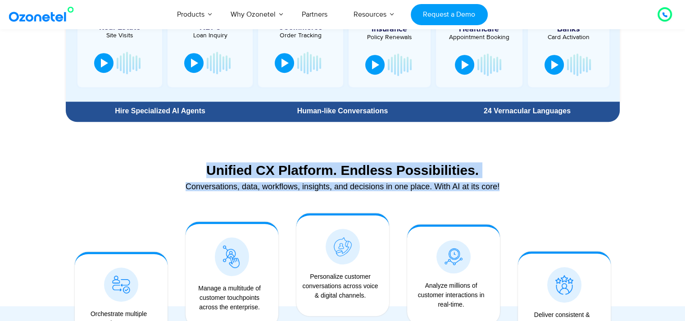
drag, startPoint x: 275, startPoint y: 169, endPoint x: 276, endPoint y: 185, distance: 16.3
click at [276, 185] on div "Unified CX Platform. Endless Possibilities. Conversations, data, workflows, ins…" at bounding box center [343, 179] width 554 height 42
click at [276, 185] on div "Conversations, data, workflows, insights, and decisions in one place. With AI a…" at bounding box center [342, 187] width 545 height 8
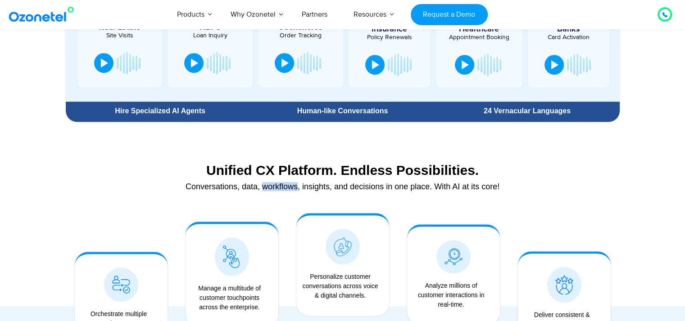
click at [276, 185] on div "Conversations, data, workflows, insights, and decisions in one place. With AI a…" at bounding box center [342, 187] width 545 height 8
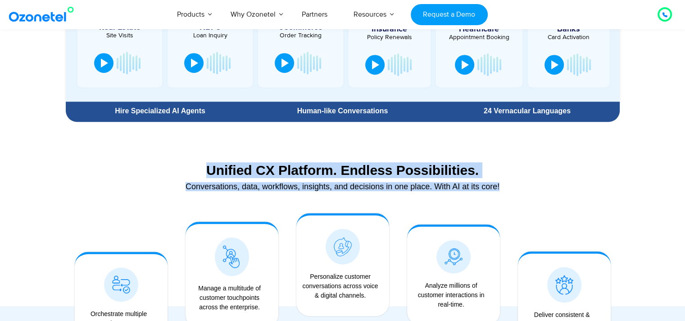
drag, startPoint x: 276, startPoint y: 185, endPoint x: 269, endPoint y: 171, distance: 15.3
click at [269, 171] on div "Unified CX Platform. Endless Possibilities. Conversations, data, workflows, ins…" at bounding box center [343, 179] width 554 height 42
click at [269, 171] on div "Unified CX Platform. Endless Possibilities." at bounding box center [342, 170] width 545 height 16
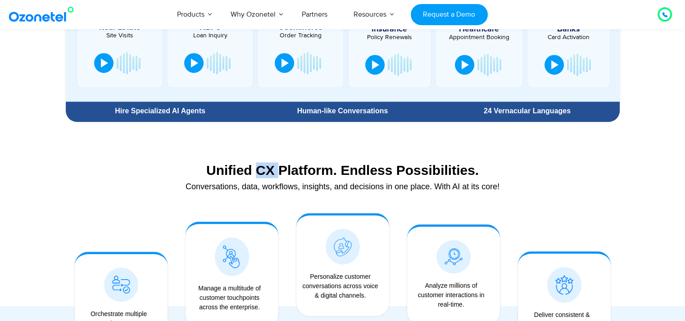
click at [269, 171] on div "Unified CX Platform. Endless Possibilities." at bounding box center [342, 170] width 545 height 16
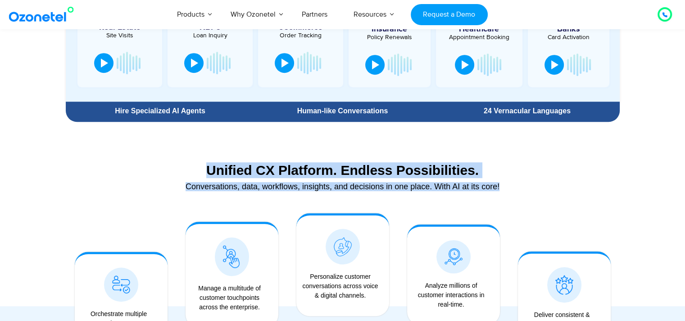
drag, startPoint x: 269, startPoint y: 171, endPoint x: 270, endPoint y: 187, distance: 15.3
click at [270, 187] on div "Unified CX Platform. Endless Possibilities. Conversations, data, workflows, ins…" at bounding box center [343, 179] width 554 height 42
click at [270, 187] on div "Conversations, data, workflows, insights, and decisions in one place. With AI a…" at bounding box center [342, 187] width 545 height 8
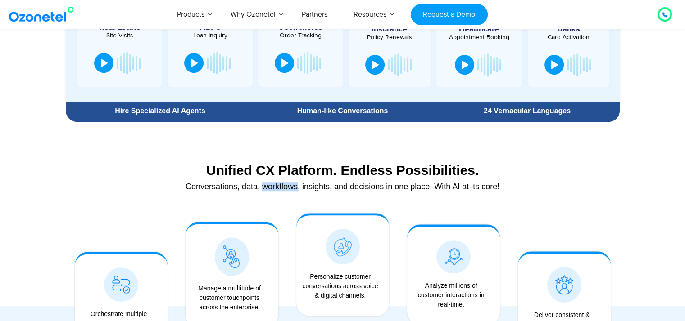
click at [270, 187] on div "Conversations, data, workflows, insights, and decisions in one place. With AI a…" at bounding box center [342, 187] width 545 height 8
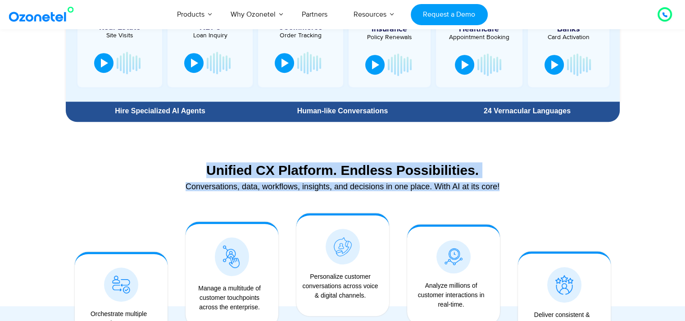
drag, startPoint x: 270, startPoint y: 187, endPoint x: 265, endPoint y: 172, distance: 15.2
click at [265, 172] on div "Unified CX Platform. Endless Possibilities. Conversations, data, workflows, ins…" at bounding box center [343, 179] width 554 height 42
click at [265, 172] on div "Unified CX Platform. Endless Possibilities." at bounding box center [342, 170] width 545 height 16
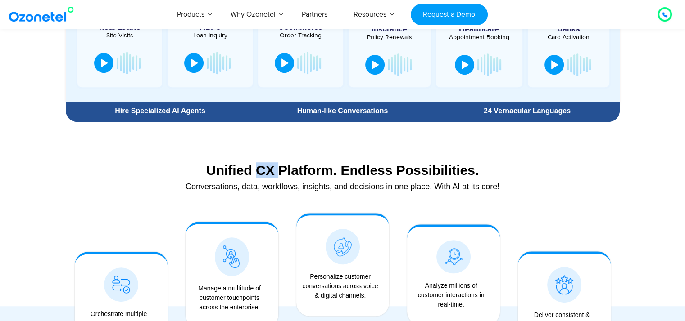
click at [265, 172] on div "Unified CX Platform. Endless Possibilities." at bounding box center [342, 170] width 545 height 16
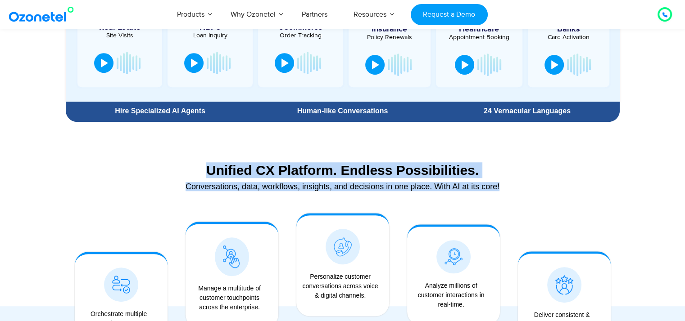
drag, startPoint x: 265, startPoint y: 172, endPoint x: 267, endPoint y: 194, distance: 21.7
click at [267, 194] on div "Unified CX Platform. Endless Possibilities. Conversations, data, workflows, ins…" at bounding box center [343, 179] width 554 height 42
click at [267, 194] on div "Conversations, data, workflows, insights, and decisions in one place. With AI a…" at bounding box center [342, 191] width 545 height 8
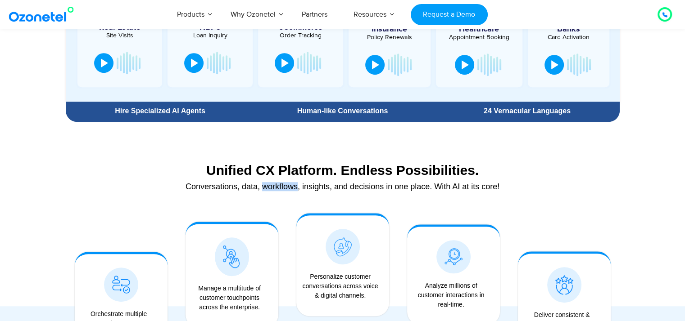
click at [267, 194] on div "Conversations, data, workflows, insights, and decisions in one place. With AI a…" at bounding box center [342, 191] width 545 height 8
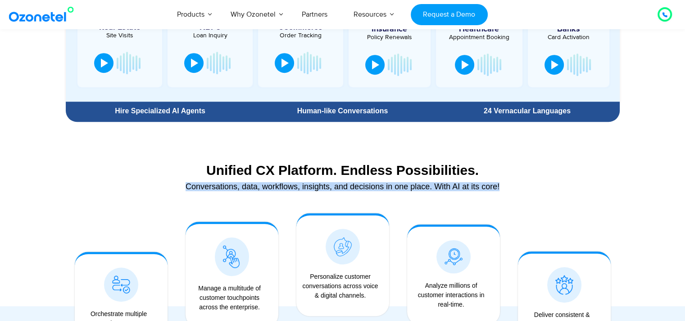
click at [267, 194] on div "Conversations, data, workflows, insights, and decisions in one place. With AI a…" at bounding box center [342, 191] width 545 height 8
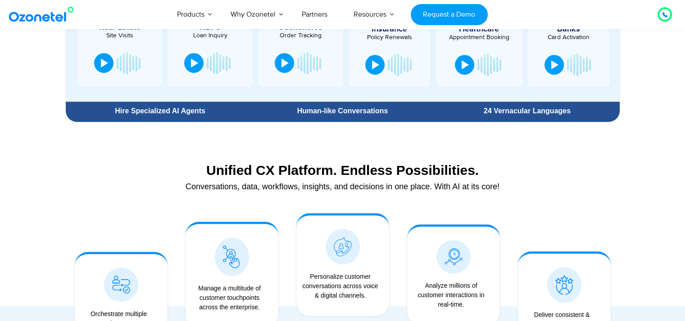
click at [261, 171] on div "Unified CX Platform. Endless Possibilities." at bounding box center [342, 170] width 545 height 16
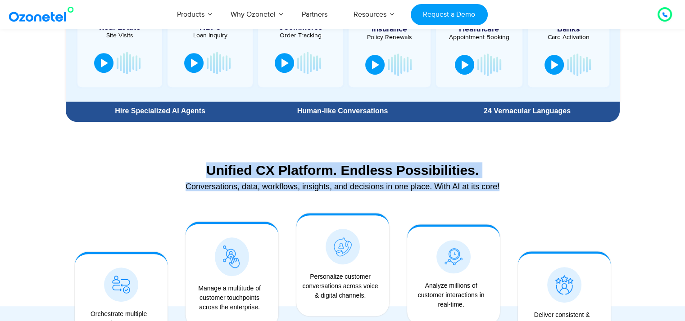
drag, startPoint x: 261, startPoint y: 171, endPoint x: 262, endPoint y: 186, distance: 15.0
click at [262, 186] on div "Unified CX Platform. Endless Possibilities. Conversations, data, workflows, ins…" at bounding box center [343, 179] width 554 height 42
click at [262, 186] on div "Conversations, data, workflows, insights, and decisions in one place. With AI a…" at bounding box center [342, 187] width 545 height 8
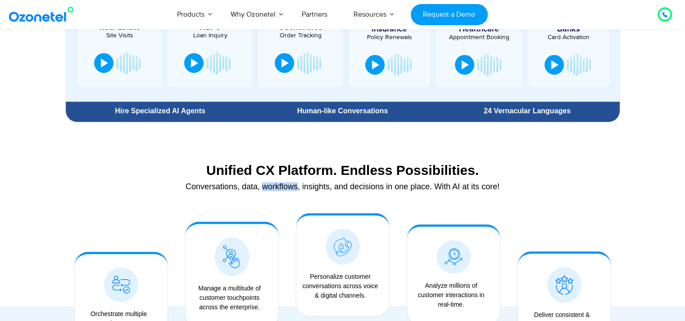
click at [262, 186] on div "Conversations, data, workflows, insights, and decisions in one place. With AI a…" at bounding box center [342, 187] width 545 height 8
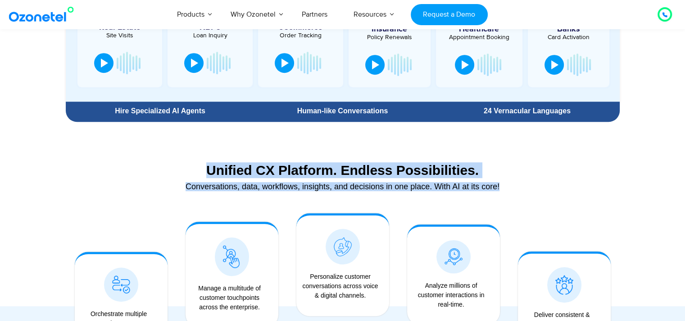
drag, startPoint x: 262, startPoint y: 186, endPoint x: 259, endPoint y: 167, distance: 19.6
click at [259, 167] on div "Unified CX Platform. Endless Possibilities. Conversations, data, workflows, ins…" at bounding box center [343, 179] width 554 height 42
click at [259, 167] on div "Unified CX Platform. Endless Possibilities." at bounding box center [342, 170] width 545 height 16
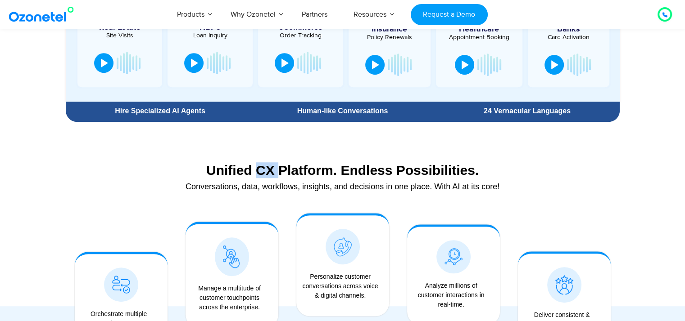
click at [259, 167] on div "Unified CX Platform. Endless Possibilities." at bounding box center [342, 170] width 545 height 16
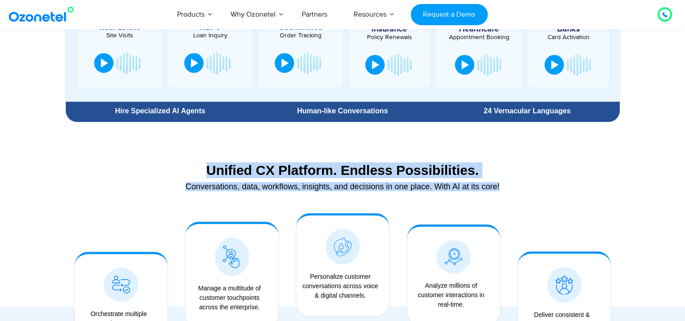
drag, startPoint x: 259, startPoint y: 167, endPoint x: 260, endPoint y: 186, distance: 18.9
click at [260, 186] on div "Unified CX Platform. Endless Possibilities. Conversations, data, workflows, ins…" at bounding box center [343, 179] width 554 height 42
